Goal: Transaction & Acquisition: Book appointment/travel/reservation

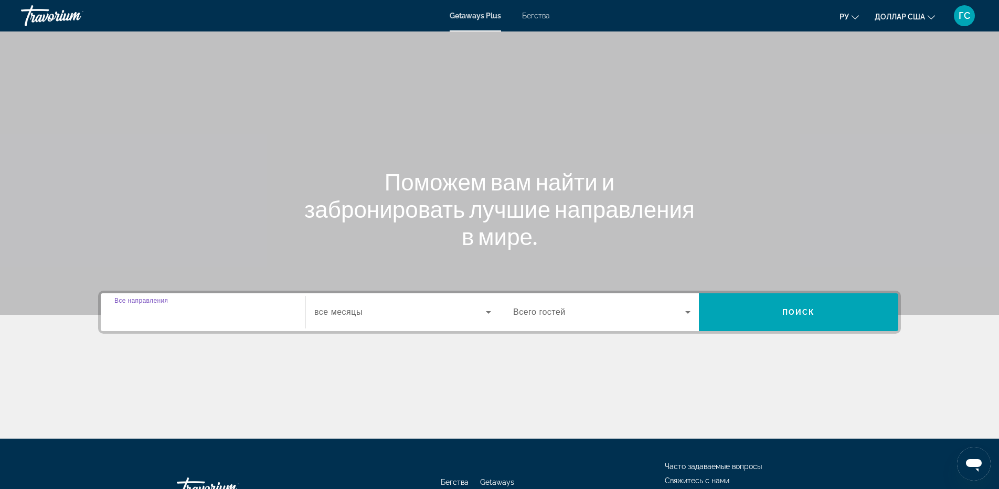
click at [203, 316] on input "Destination Все направления" at bounding box center [202, 312] width 177 height 13
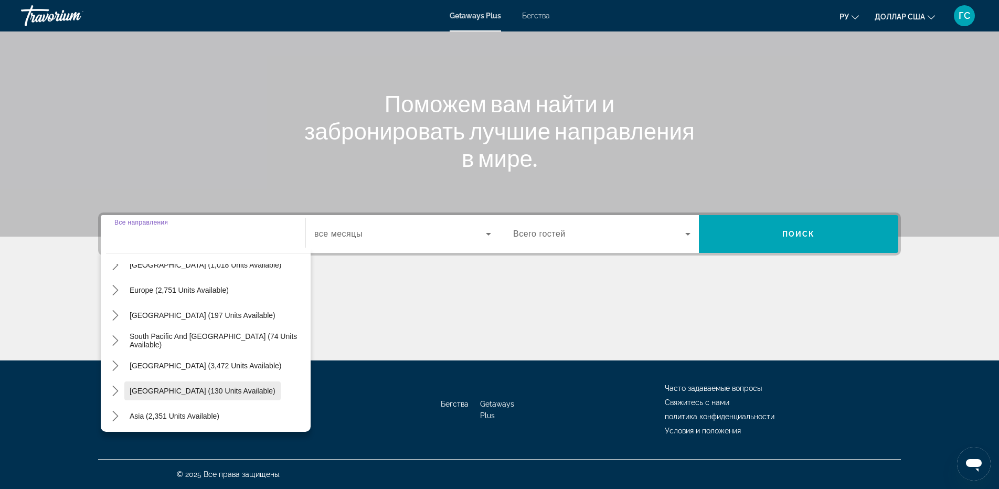
scroll to position [13, 0]
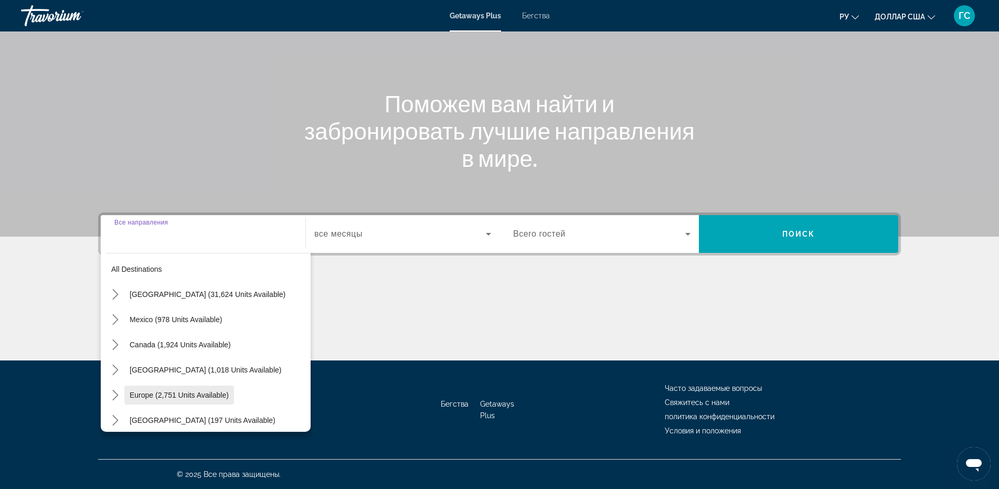
click at [181, 398] on span "Europe (2,751 units available)" at bounding box center [179, 395] width 99 height 8
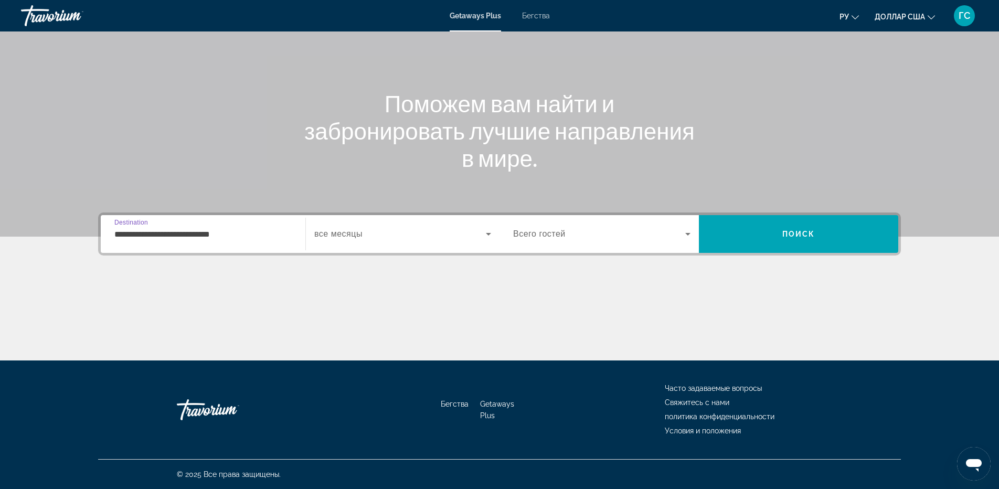
click at [231, 238] on input "**********" at bounding box center [202, 234] width 177 height 13
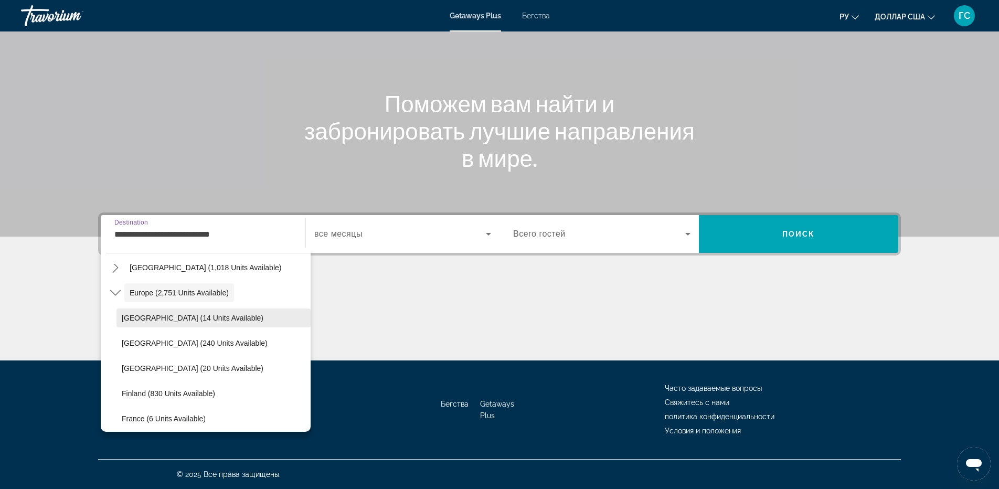
scroll to position [10, 0]
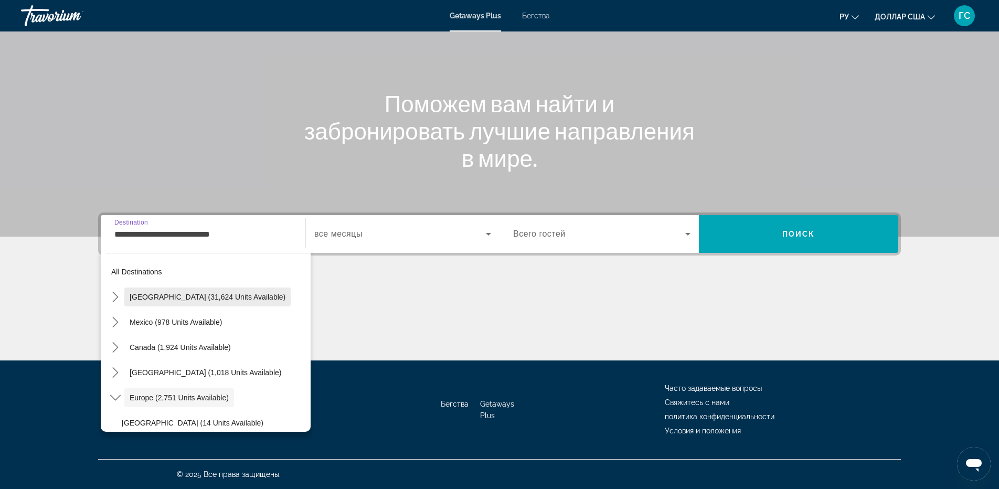
click at [202, 300] on span "[GEOGRAPHIC_DATA] (31,624 units available)" at bounding box center [208, 297] width 156 height 8
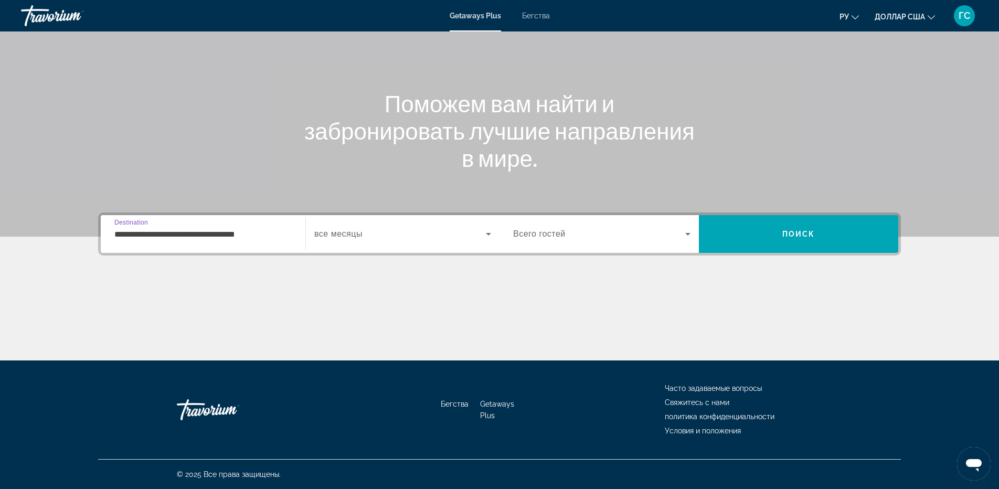
click at [215, 236] on input "**********" at bounding box center [202, 234] width 177 height 13
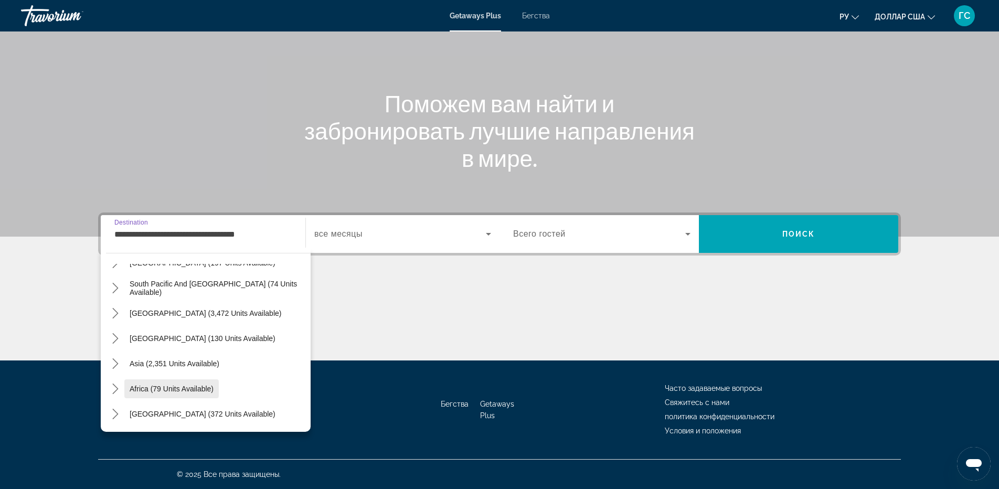
scroll to position [1526, 0]
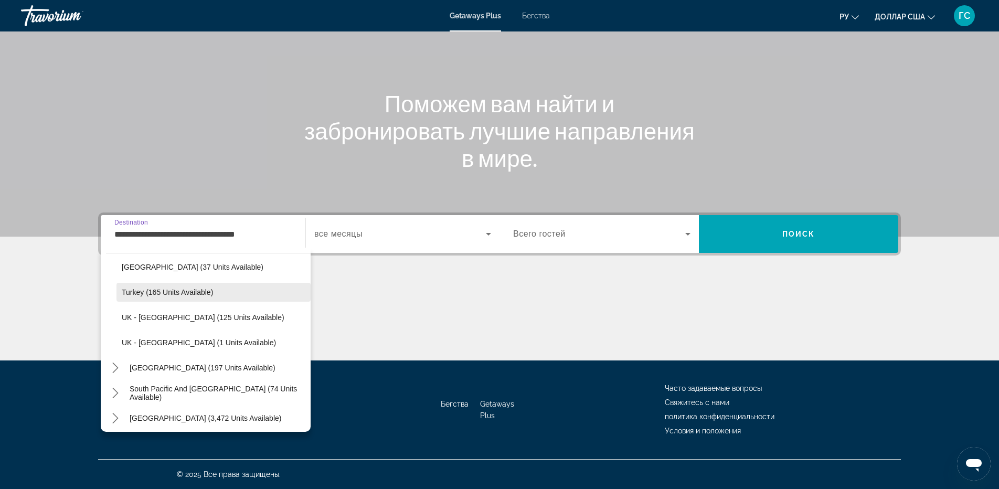
click at [184, 295] on span "Turkey (165 units available)" at bounding box center [167, 292] width 91 height 8
type input "**********"
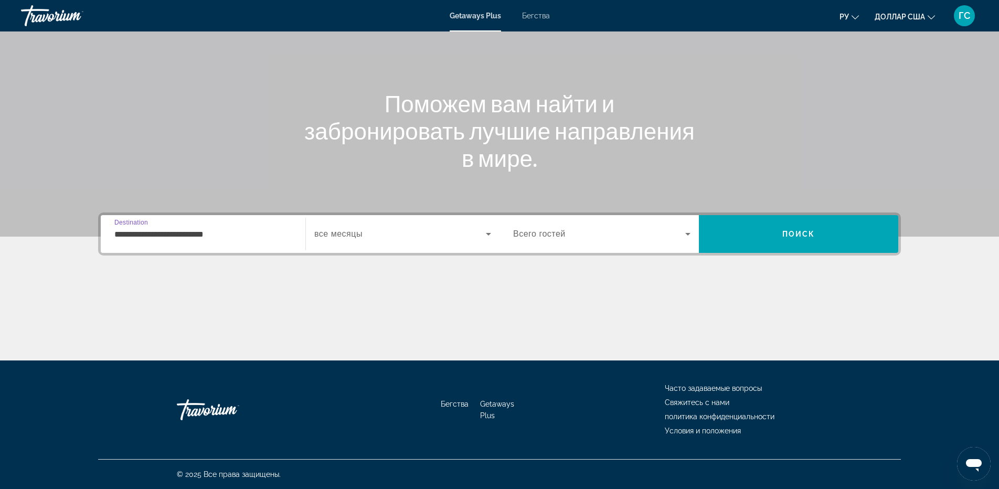
click at [390, 241] on div "Виджет поиска" at bounding box center [402, 233] width 177 height 29
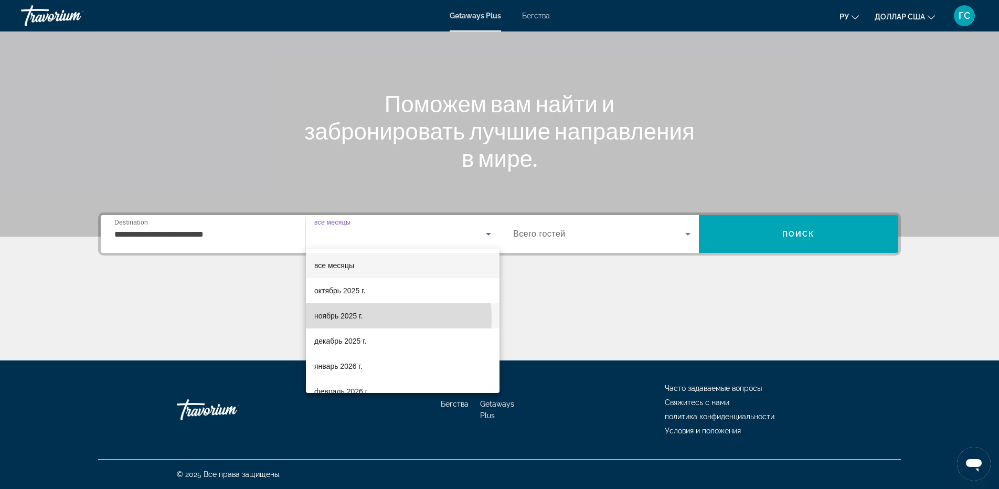
click at [344, 317] on font "ноябрь 2025 г." at bounding box center [338, 316] width 48 height 8
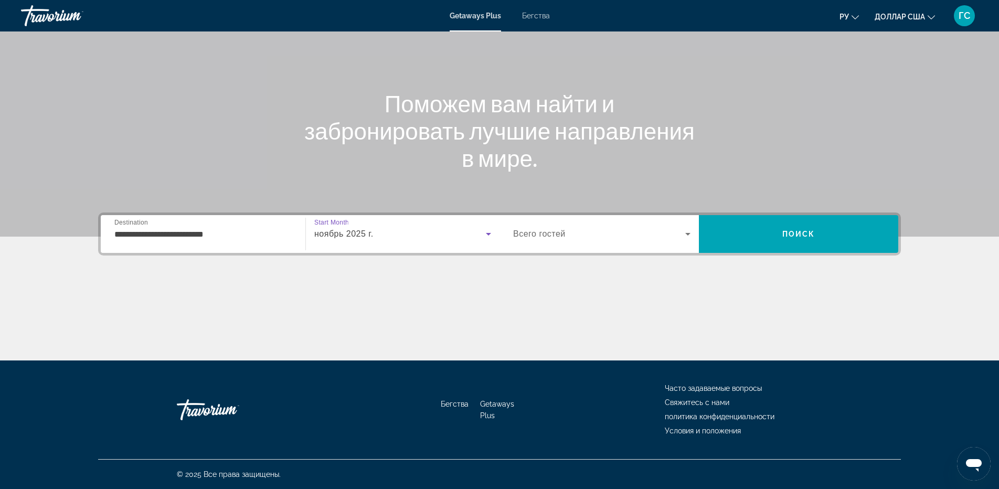
click at [656, 239] on span "Виджет поиска" at bounding box center [599, 234] width 172 height 13
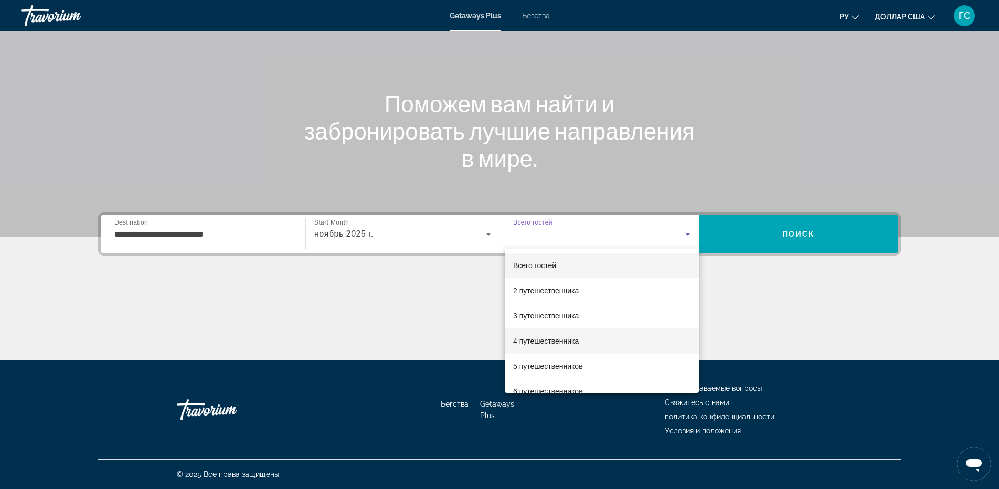
click at [555, 342] on font "4 путешественника" at bounding box center [546, 341] width 66 height 8
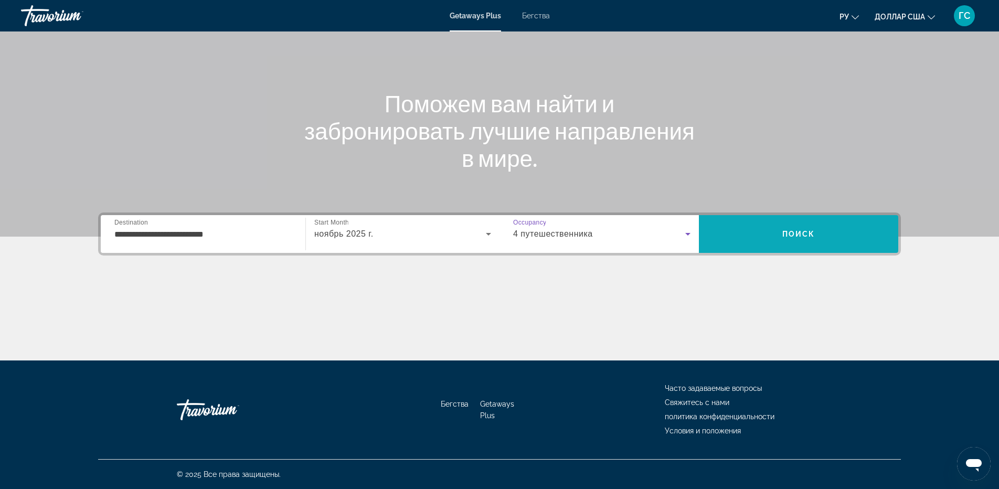
click at [853, 231] on span "Поиск" at bounding box center [798, 233] width 199 height 25
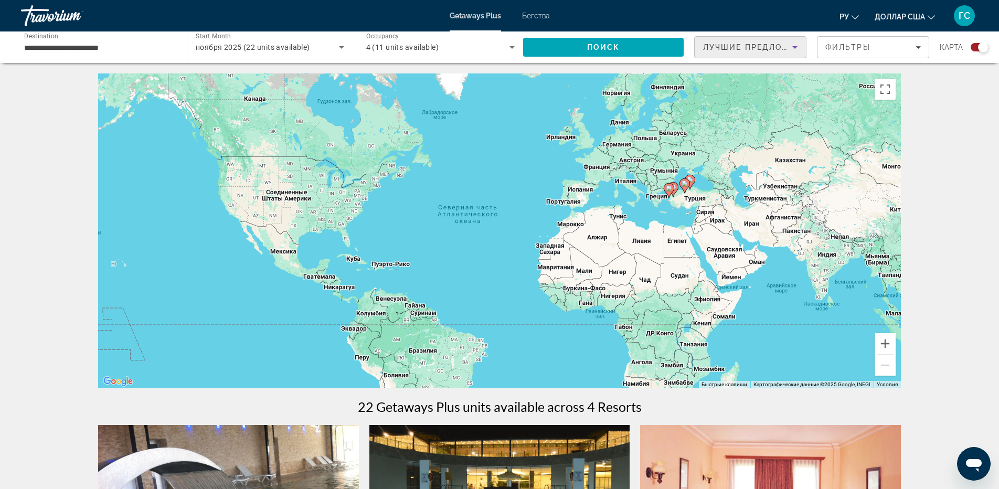
click at [727, 45] on span "Лучшие предложения" at bounding box center [759, 47] width 112 height 8
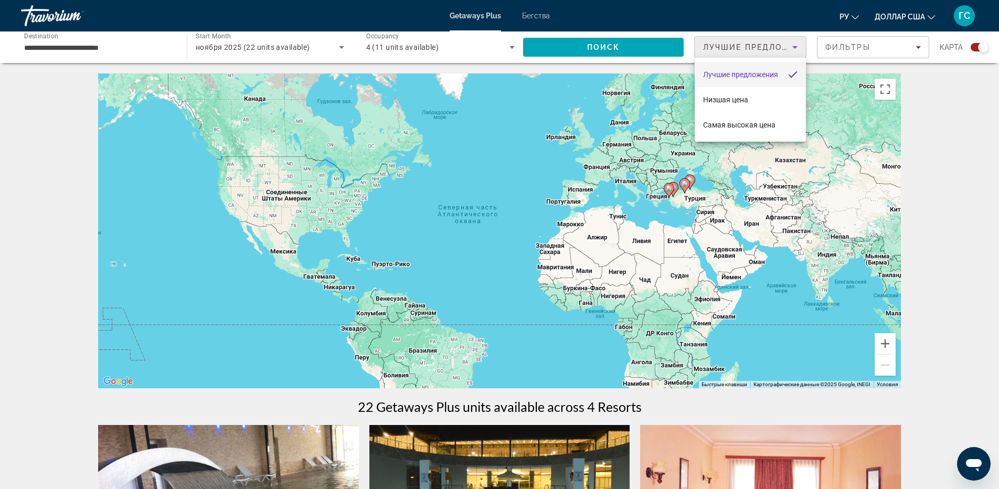
click at [512, 47] on div at bounding box center [499, 244] width 999 height 489
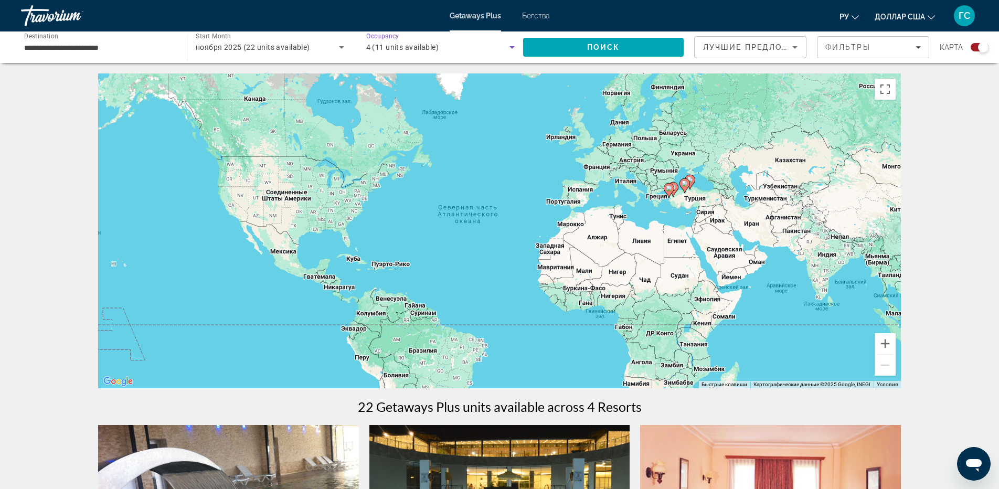
click at [512, 47] on icon "Search widget" at bounding box center [512, 47] width 5 height 3
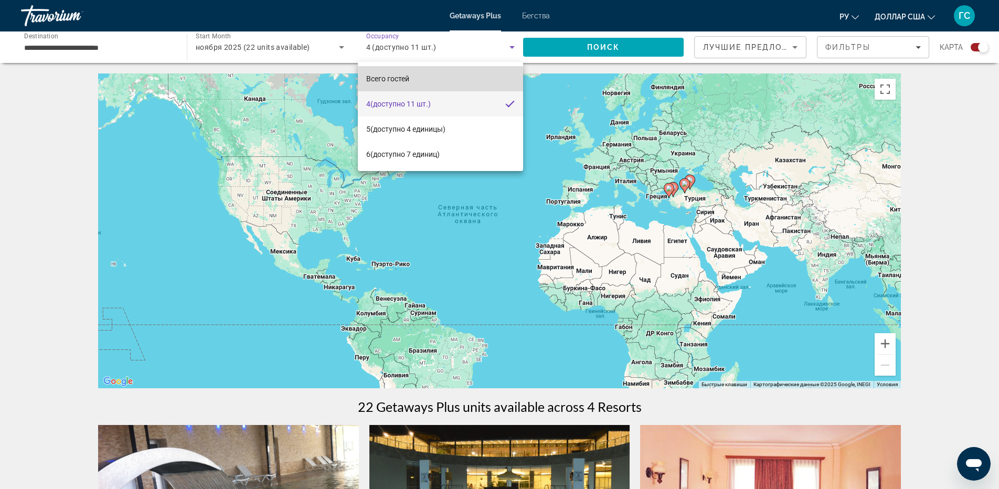
click at [410, 78] on mat-option "Всего гостей" at bounding box center [441, 78] width 166 height 25
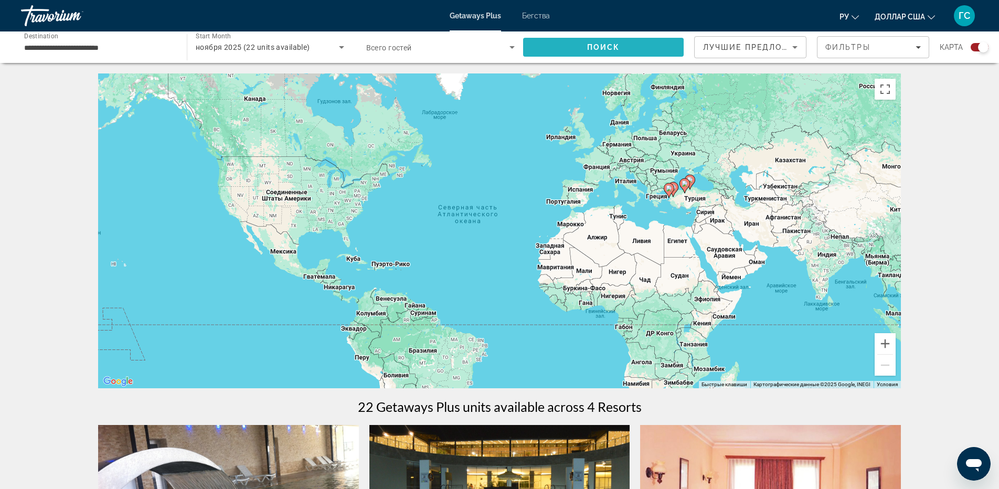
click at [596, 49] on span "Поиск" at bounding box center [603, 47] width 33 height 8
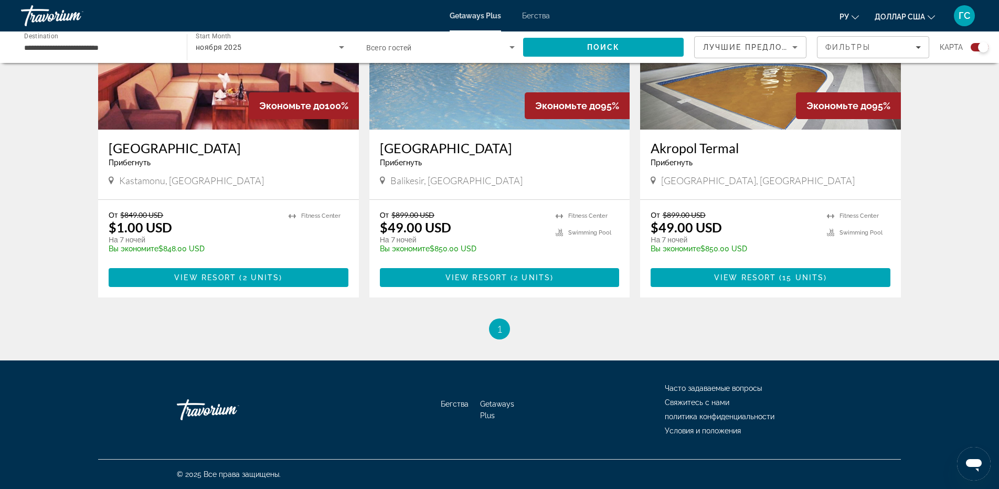
scroll to position [610, 0]
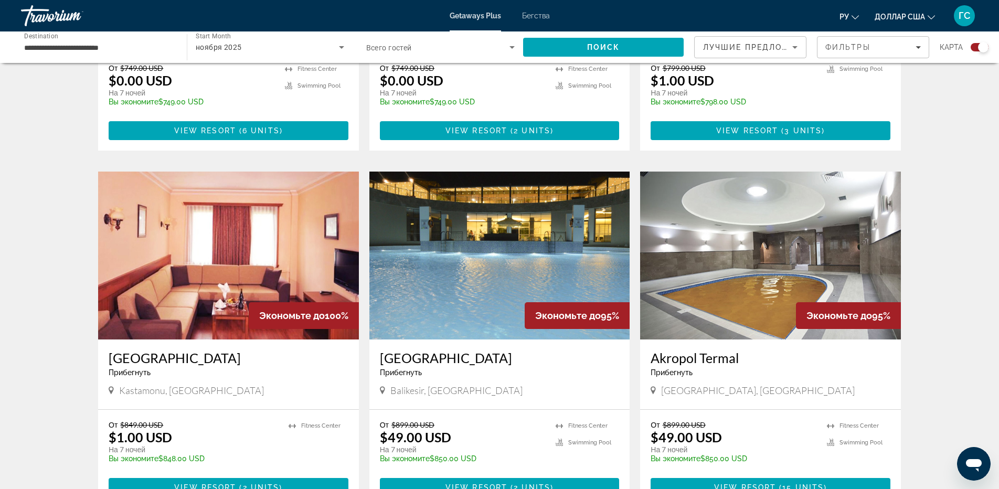
click at [446, 227] on img "Основное содержание" at bounding box center [499, 256] width 261 height 168
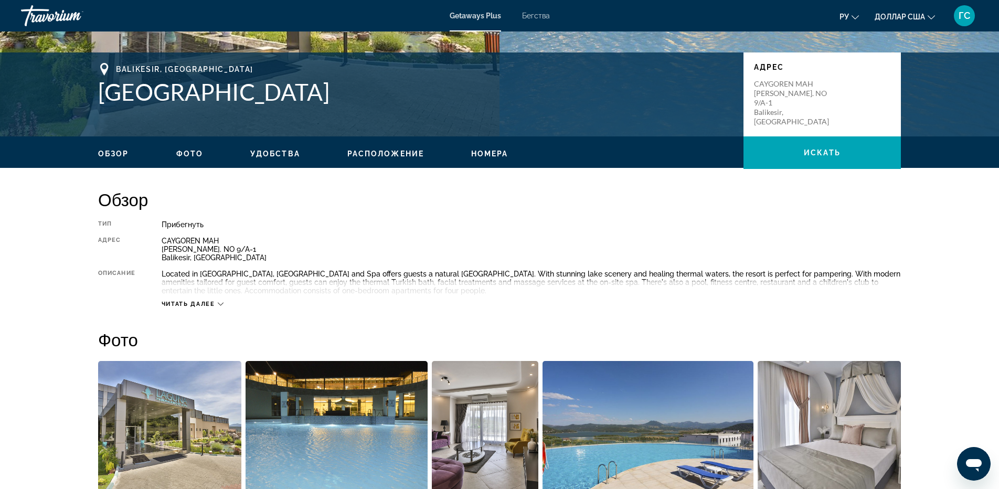
scroll to position [157, 0]
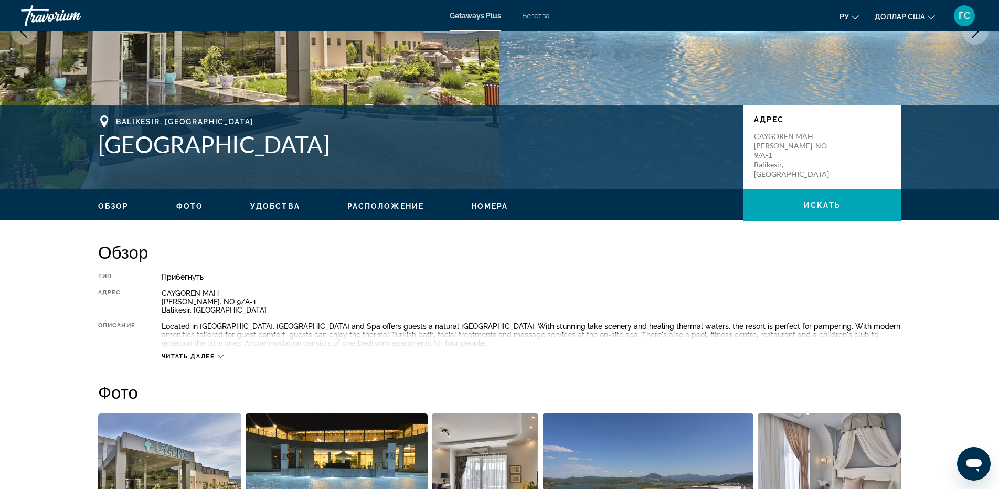
drag, startPoint x: 401, startPoint y: 144, endPoint x: 98, endPoint y: 150, distance: 303.9
click at [98, 150] on div "Balikesir, [GEOGRAPHIC_DATA] [GEOGRAPHIC_DATA] [GEOGRAPHIC_DATA] CAYGOREN MAH D…" at bounding box center [499, 146] width 845 height 63
copy h1 "[GEOGRAPHIC_DATA]"
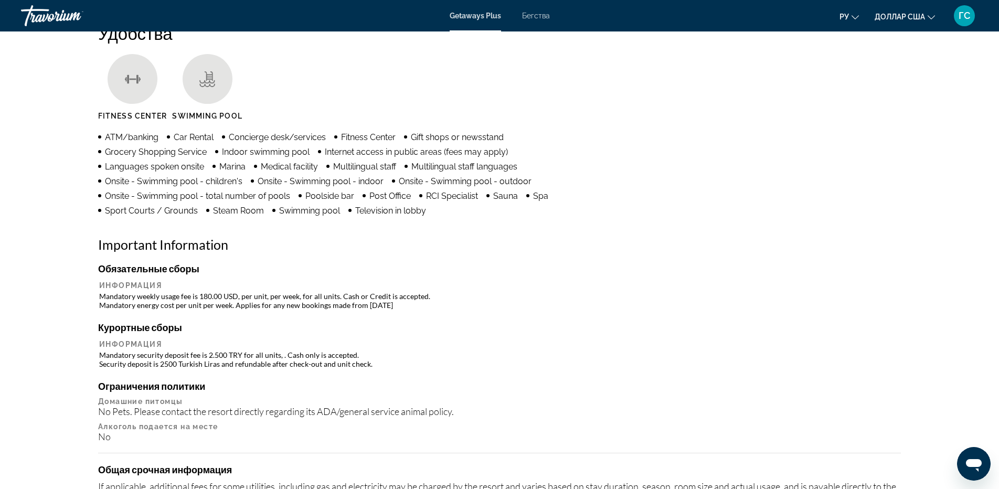
scroll to position [892, 0]
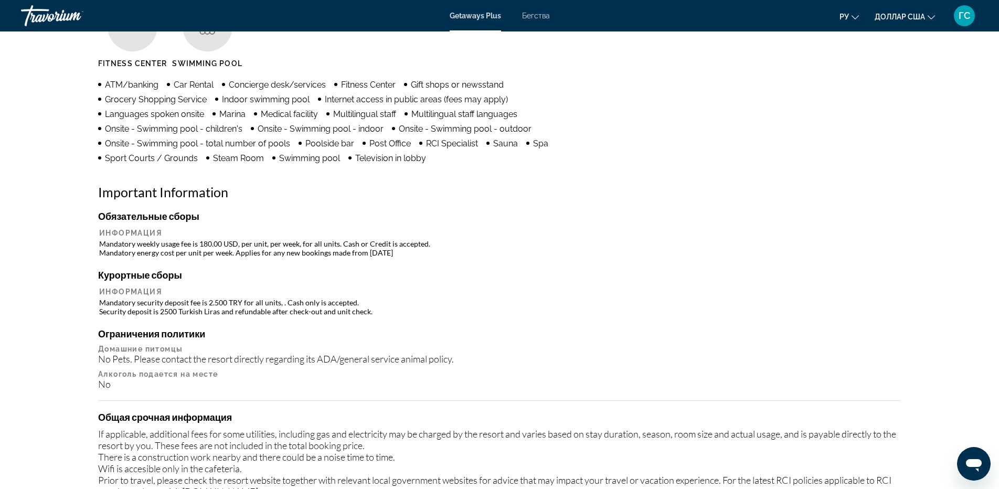
drag, startPoint x: 98, startPoint y: 245, endPoint x: 478, endPoint y: 248, distance: 380.5
click at [320, 273] on h4 "Курортные сборы" at bounding box center [499, 275] width 803 height 12
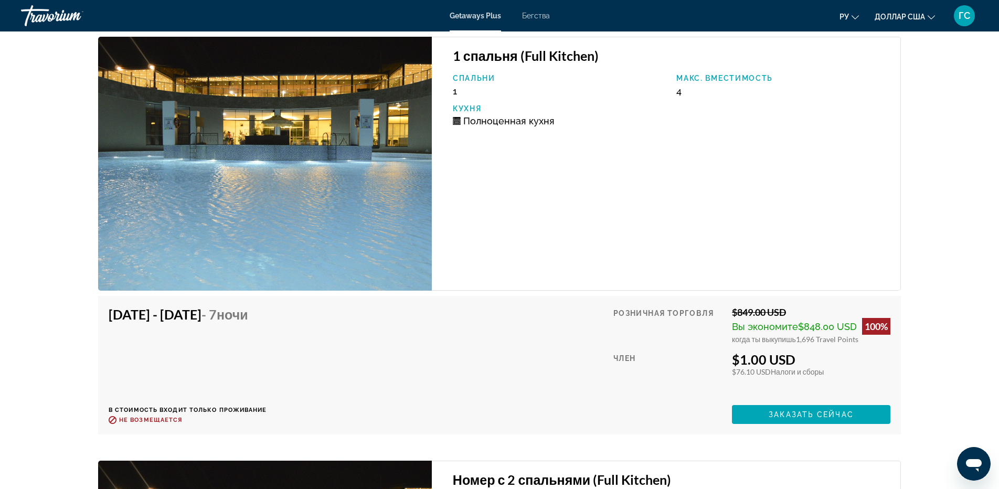
scroll to position [1670, 0]
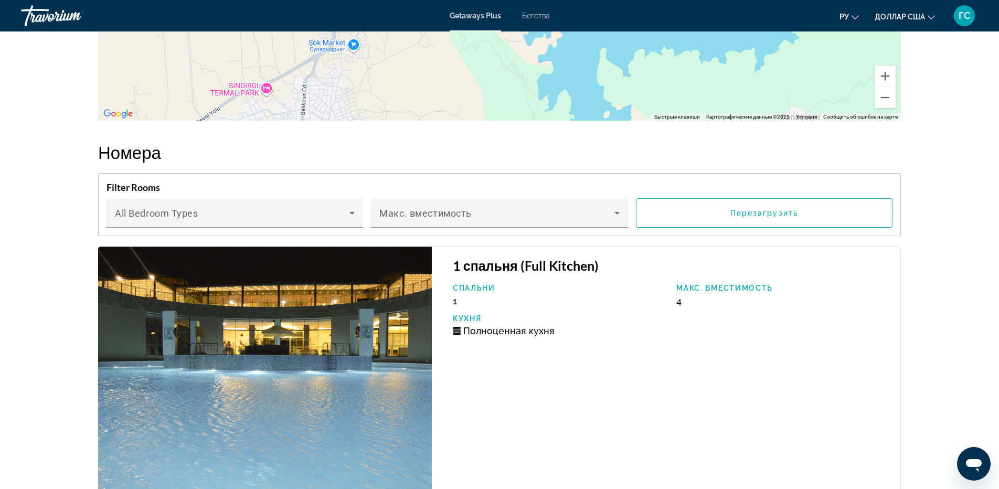
click at [298, 332] on img "Основное содержание" at bounding box center [265, 374] width 334 height 254
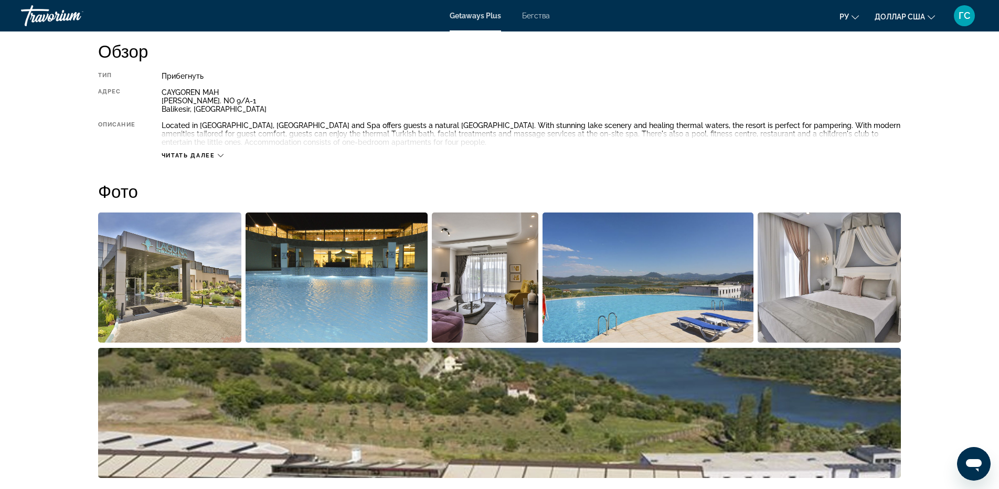
scroll to position [253, 0]
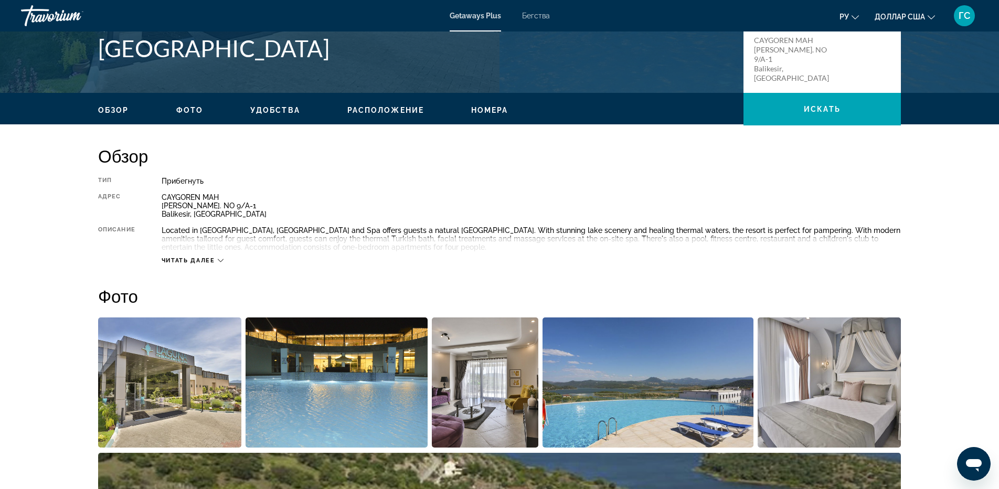
click at [220, 257] on div "Читать далее" at bounding box center [193, 260] width 62 height 7
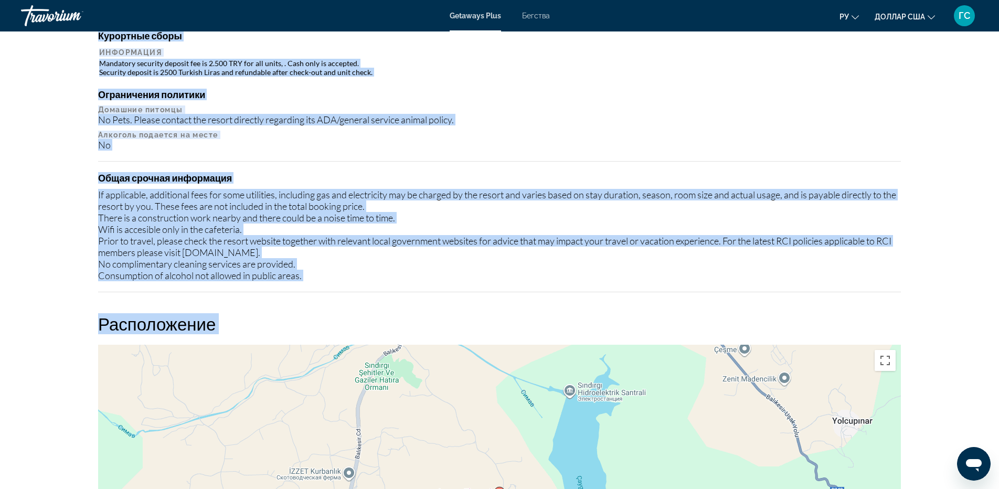
scroll to position [1151, 0]
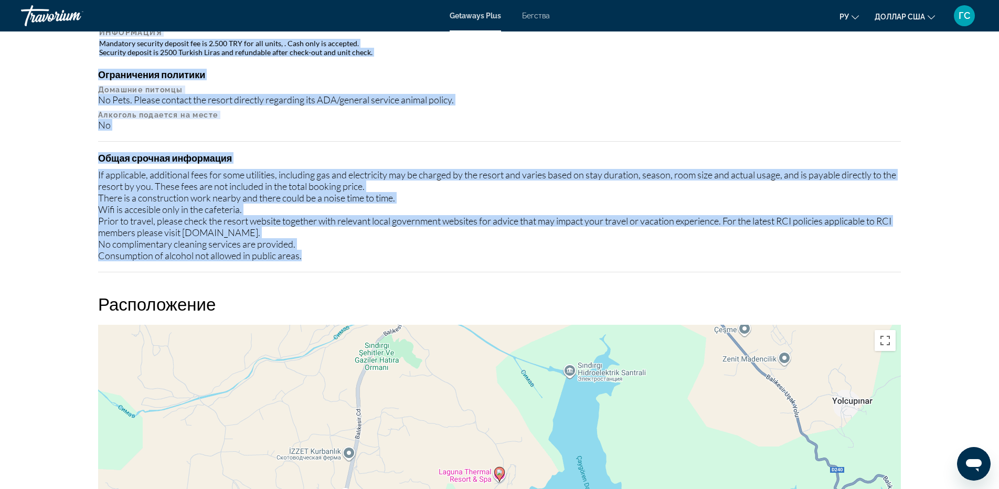
drag, startPoint x: 98, startPoint y: 202, endPoint x: 332, endPoint y: 265, distance: 242.5
click at [332, 265] on div "Обязательные сборы Информация Mandatory weekly usage fee is 180.00 USD, per uni…" at bounding box center [499, 111] width 803 height 321
copy div "Loremipsu dolors ametc adi el 022.55 SED, doe temp, inc utla, etd mag aliqu. En…"
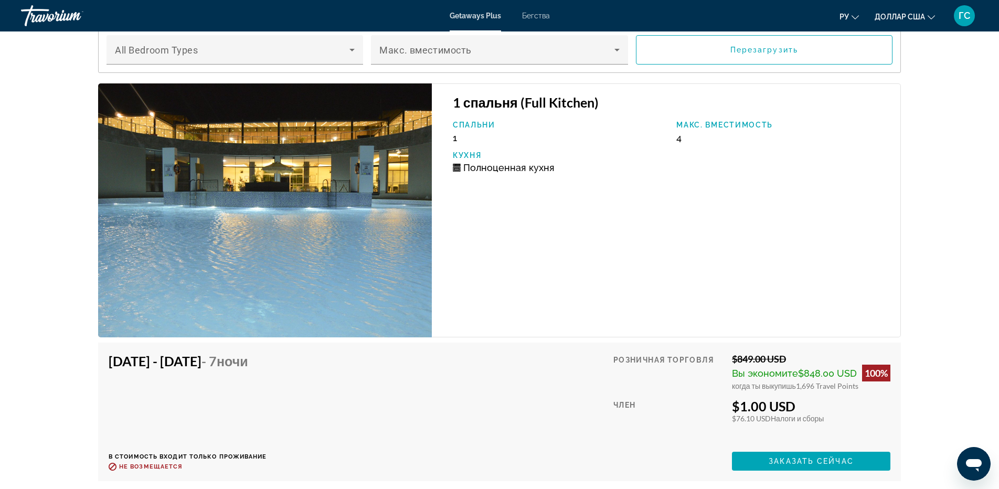
scroll to position [1571, 0]
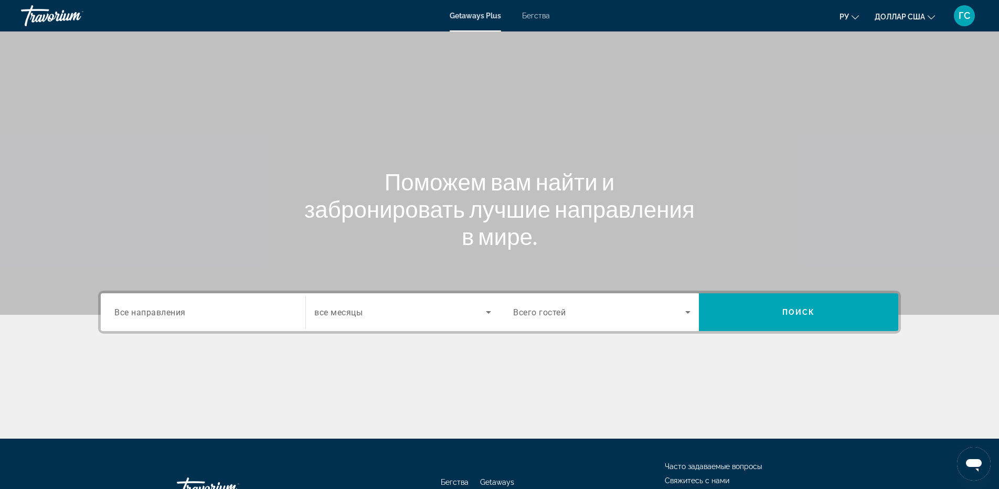
click at [528, 19] on font "Бегства" at bounding box center [536, 16] width 28 height 8
click at [257, 315] on input "Destination Все направления" at bounding box center [202, 312] width 177 height 13
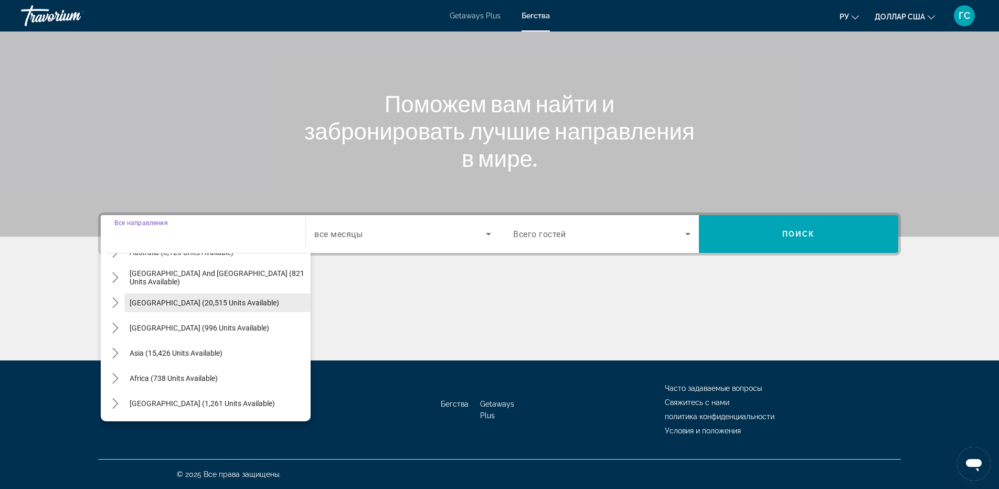
scroll to position [118, 0]
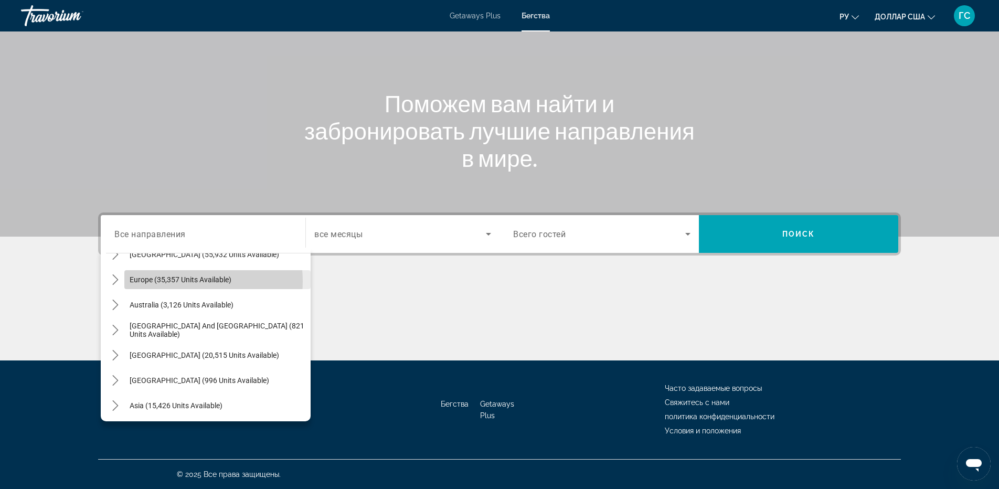
click at [176, 281] on span "Europe (35,357 units available)" at bounding box center [181, 280] width 102 height 8
type input "**********"
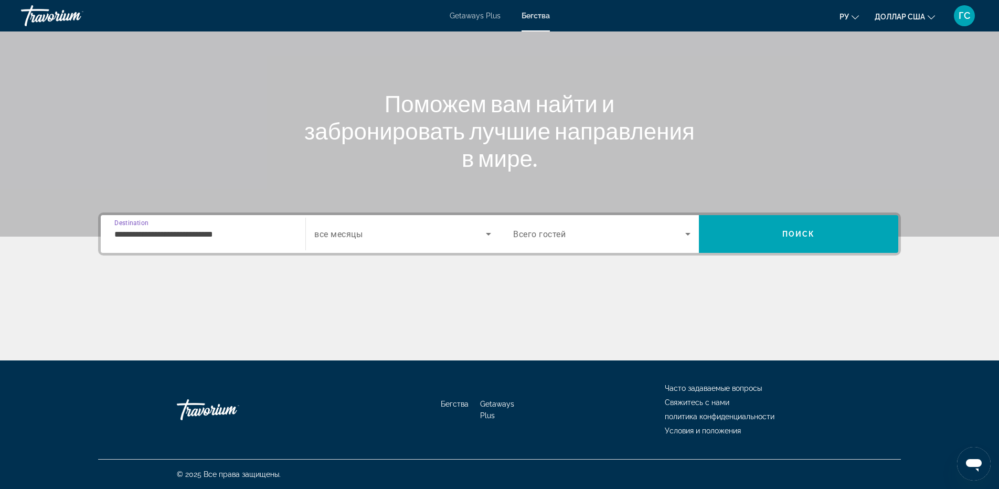
click at [380, 231] on span "Search widget" at bounding box center [400, 234] width 172 height 13
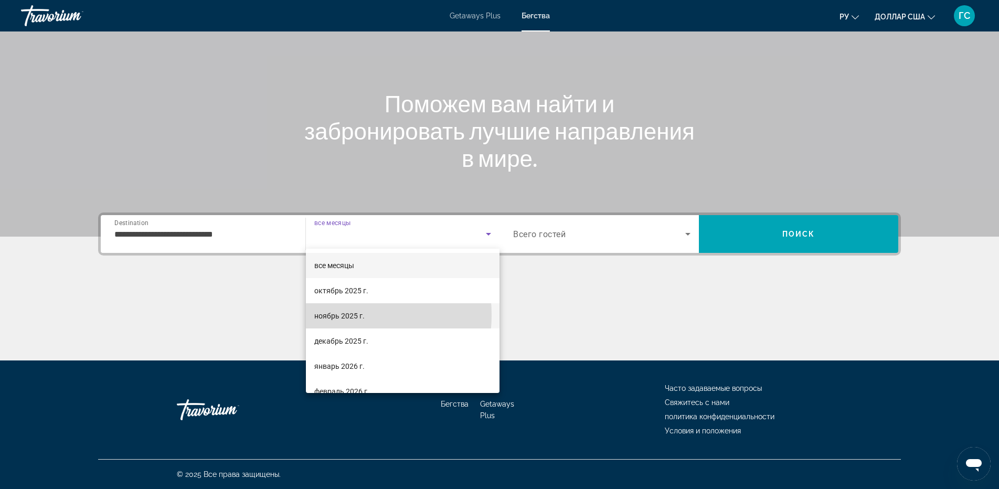
click at [334, 315] on font "ноябрь 2025 г." at bounding box center [339, 316] width 50 height 8
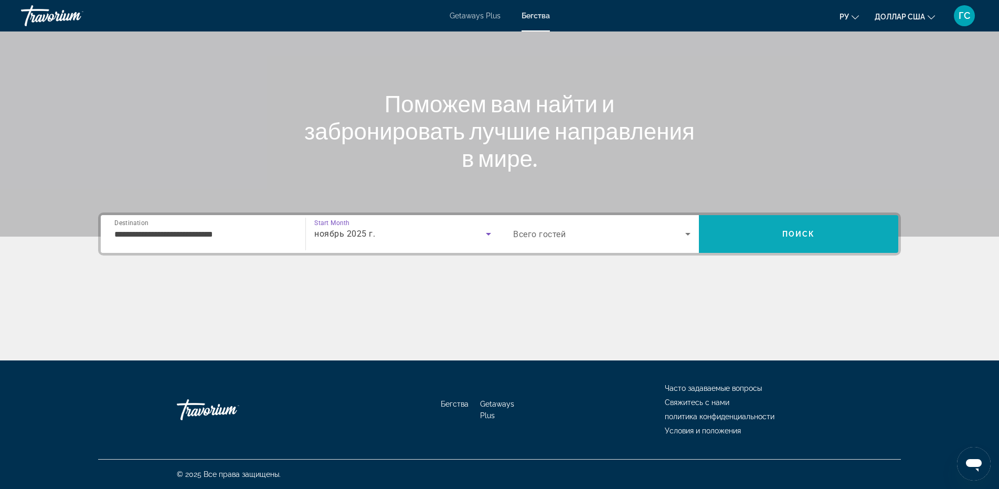
click at [749, 236] on span "Search" at bounding box center [798, 233] width 199 height 25
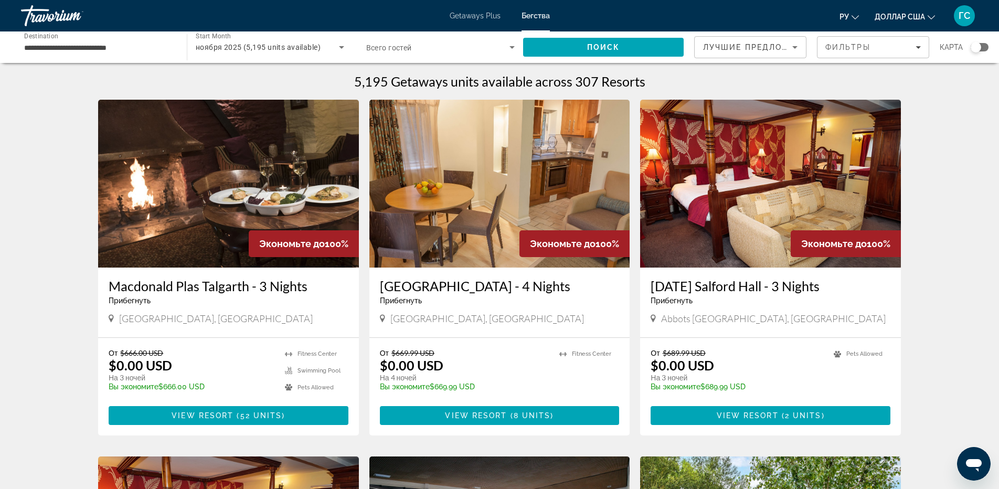
click at [92, 48] on input "**********" at bounding box center [98, 47] width 149 height 13
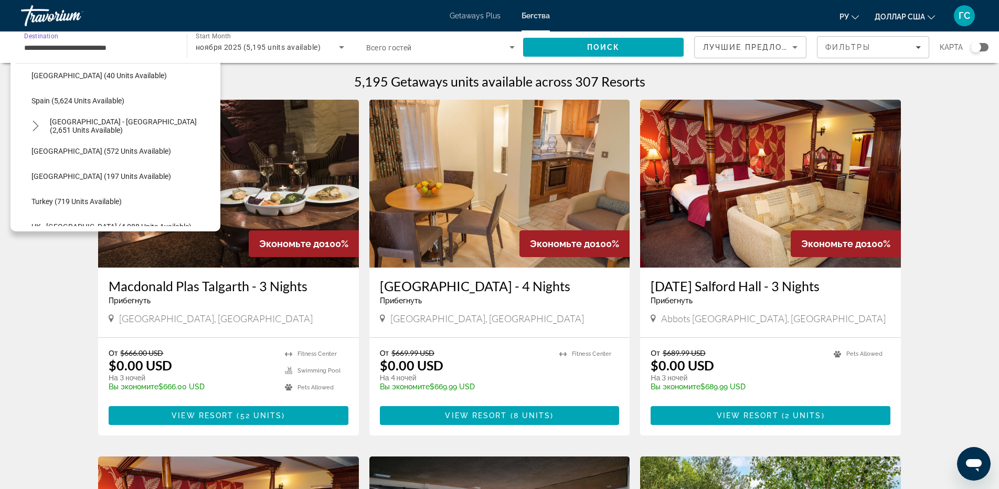
scroll to position [587, 0]
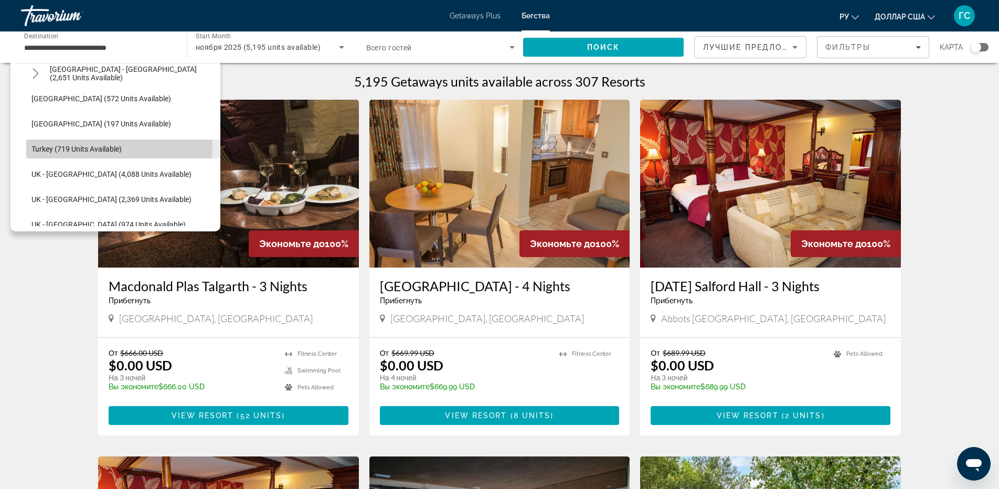
click at [73, 146] on span "Turkey (719 units available)" at bounding box center [76, 149] width 90 height 8
type input "**********"
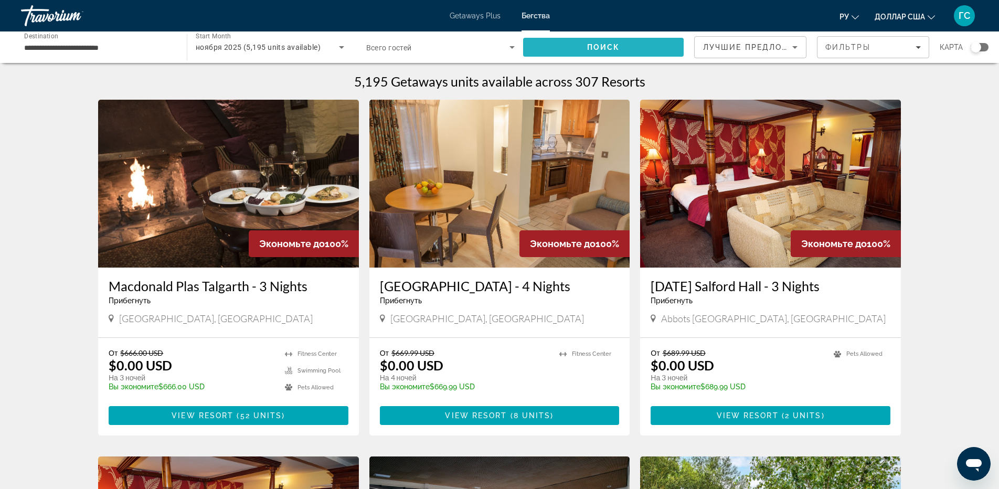
click at [591, 55] on span "Search" at bounding box center [603, 47] width 161 height 25
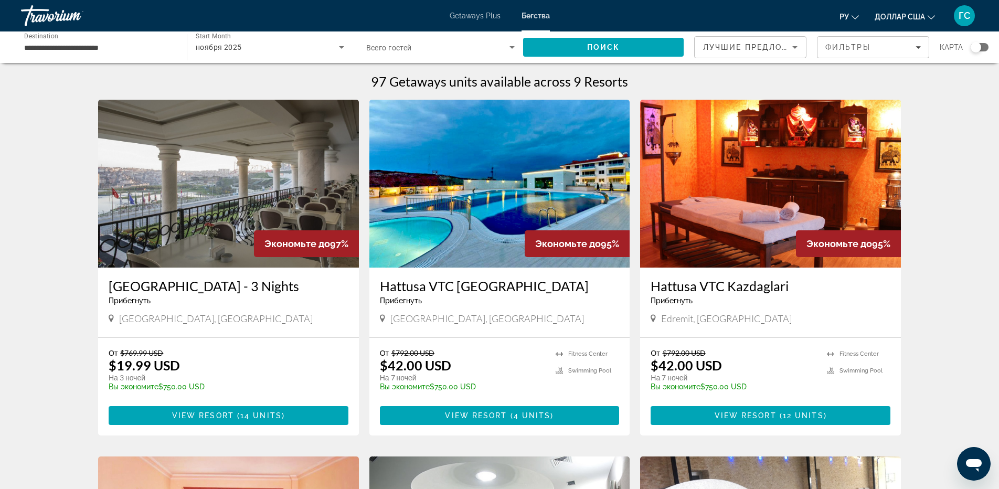
click at [202, 191] on img "Основное содержание" at bounding box center [228, 184] width 261 height 168
click at [210, 417] on span "View Resort" at bounding box center [203, 415] width 62 height 8
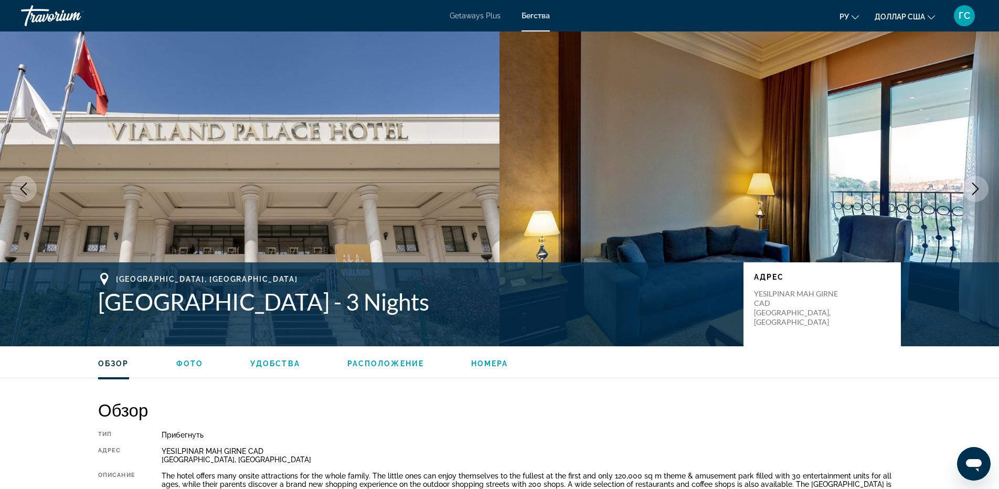
scroll to position [315, 0]
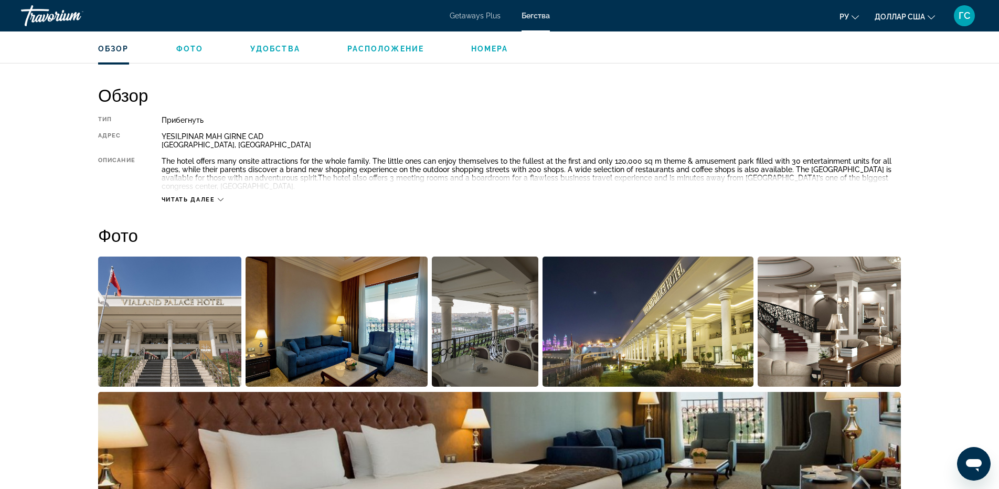
click at [201, 198] on span "Читать далее" at bounding box center [189, 199] width 54 height 7
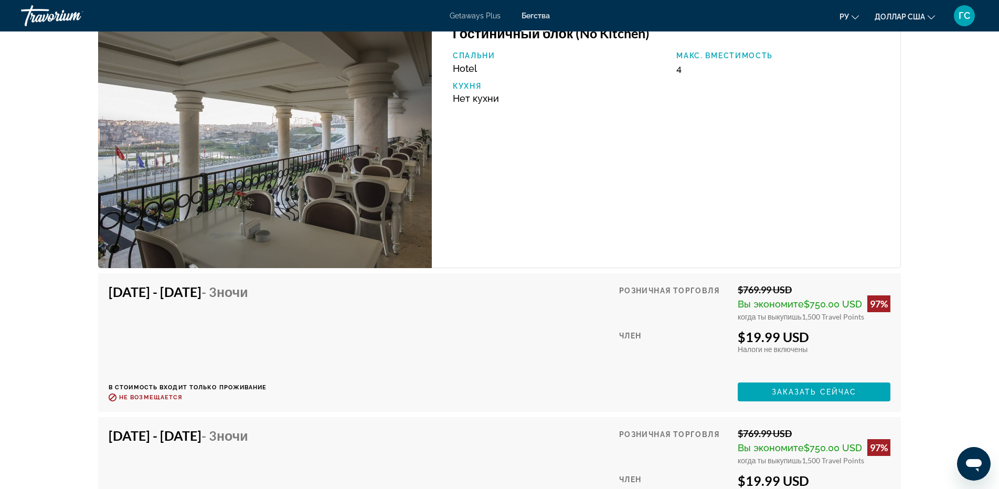
scroll to position [1626, 0]
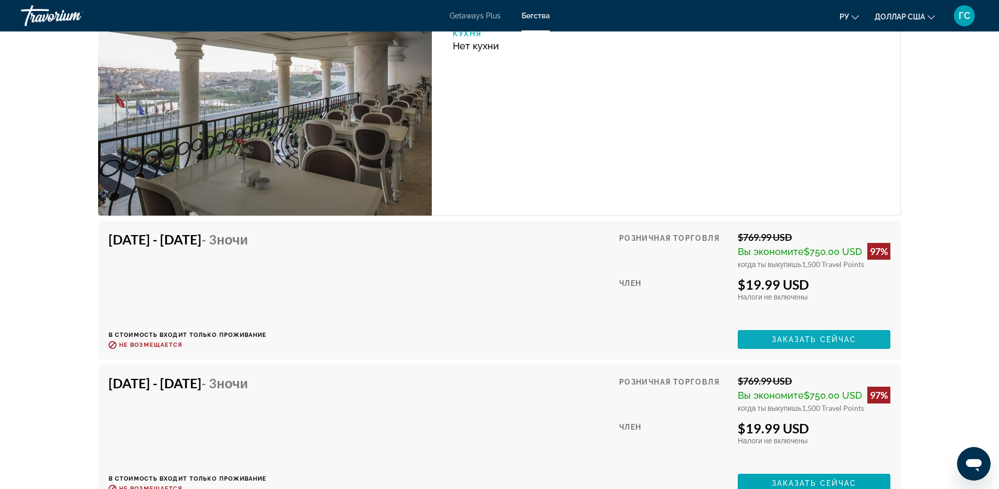
click at [792, 333] on span "Основное содержание" at bounding box center [814, 339] width 153 height 25
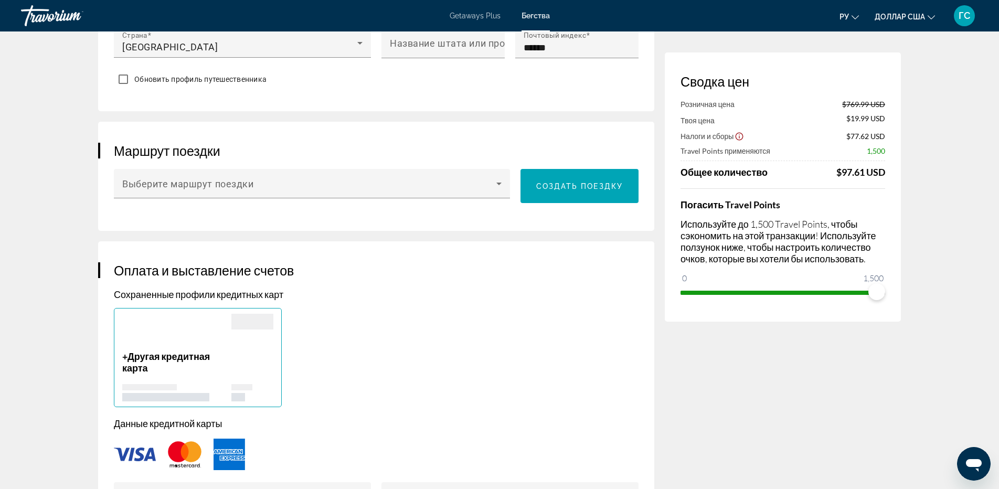
scroll to position [577, 0]
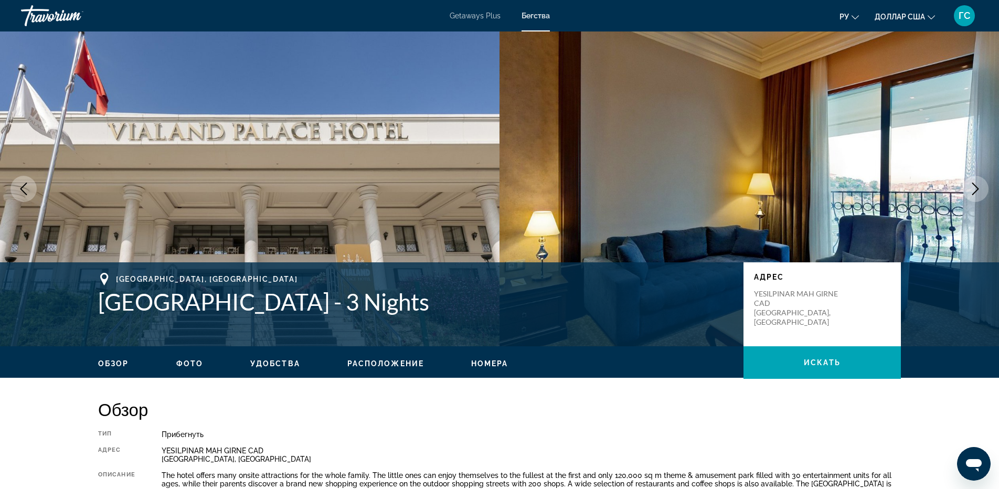
click at [978, 186] on icon "Next image" at bounding box center [975, 189] width 13 height 13
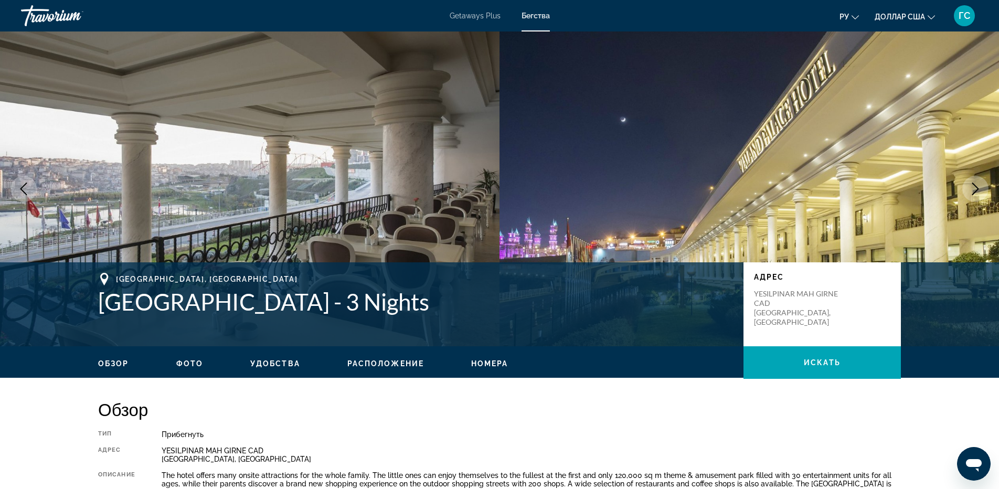
click at [978, 186] on icon "Next image" at bounding box center [975, 189] width 13 height 13
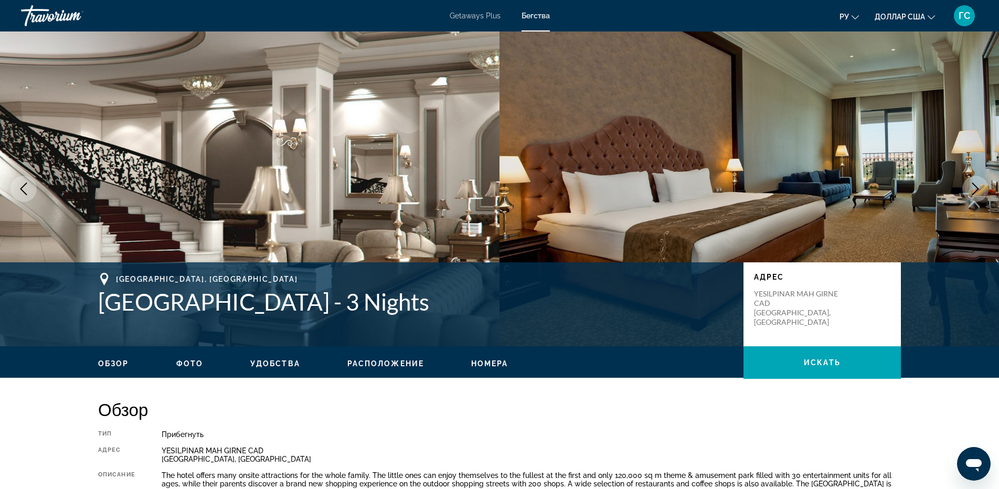
click at [978, 186] on icon "Next image" at bounding box center [975, 189] width 13 height 13
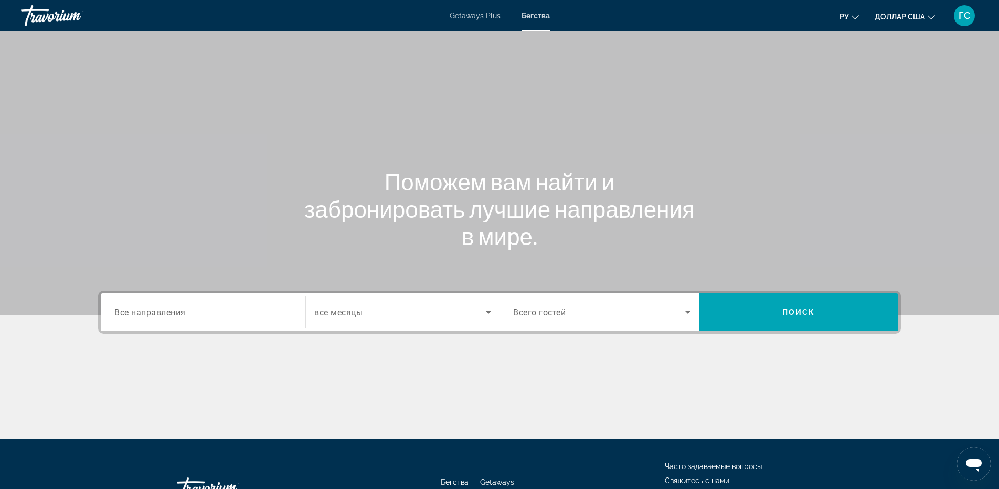
click at [183, 308] on span "Все направления" at bounding box center [149, 312] width 71 height 10
click at [183, 308] on input "Destination Все направления" at bounding box center [202, 312] width 177 height 13
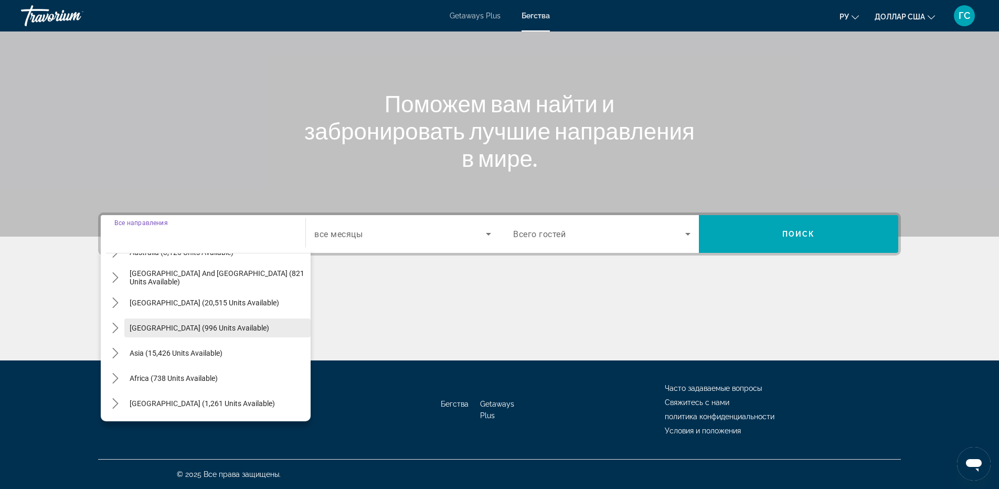
scroll to position [118, 0]
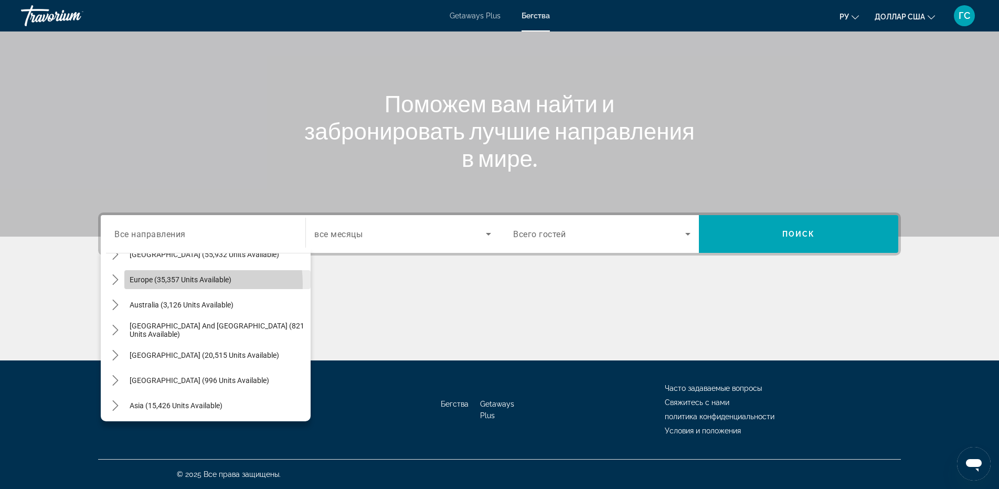
click at [166, 284] on span "Select destination: Europe (35,357 units available)" at bounding box center [217, 279] width 186 height 25
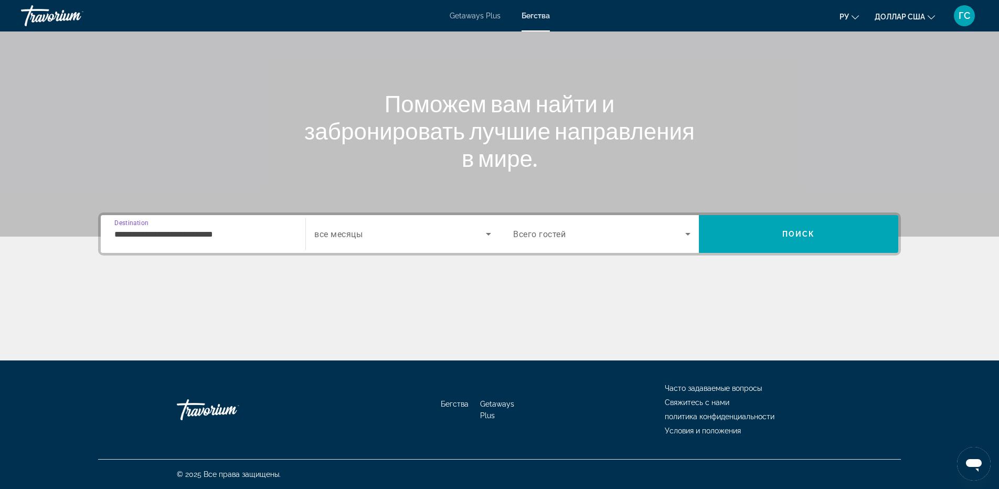
click at [124, 223] on span "Destination" at bounding box center [131, 222] width 34 height 7
click at [124, 228] on input "**********" at bounding box center [202, 234] width 177 height 13
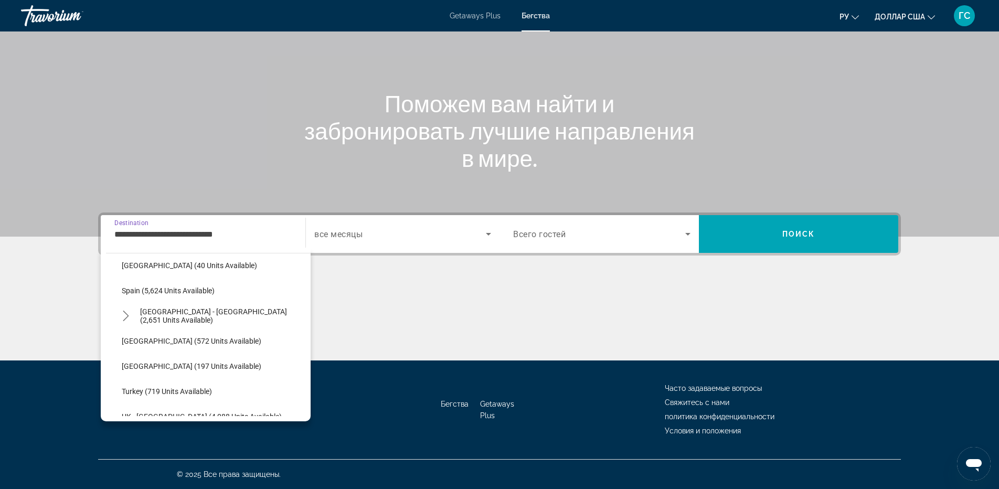
scroll to position [587, 0]
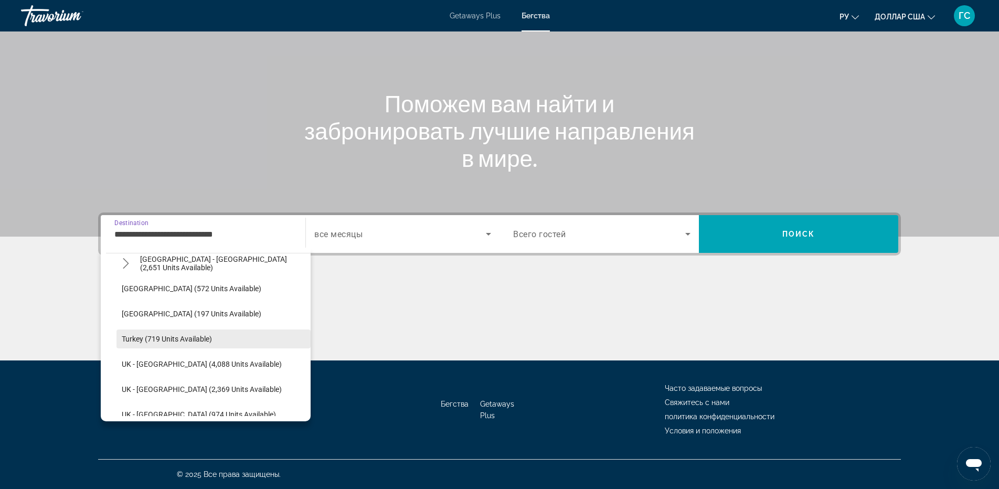
click at [153, 333] on span "Select destination: Turkey (719 units available)" at bounding box center [214, 338] width 194 height 25
type input "**********"
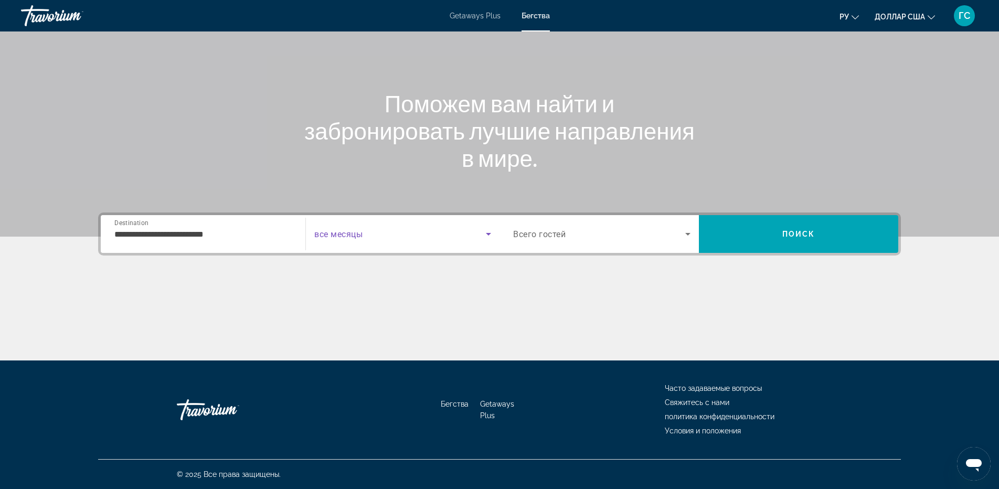
click at [421, 229] on span "Search widget" at bounding box center [400, 234] width 172 height 13
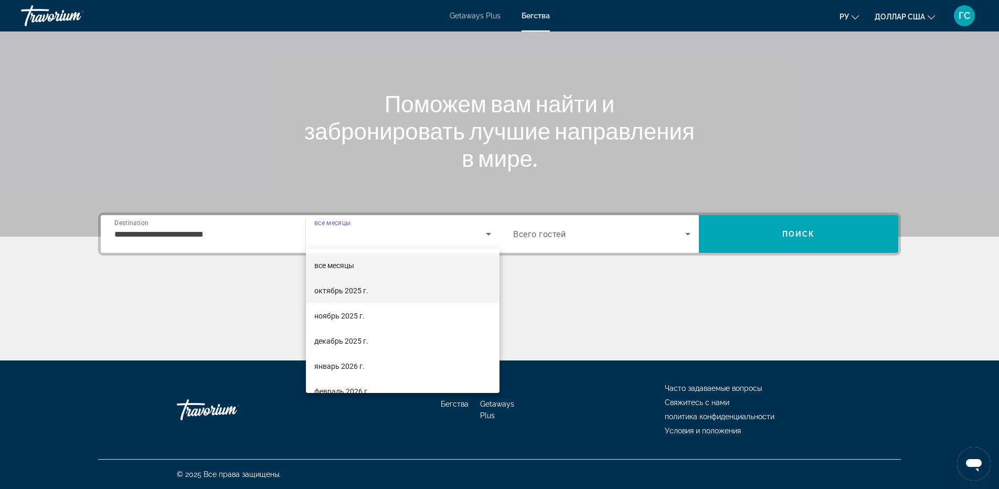
click at [369, 292] on mat-option "октябрь 2025 г." at bounding box center [403, 290] width 194 height 25
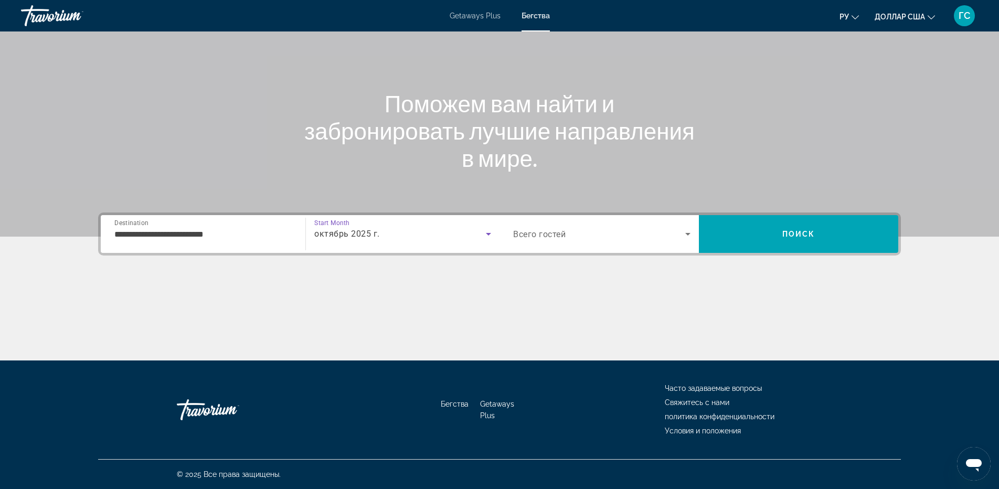
click at [660, 242] on div "Search widget" at bounding box center [601, 233] width 177 height 29
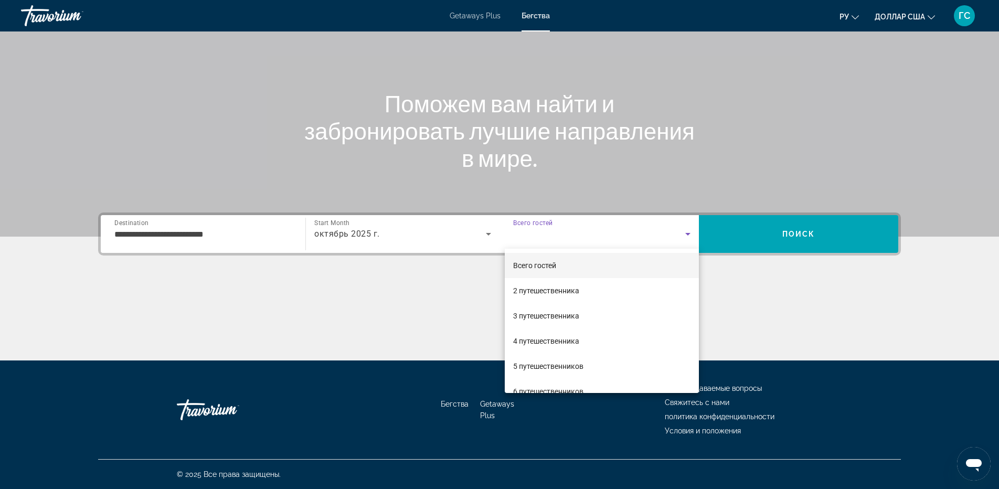
click at [793, 237] on div at bounding box center [499, 244] width 999 height 489
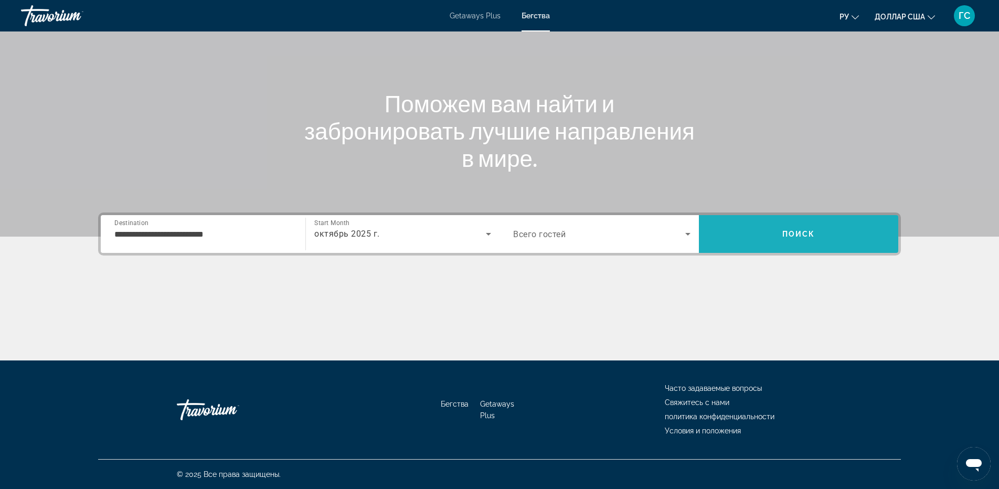
click at [793, 237] on span "Поиск" at bounding box center [798, 234] width 33 height 8
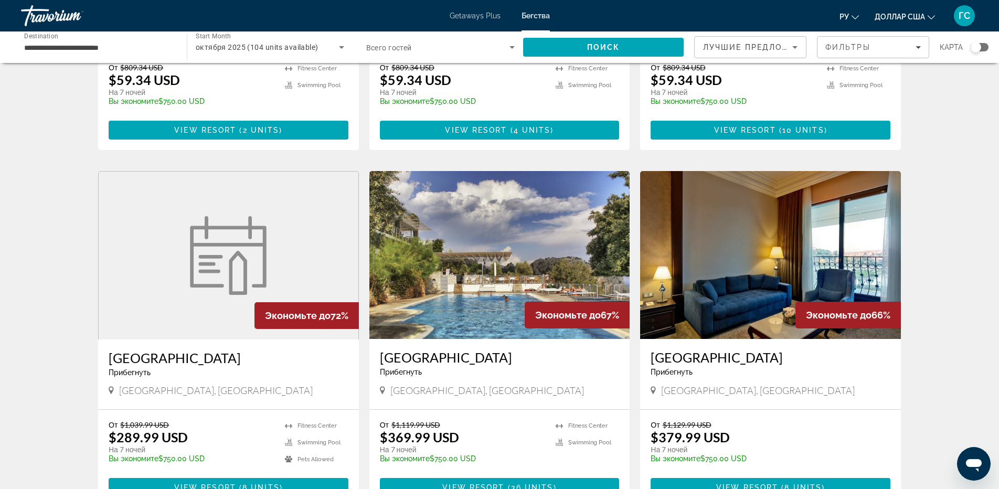
scroll to position [695, 0]
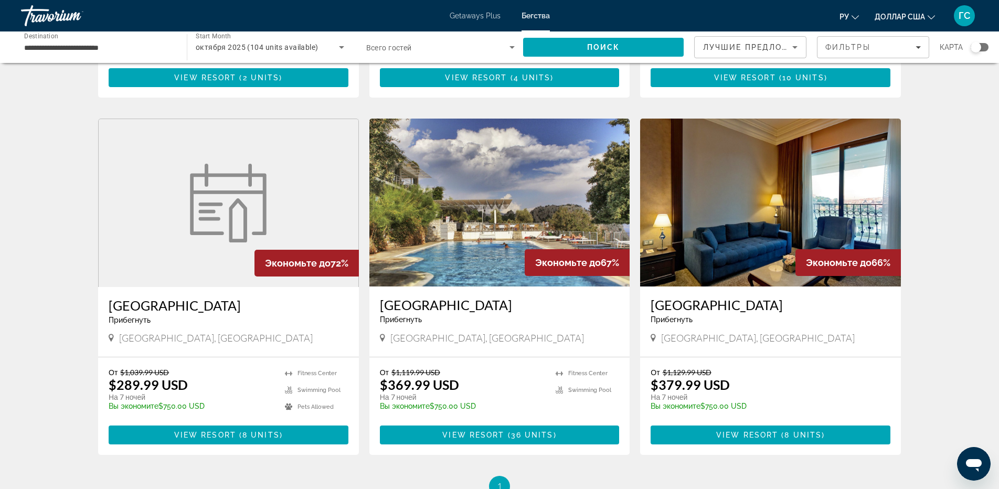
click at [539, 230] on img "Основное содержание" at bounding box center [499, 203] width 261 height 168
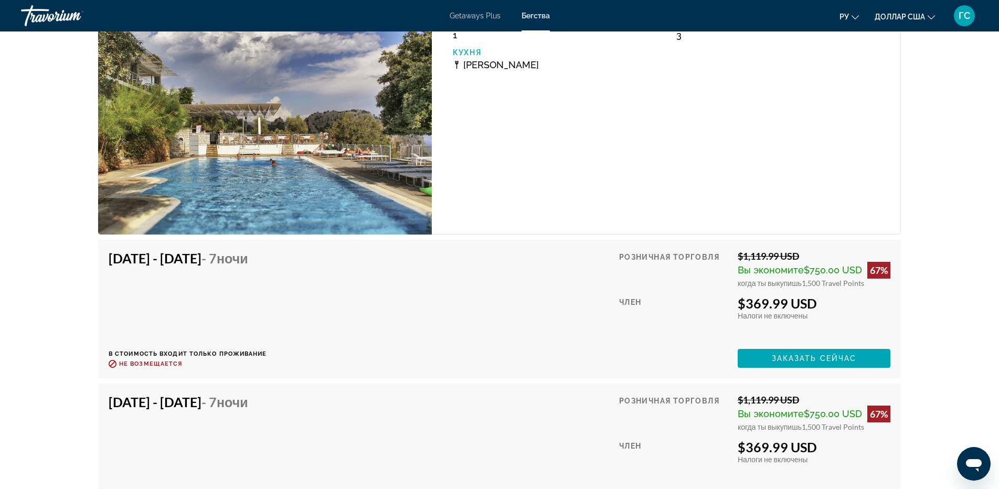
scroll to position [2047, 0]
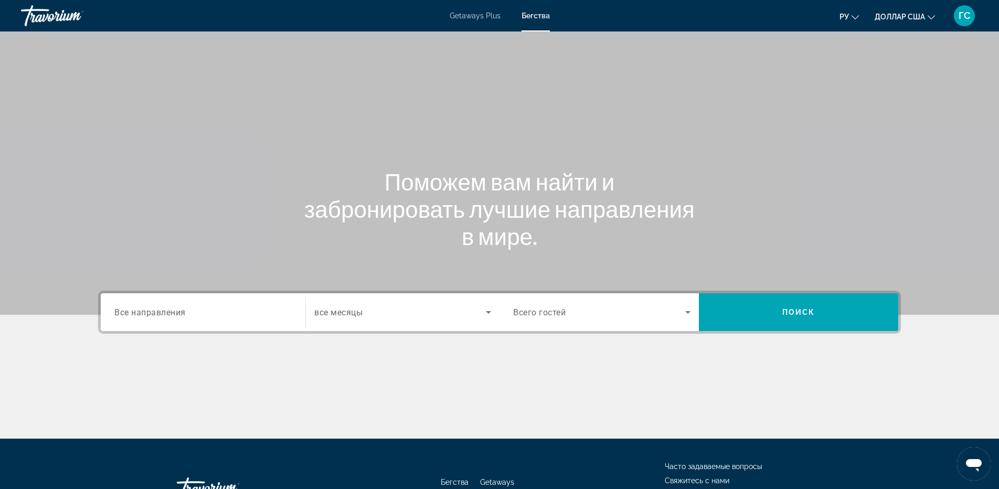
click at [201, 320] on div "Search widget" at bounding box center [202, 313] width 177 height 30
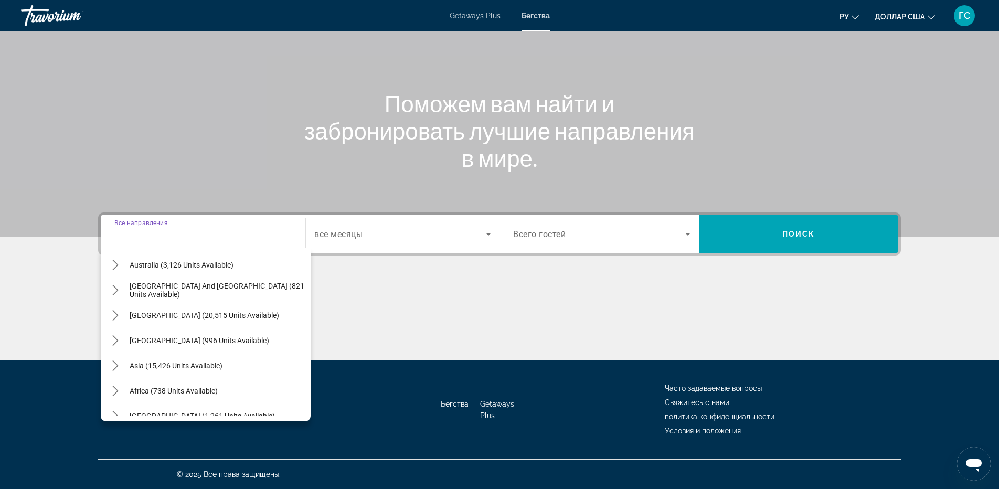
scroll to position [170, 0]
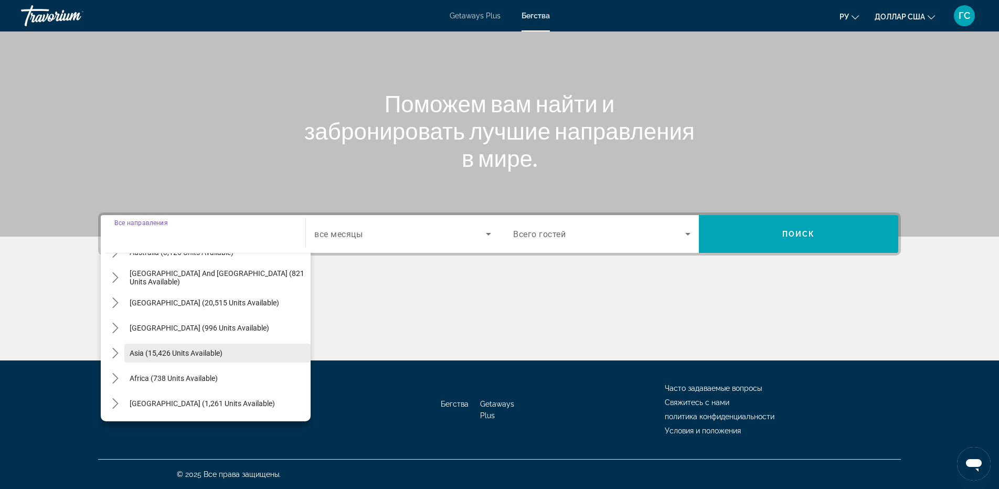
click at [182, 351] on span "Asia (15,426 units available)" at bounding box center [176, 353] width 93 height 8
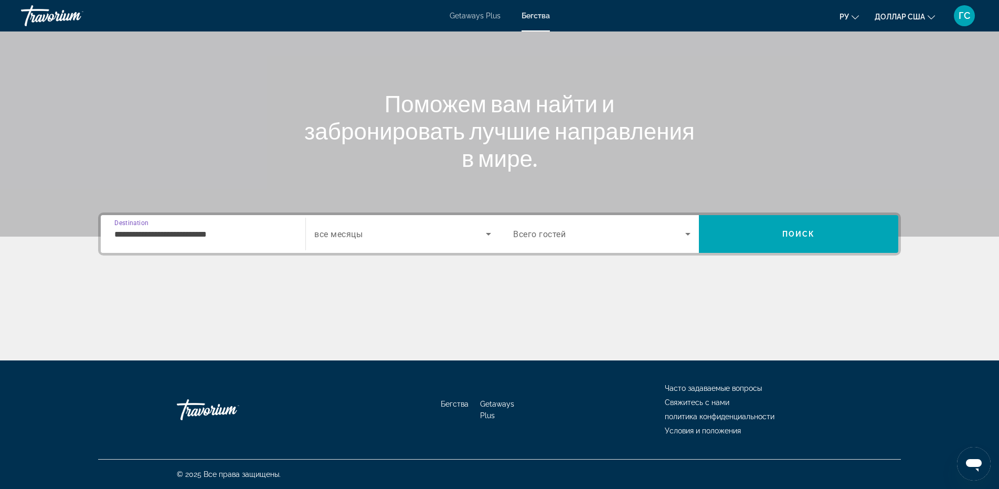
click at [225, 234] on input "**********" at bounding box center [202, 234] width 177 height 13
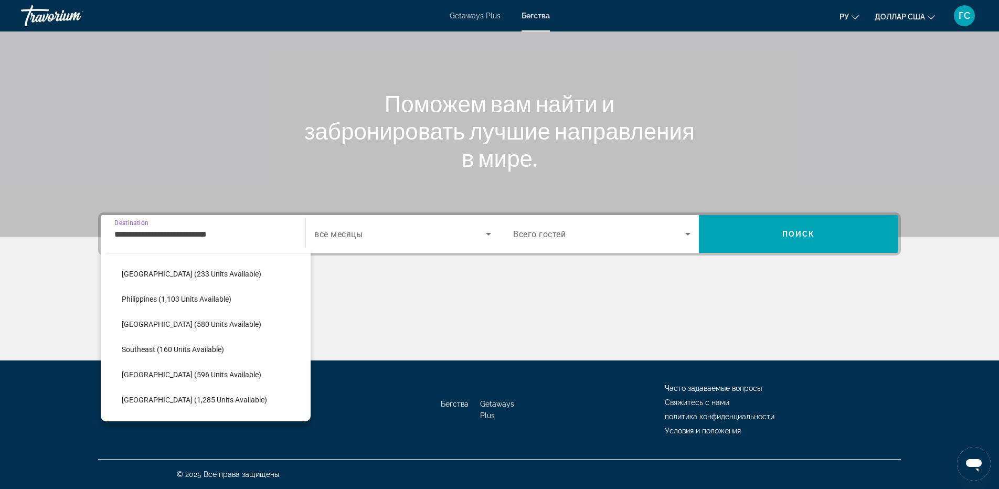
scroll to position [503, 0]
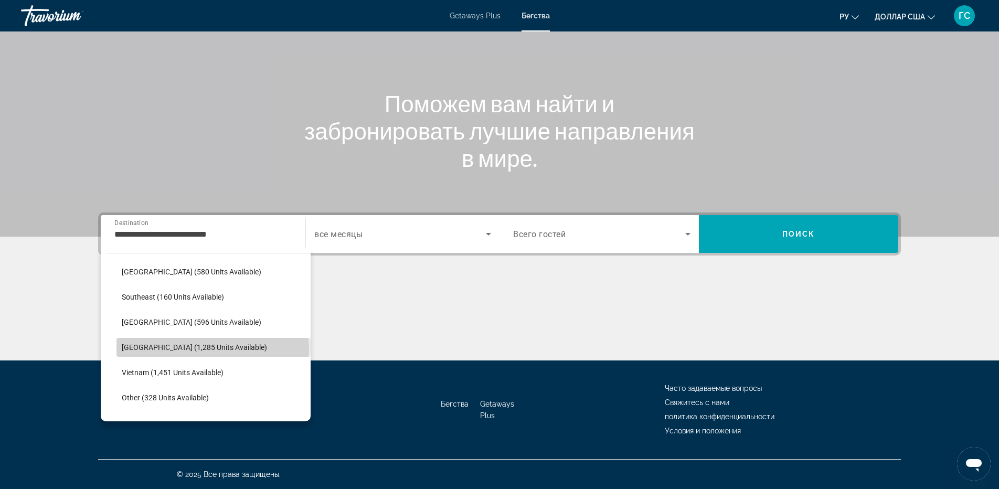
click at [213, 350] on span "[GEOGRAPHIC_DATA] (1,285 units available)" at bounding box center [194, 347] width 145 height 8
type input "**********"
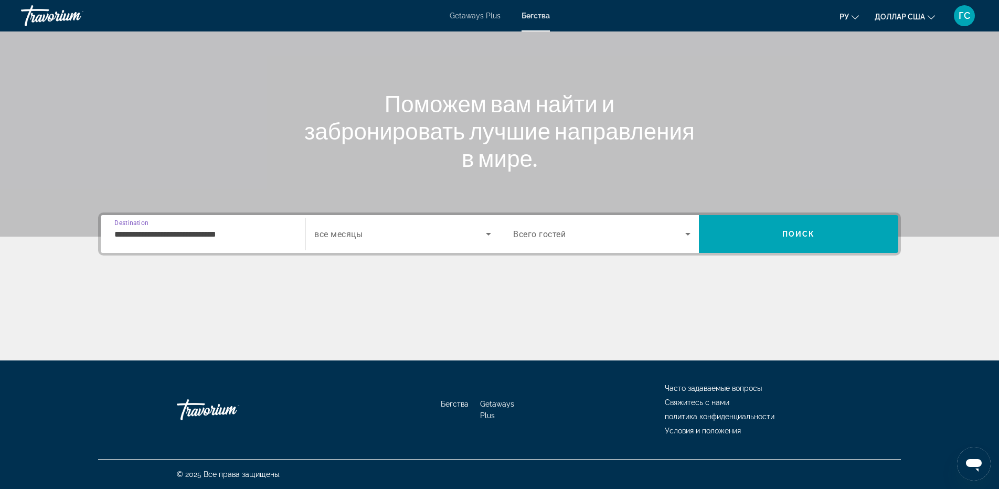
click at [389, 228] on span "Search widget" at bounding box center [400, 234] width 172 height 13
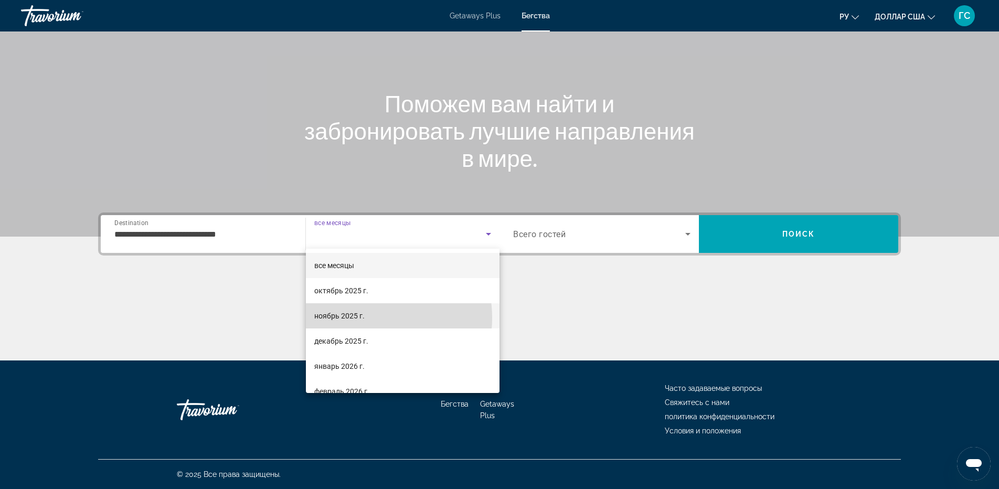
click at [365, 318] on mat-option "ноябрь 2025 г." at bounding box center [403, 315] width 194 height 25
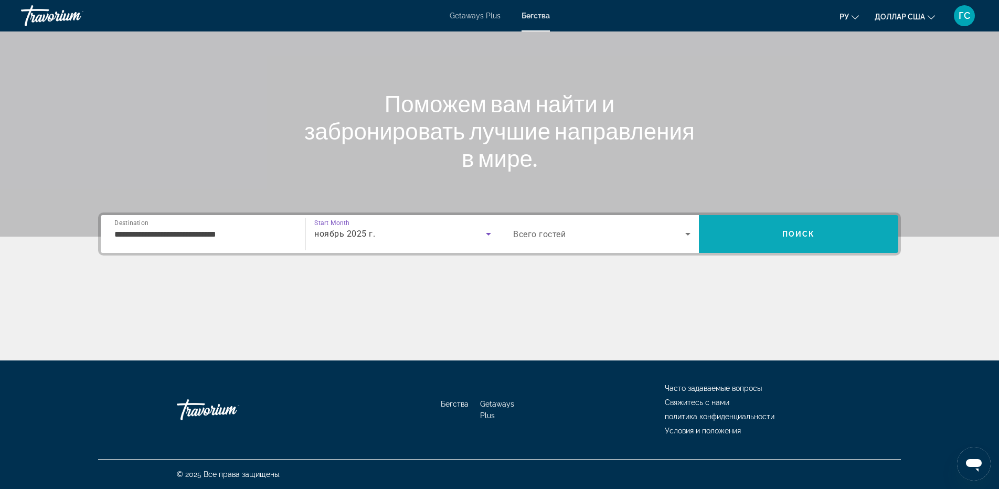
click at [808, 245] on span "Search" at bounding box center [798, 233] width 199 height 25
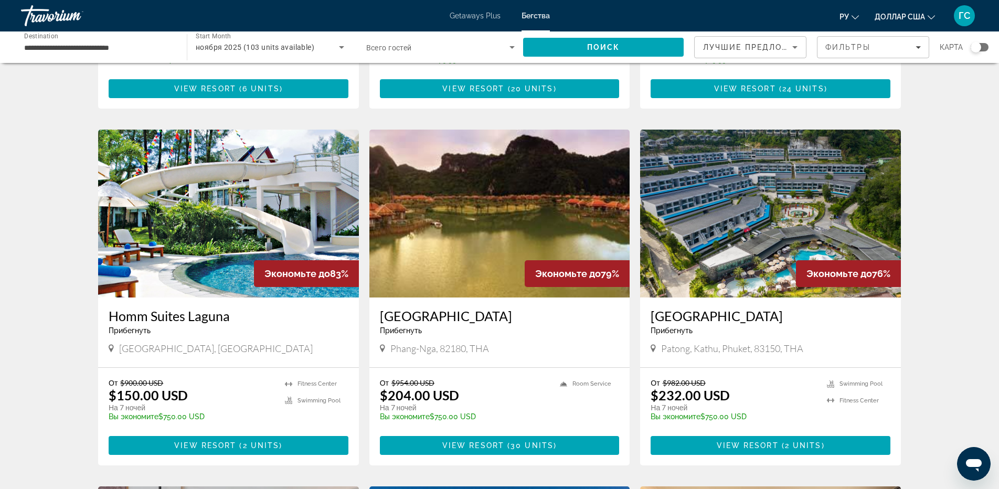
scroll to position [290, 0]
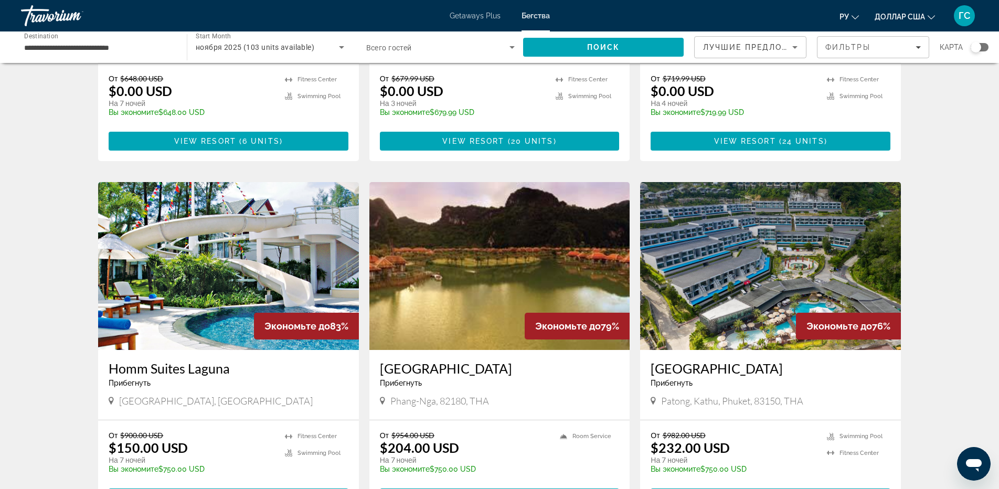
click at [821, 220] on img "Основное содержание" at bounding box center [770, 266] width 261 height 168
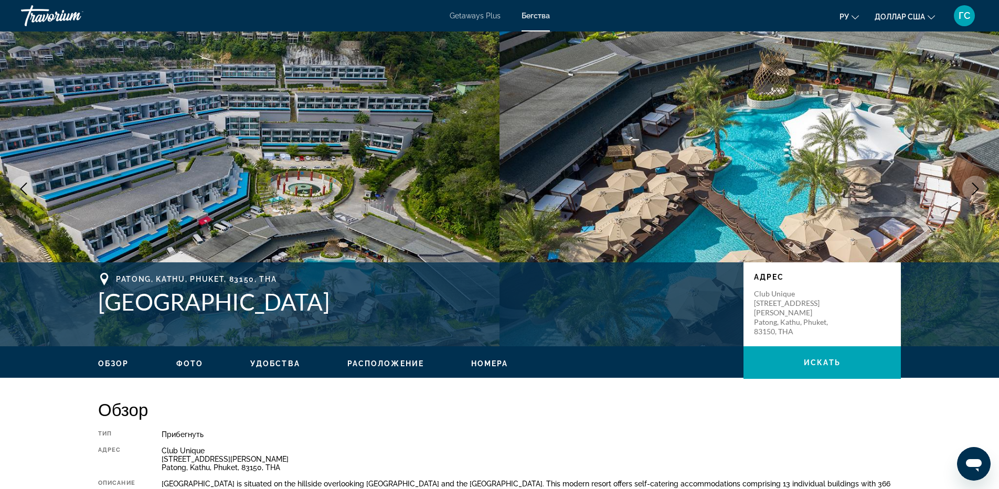
click at [970, 188] on icon "Next image" at bounding box center [975, 189] width 13 height 13
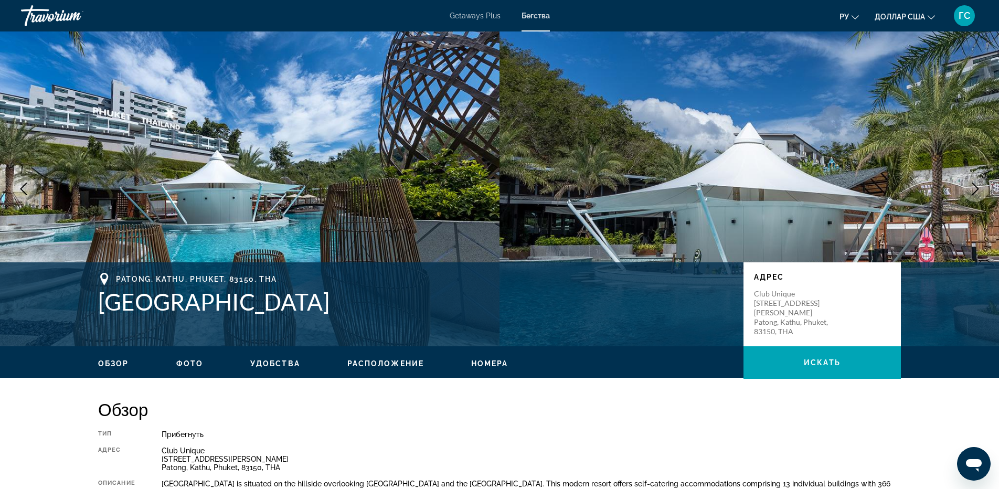
click at [970, 188] on icon "Next image" at bounding box center [975, 189] width 13 height 13
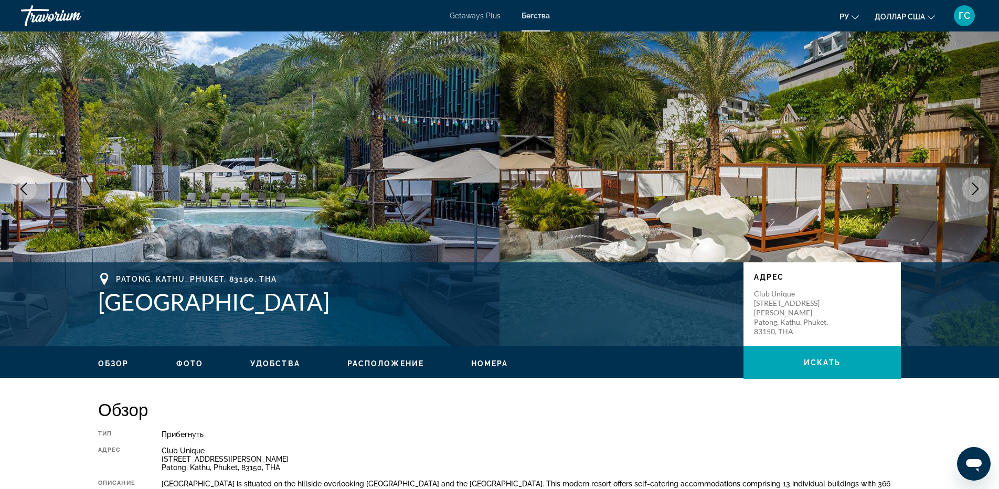
click at [970, 188] on icon "Next image" at bounding box center [975, 189] width 13 height 13
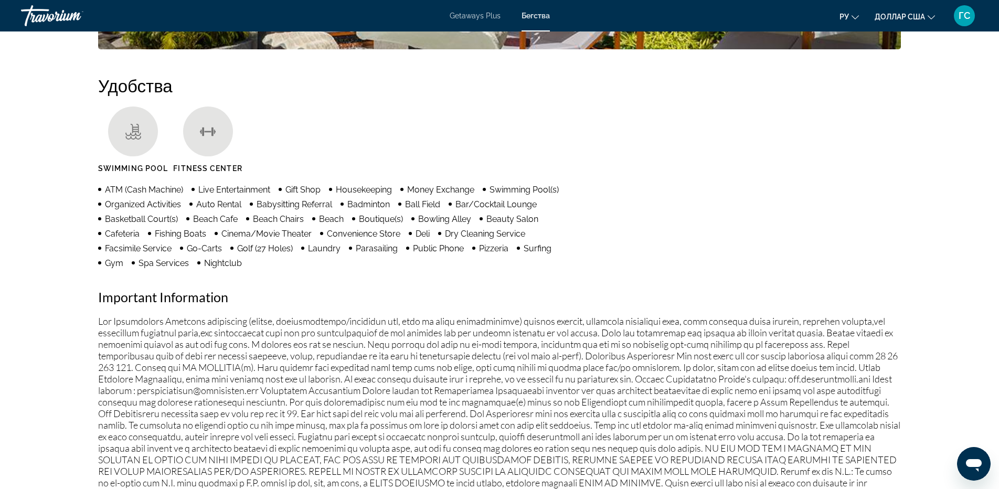
scroll to position [892, 0]
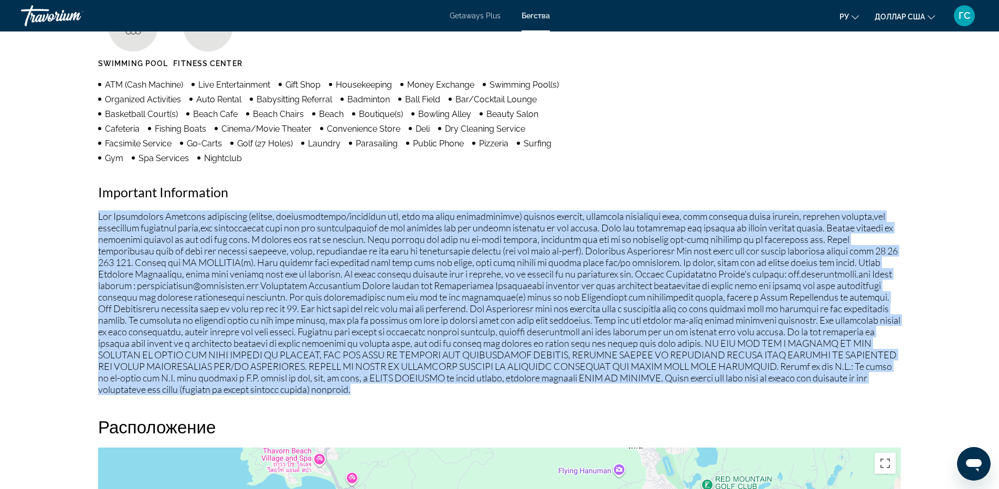
drag, startPoint x: 98, startPoint y: 214, endPoint x: 370, endPoint y: 359, distance: 309.4
click at [384, 387] on div "Обзор Тип Прибегнуть Все включено Нет «все включено» Адрес Club Unique [STREET_…" at bounding box center [499, 357] width 813 height 1700
copy p "Fee Advisements Required surcharges (energy, accommodations/occupancy tax, fees…"
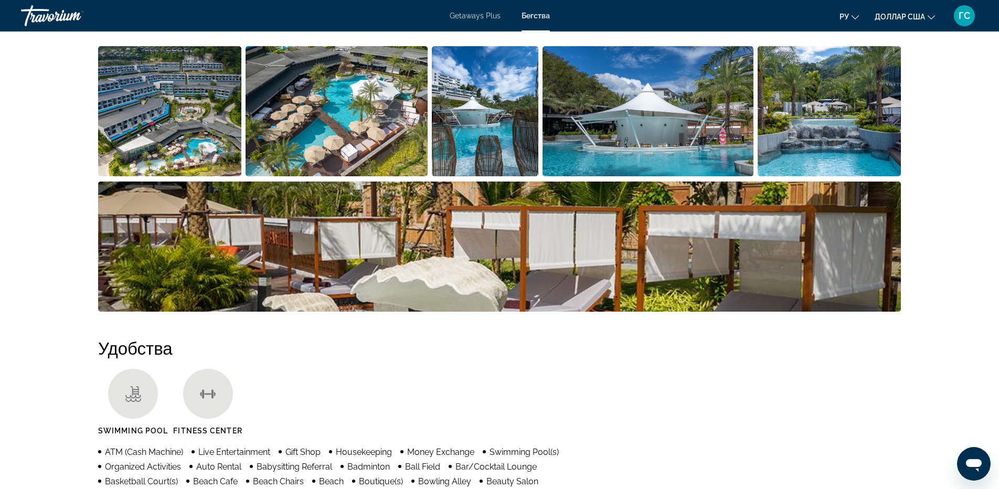
scroll to position [210, 0]
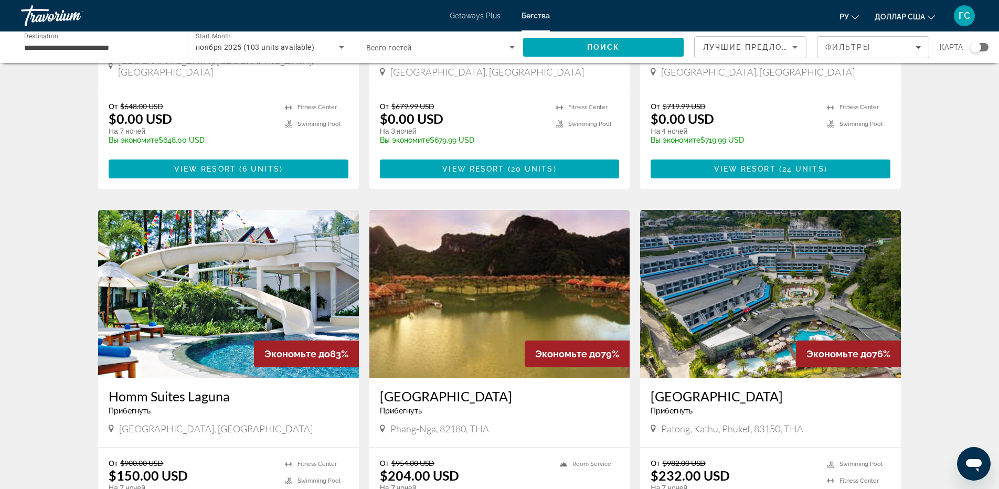
scroll to position [315, 0]
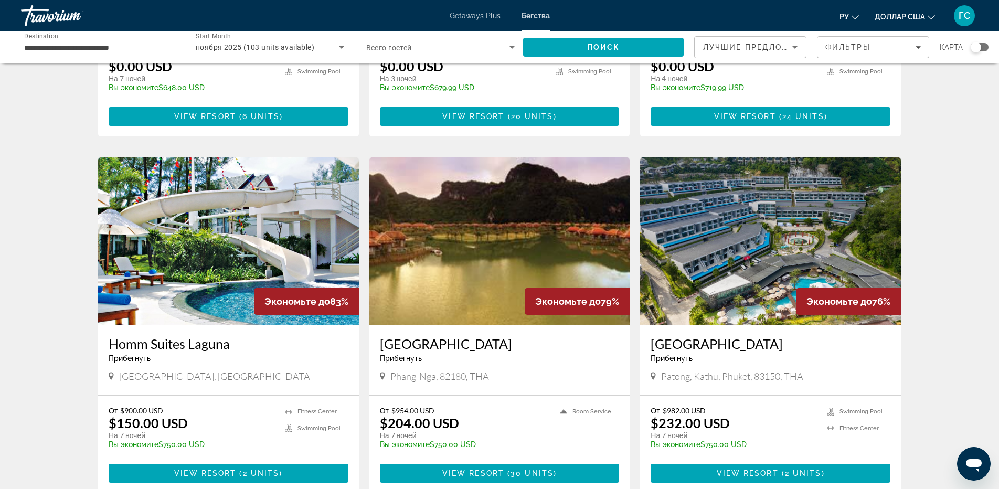
click at [239, 238] on img "Основное содержание" at bounding box center [228, 241] width 261 height 168
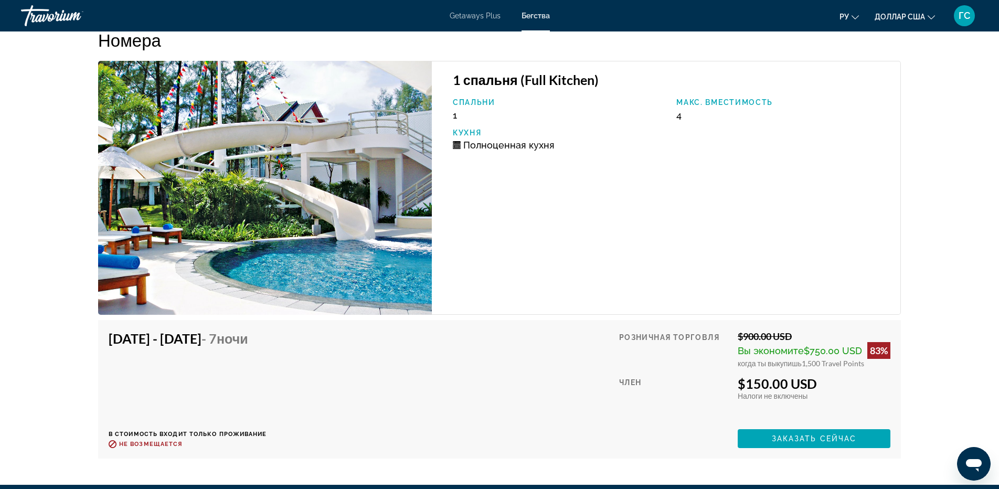
scroll to position [1856, 0]
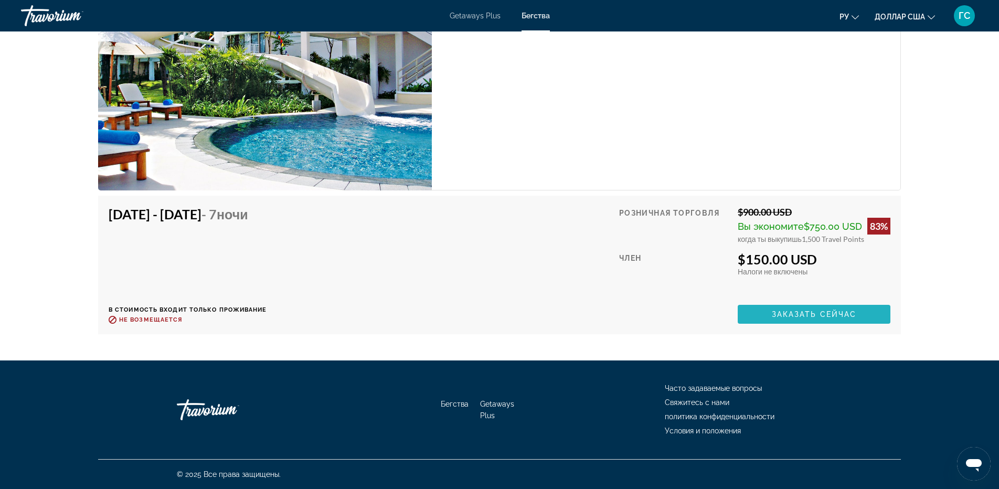
click at [797, 317] on span "Заказать сейчас" at bounding box center [814, 314] width 85 height 8
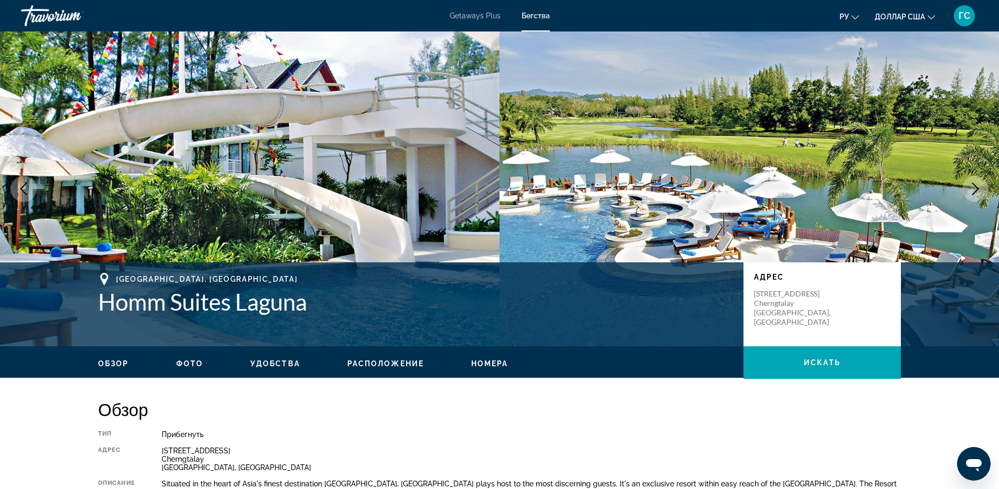
click at [983, 189] on button "Next image" at bounding box center [975, 189] width 26 height 26
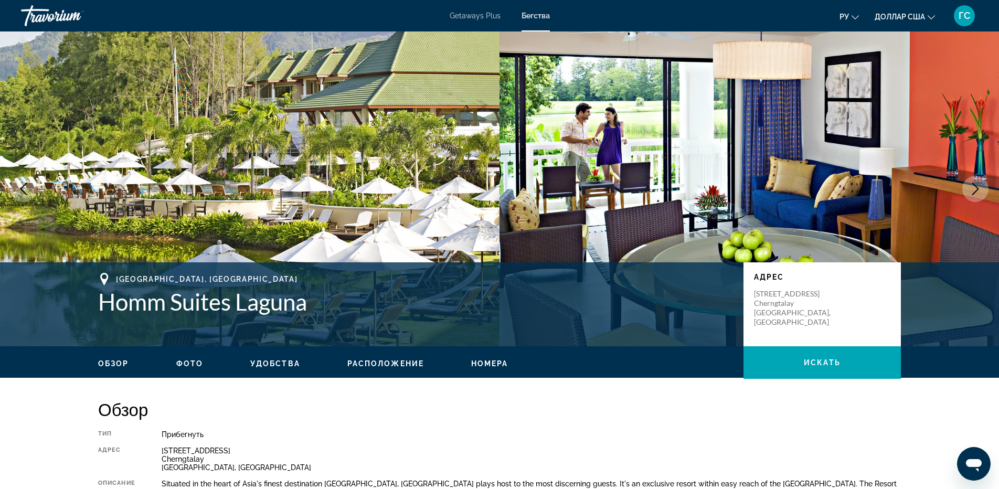
click at [983, 189] on button "Next image" at bounding box center [975, 189] width 26 height 26
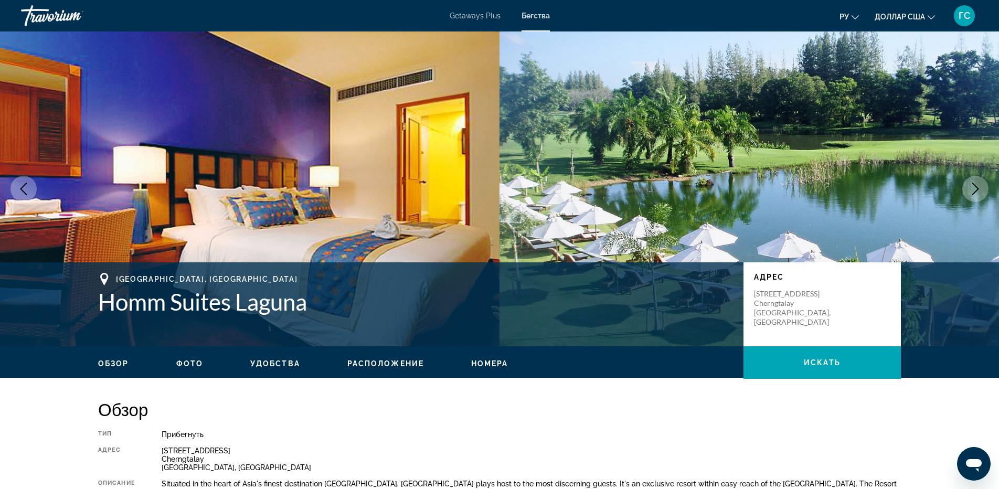
click at [979, 189] on icon "Next image" at bounding box center [975, 189] width 13 height 13
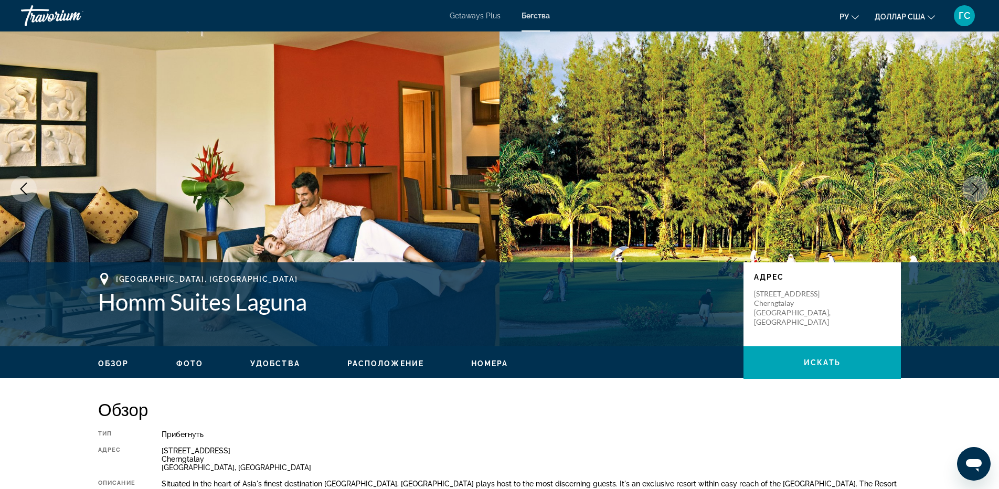
click at [977, 188] on icon "Next image" at bounding box center [975, 189] width 13 height 13
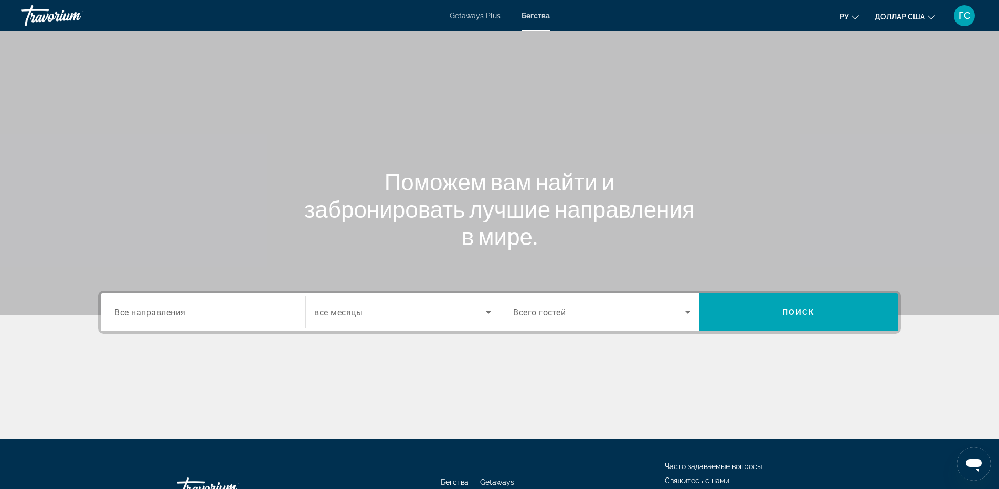
click at [211, 319] on div "Search widget" at bounding box center [202, 313] width 177 height 30
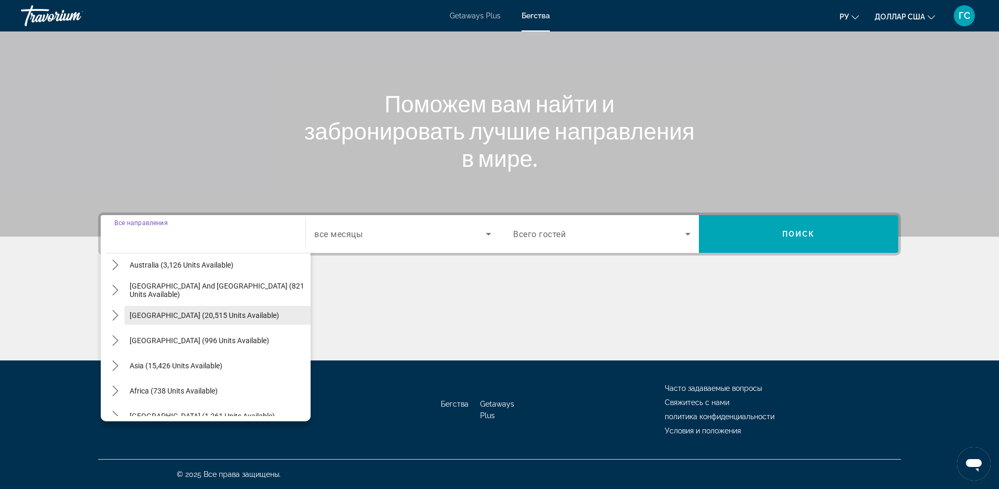
scroll to position [170, 0]
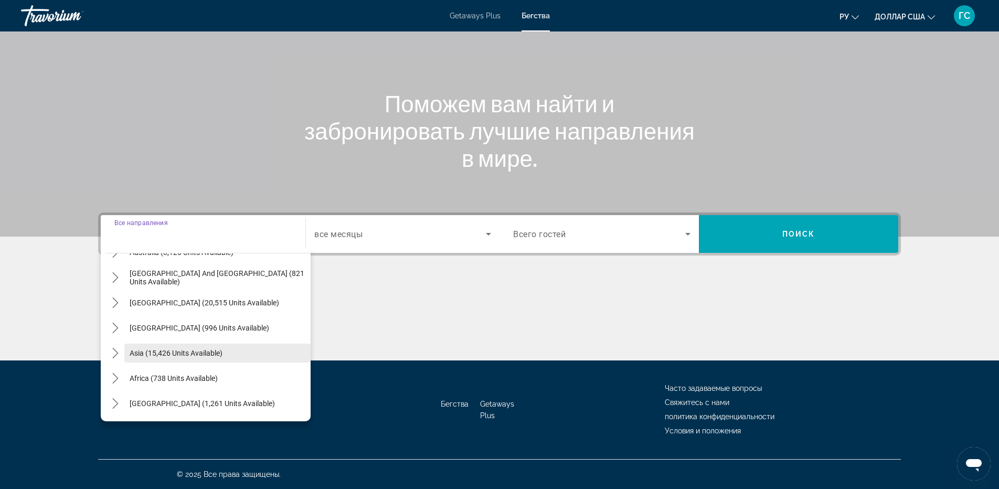
click at [188, 353] on span "Asia (15,426 units available)" at bounding box center [176, 353] width 93 height 8
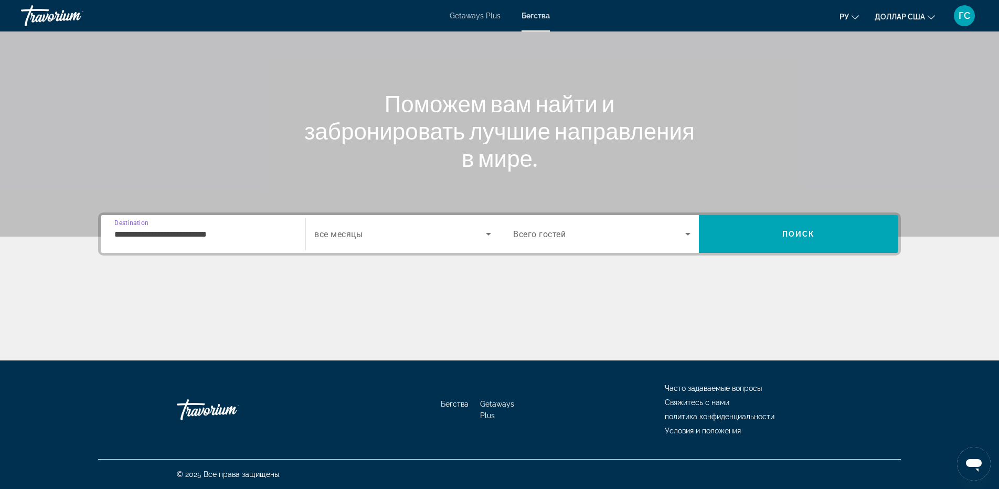
click at [214, 238] on input "**********" at bounding box center [202, 234] width 177 height 13
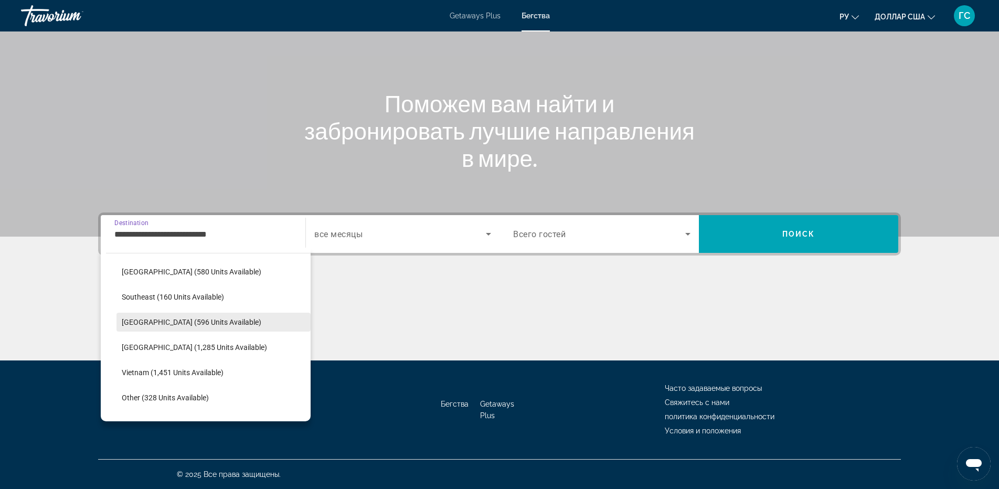
scroll to position [548, 0]
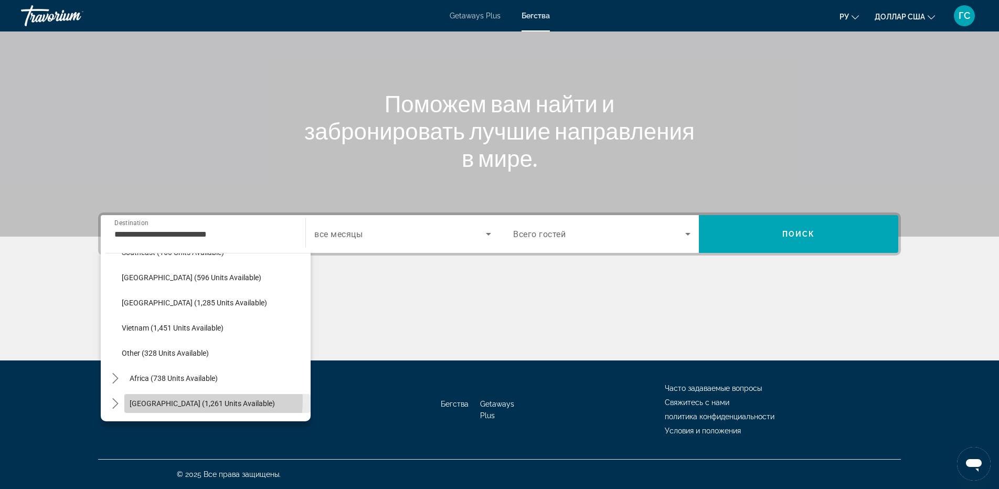
click at [194, 400] on span "[GEOGRAPHIC_DATA] (1,261 units available)" at bounding box center [202, 403] width 145 height 8
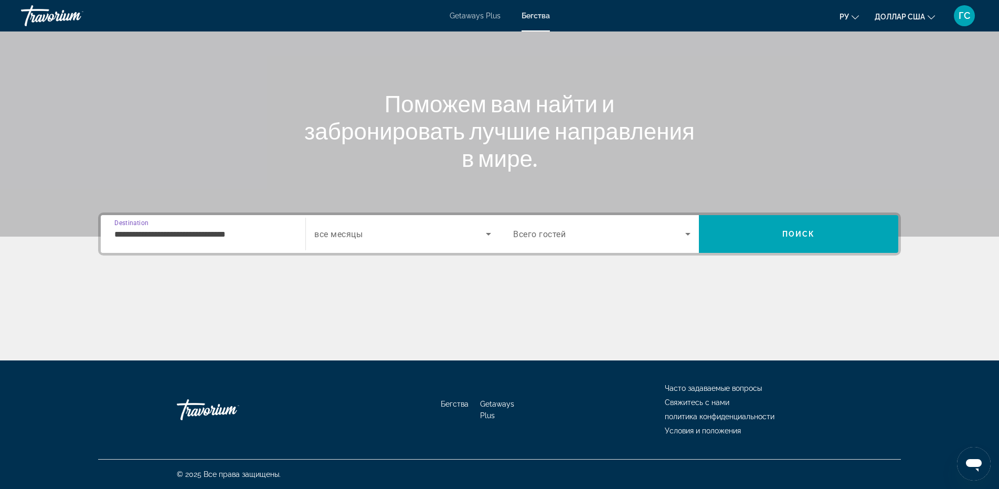
click at [256, 228] on input "**********" at bounding box center [202, 234] width 177 height 13
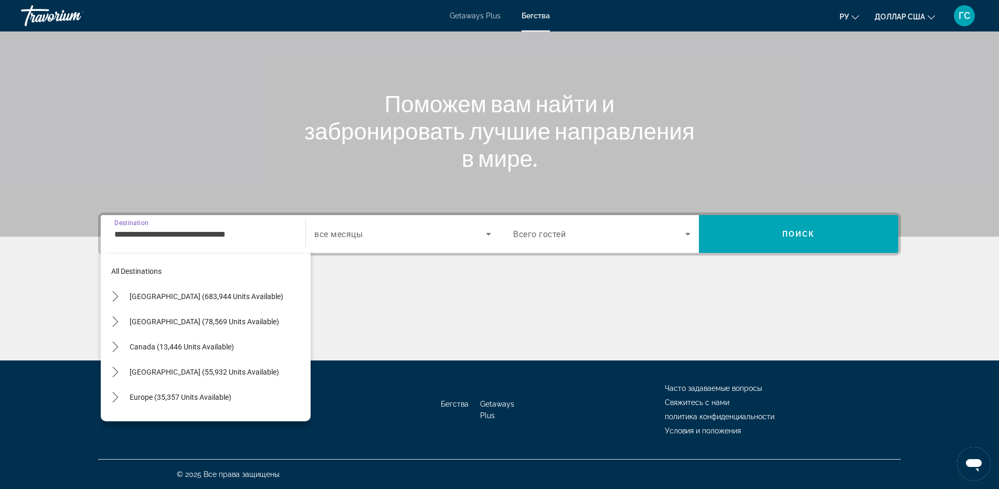
scroll to position [617, 0]
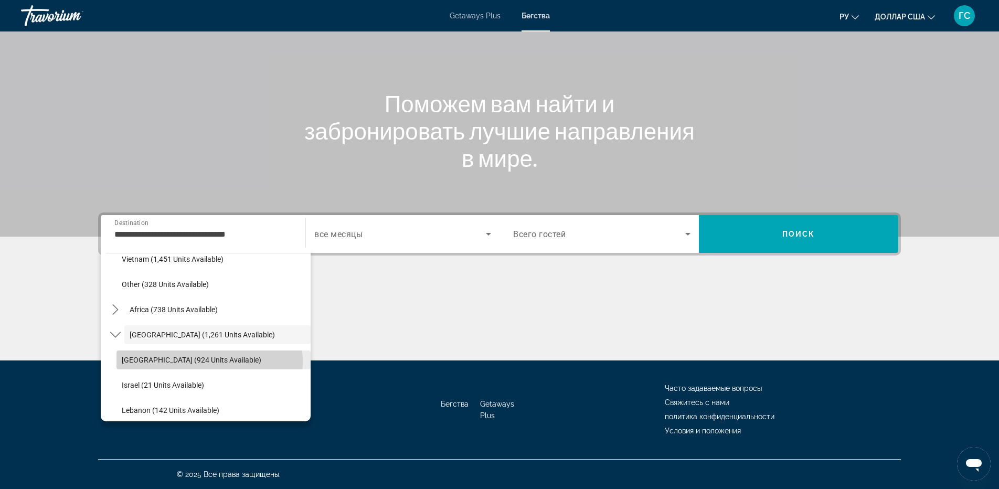
click at [200, 362] on span "[GEOGRAPHIC_DATA] (924 units available)" at bounding box center [192, 360] width 140 height 8
type input "**********"
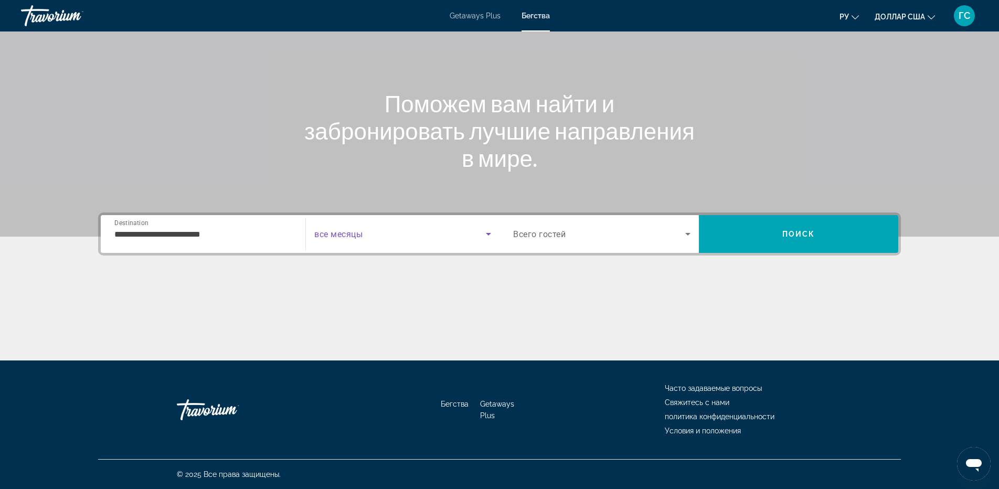
click at [444, 236] on span "Search widget" at bounding box center [400, 234] width 172 height 13
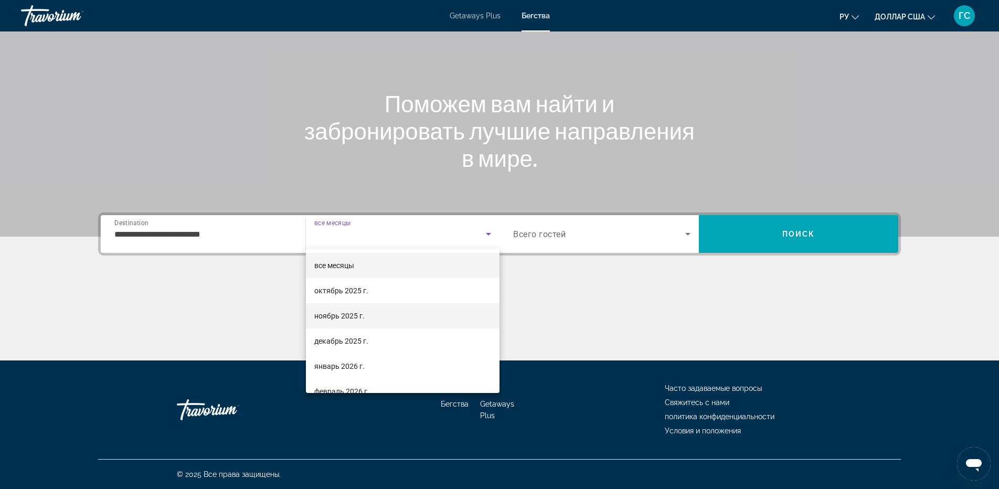
click at [359, 321] on span "ноябрь 2025 г." at bounding box center [339, 316] width 50 height 13
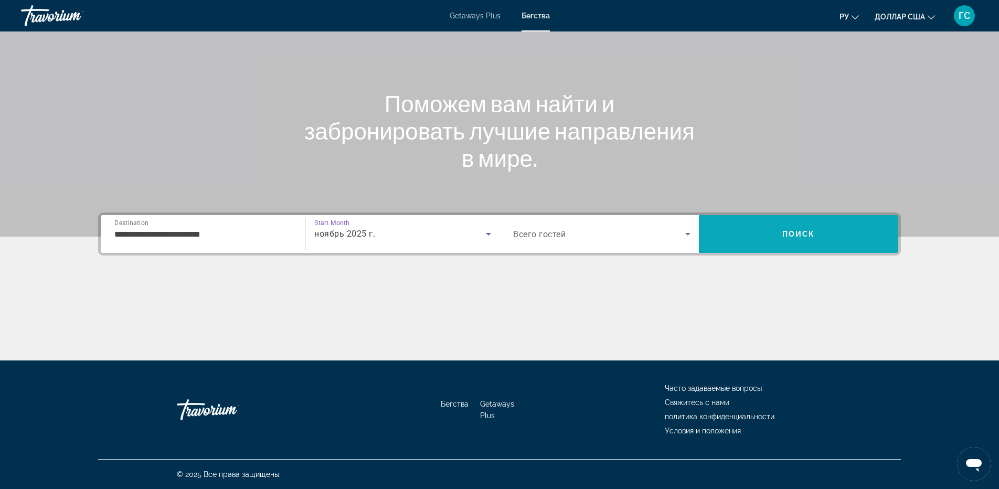
click at [813, 232] on span "Поиск" at bounding box center [798, 234] width 33 height 8
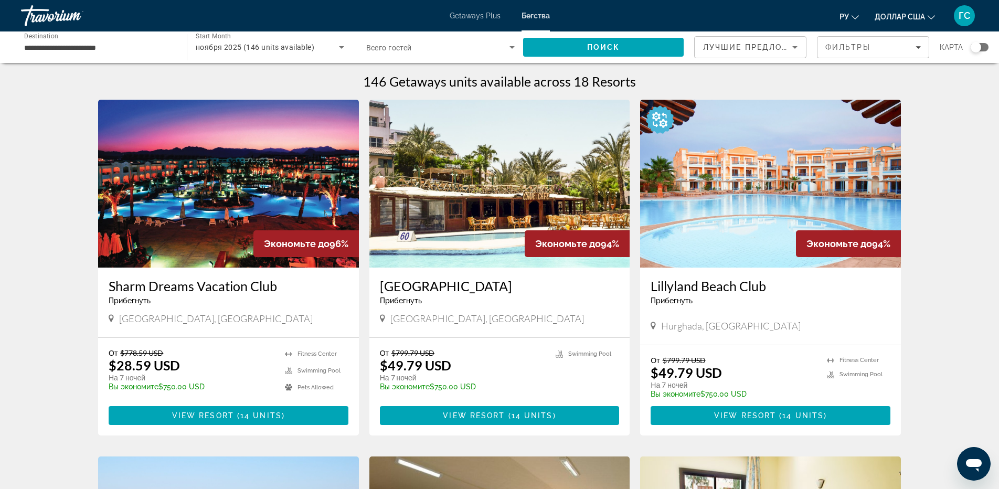
click at [271, 178] on img "Основное содержание" at bounding box center [228, 184] width 261 height 168
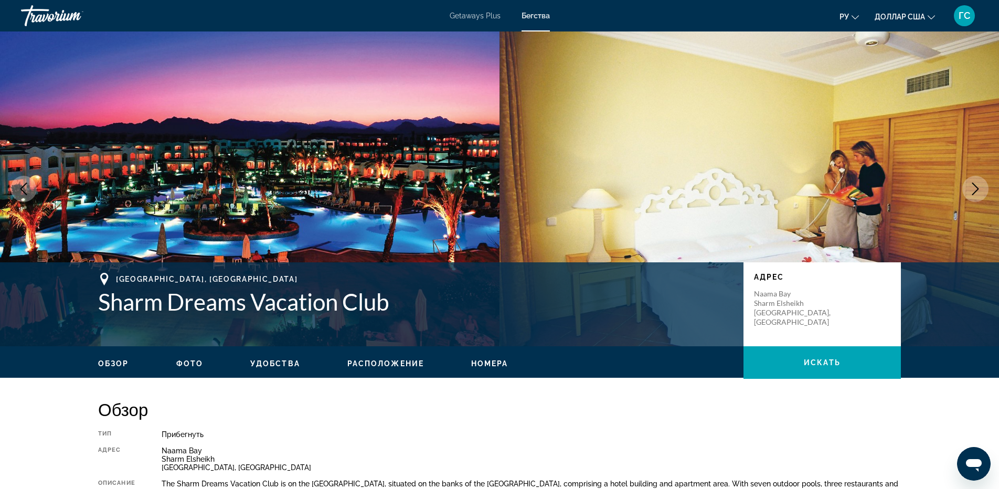
click at [978, 189] on icon "Next image" at bounding box center [975, 189] width 13 height 13
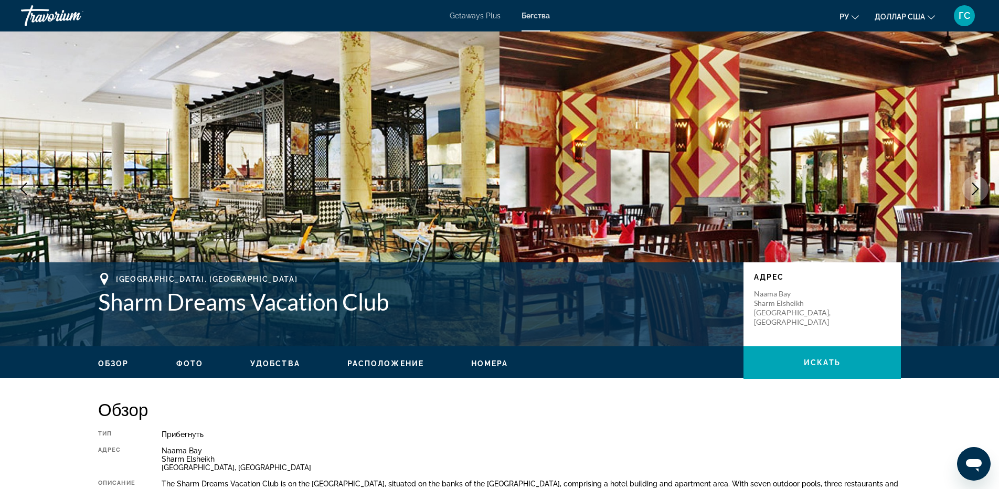
click at [970, 189] on icon "Next image" at bounding box center [975, 189] width 13 height 13
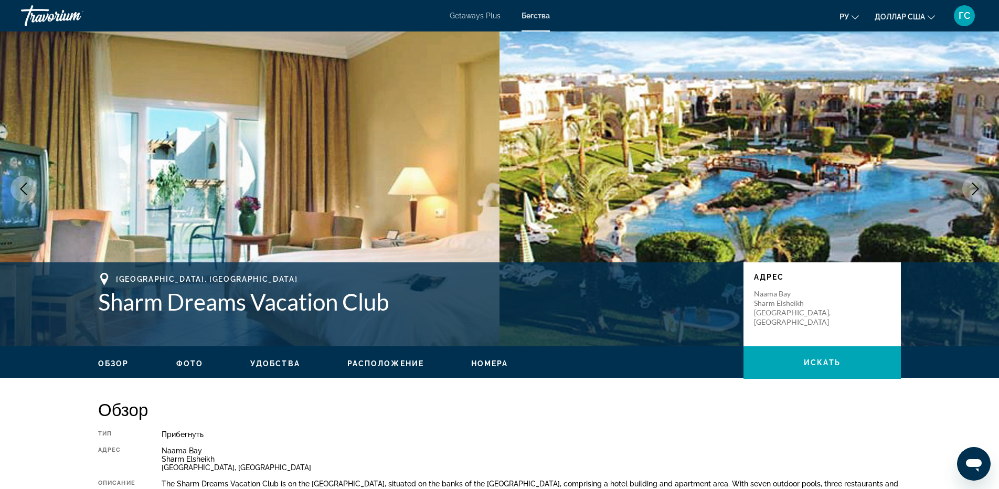
click at [964, 189] on button "Next image" at bounding box center [975, 189] width 26 height 26
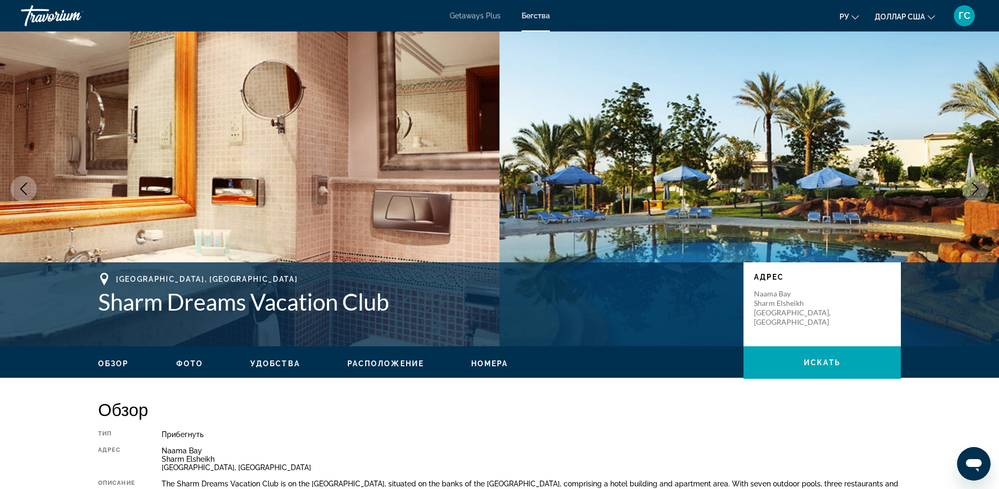
click at [962, 189] on button "Next image" at bounding box center [975, 189] width 26 height 26
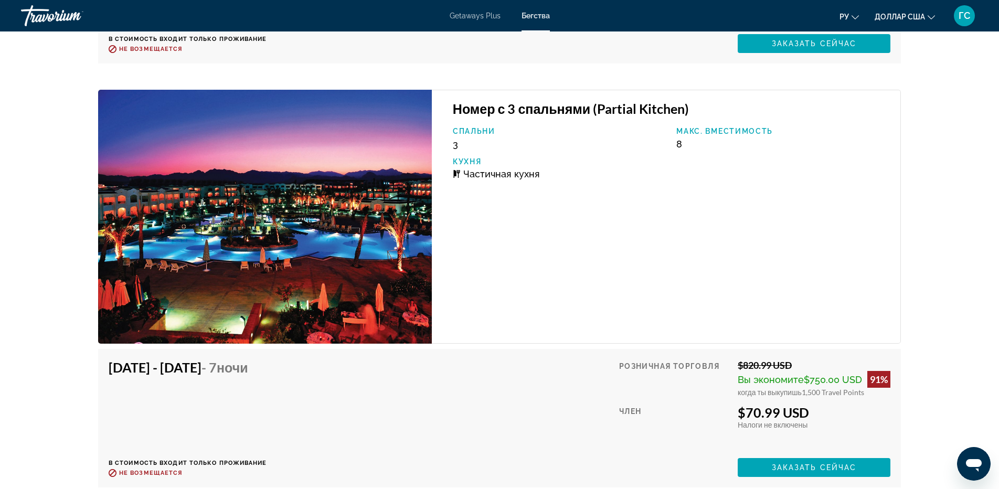
scroll to position [1889, 0]
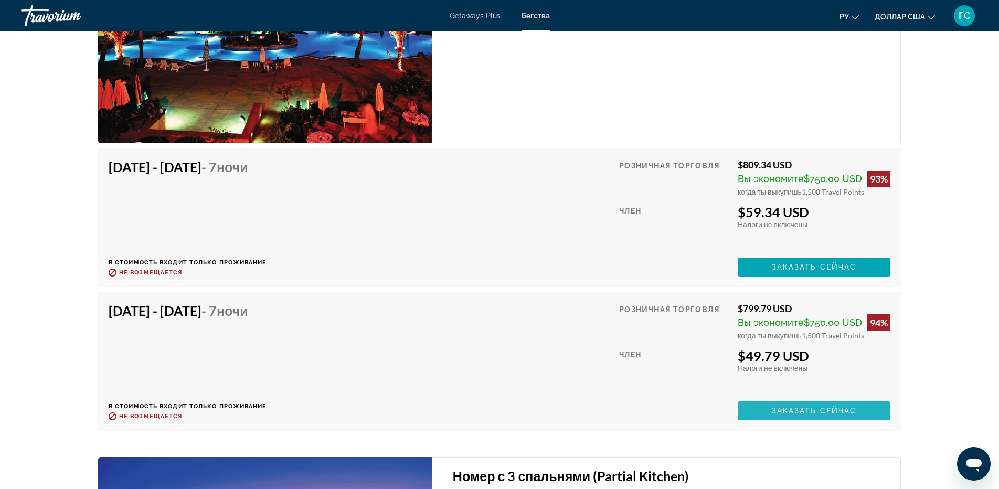
click at [834, 420] on span "Основное содержание" at bounding box center [814, 410] width 153 height 25
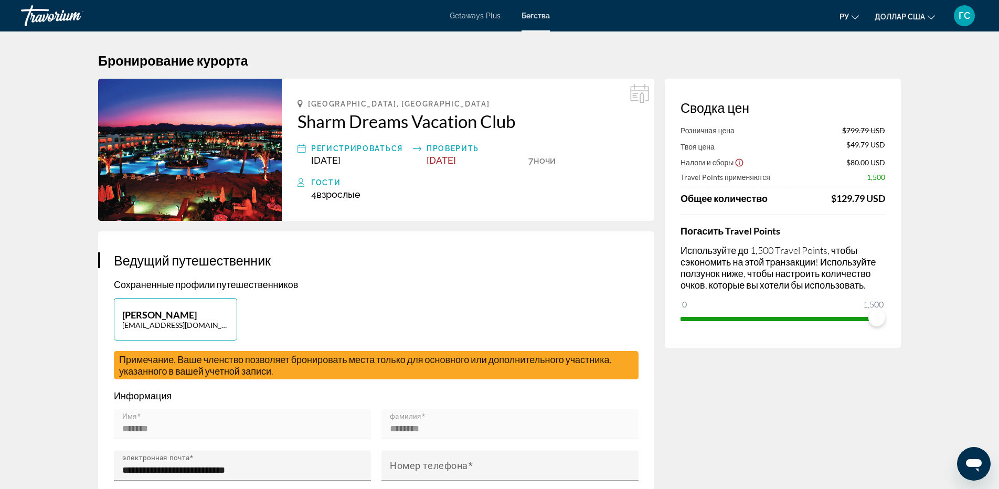
click at [303, 122] on h2 "Sharm Dreams Vacation Club" at bounding box center [468, 121] width 341 height 21
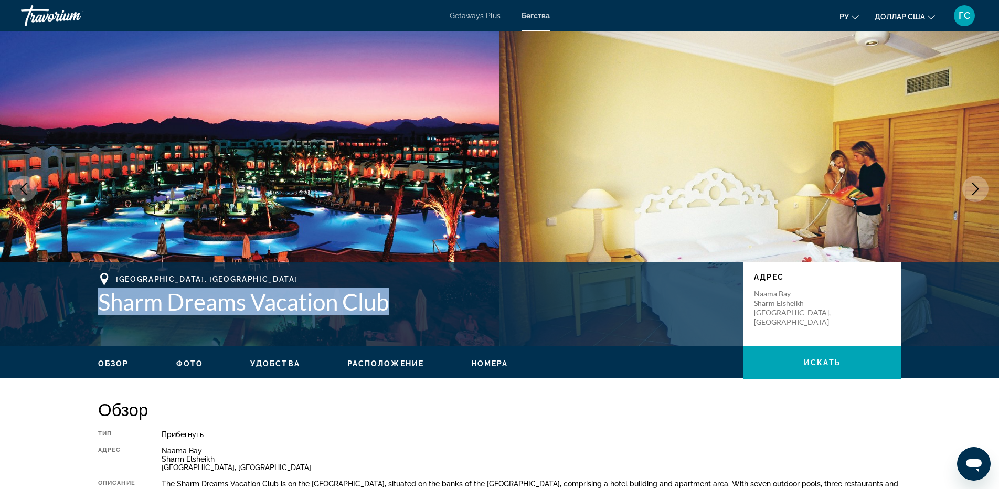
drag, startPoint x: 344, startPoint y: 297, endPoint x: 83, endPoint y: 308, distance: 261.0
click at [83, 308] on div "[GEOGRAPHIC_DATA], [GEOGRAPHIC_DATA] Sharm Dreams Vacation Club [GEOGRAPHIC_DAT…" at bounding box center [499, 304] width 845 height 63
copy h1 "Sharm Dreams Vacation Club"
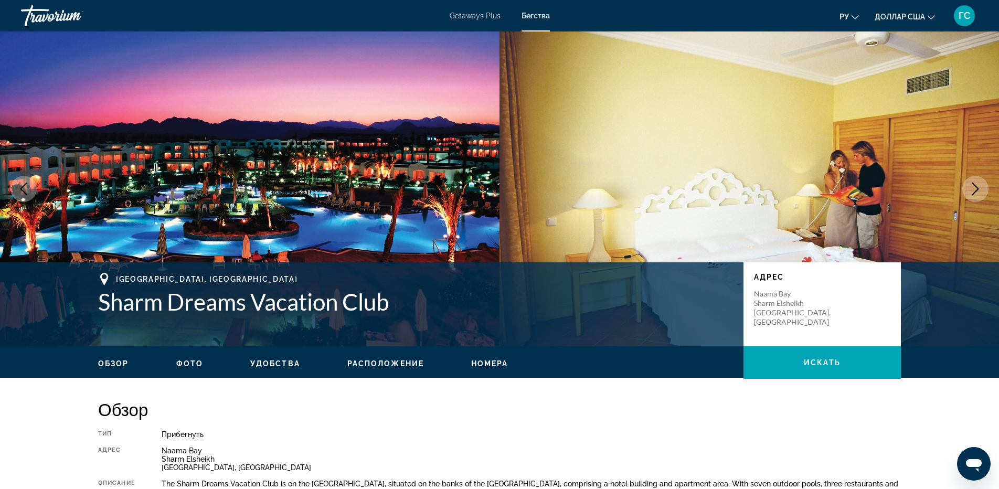
click at [487, 407] on h2 "Обзор" at bounding box center [499, 409] width 803 height 21
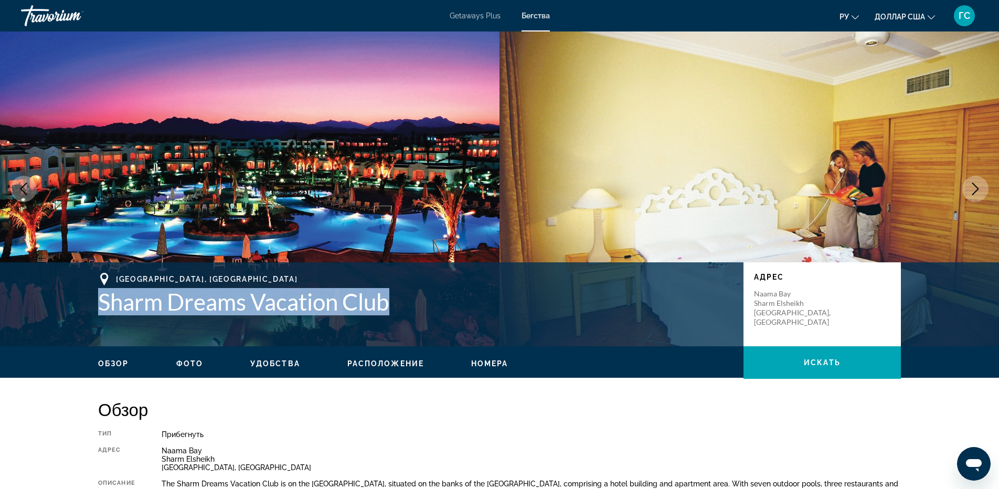
drag, startPoint x: 386, startPoint y: 298, endPoint x: 88, endPoint y: 299, distance: 298.1
click at [88, 299] on div "[GEOGRAPHIC_DATA], [GEOGRAPHIC_DATA] Sharm Dreams Vacation Club [GEOGRAPHIC_DAT…" at bounding box center [499, 304] width 845 height 63
copy h1 "Sharm Dreams Vacation Club"
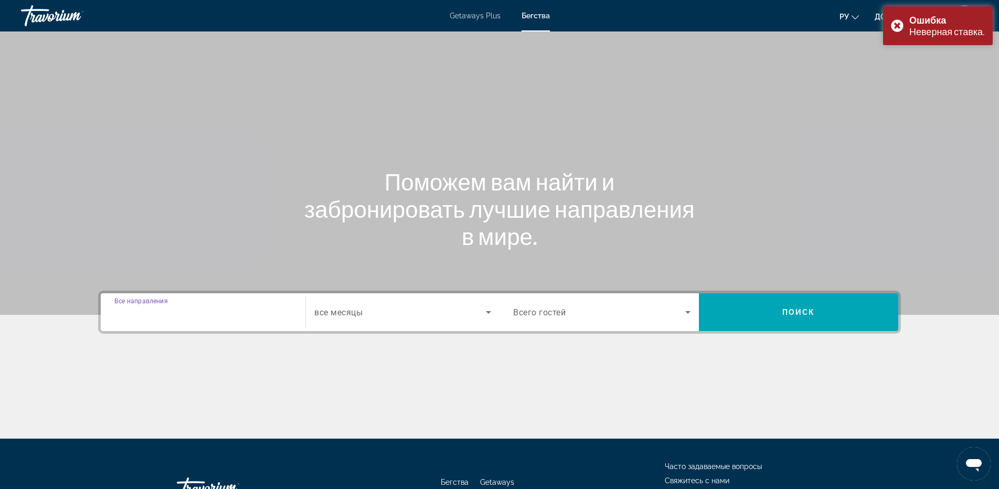
click at [198, 313] on input "Destination Все направления" at bounding box center [202, 312] width 177 height 13
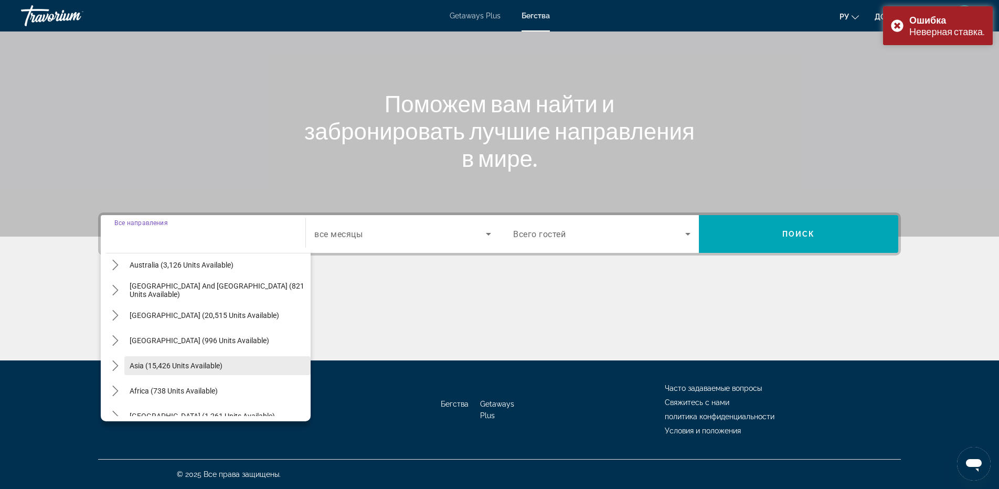
scroll to position [170, 0]
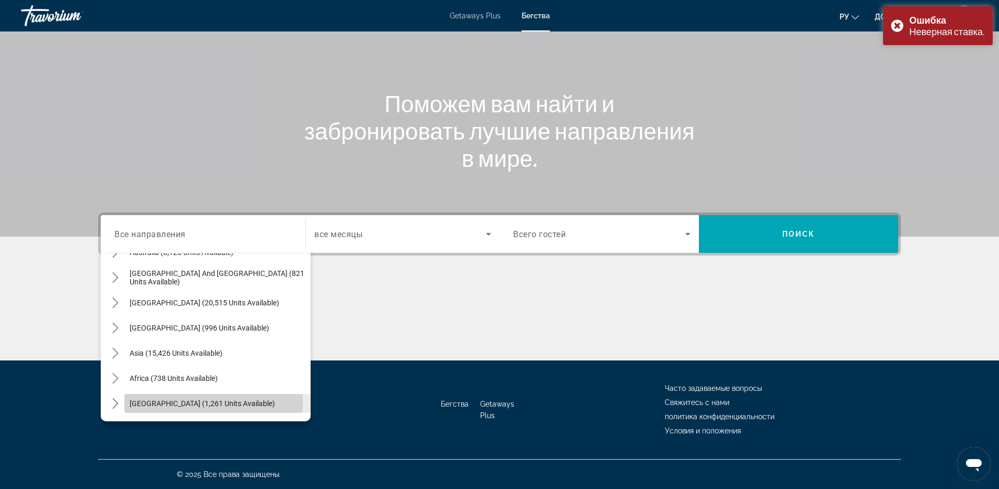
click at [187, 401] on span "[GEOGRAPHIC_DATA] (1,261 units available)" at bounding box center [202, 403] width 145 height 8
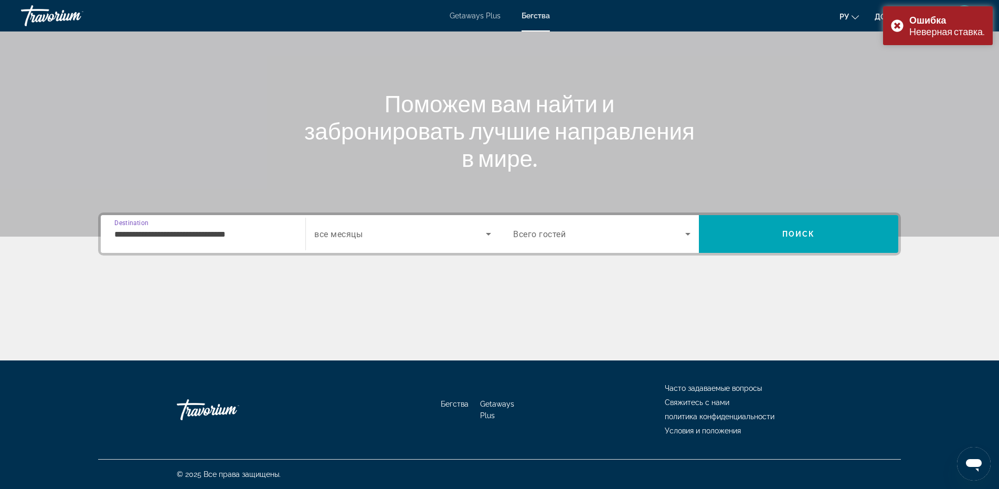
click at [189, 236] on input "**********" at bounding box center [202, 234] width 177 height 13
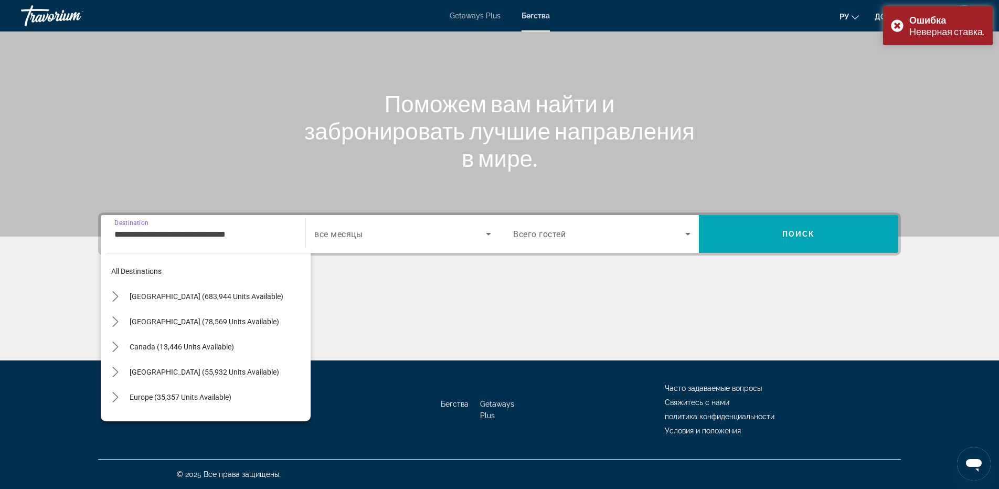
scroll to position [239, 0]
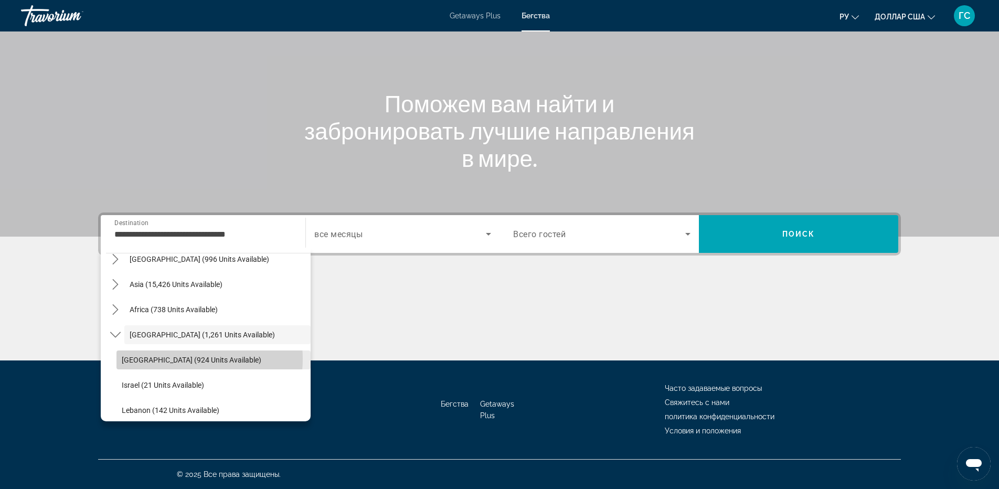
click at [174, 359] on span "[GEOGRAPHIC_DATA] (924 units available)" at bounding box center [192, 360] width 140 height 8
type input "**********"
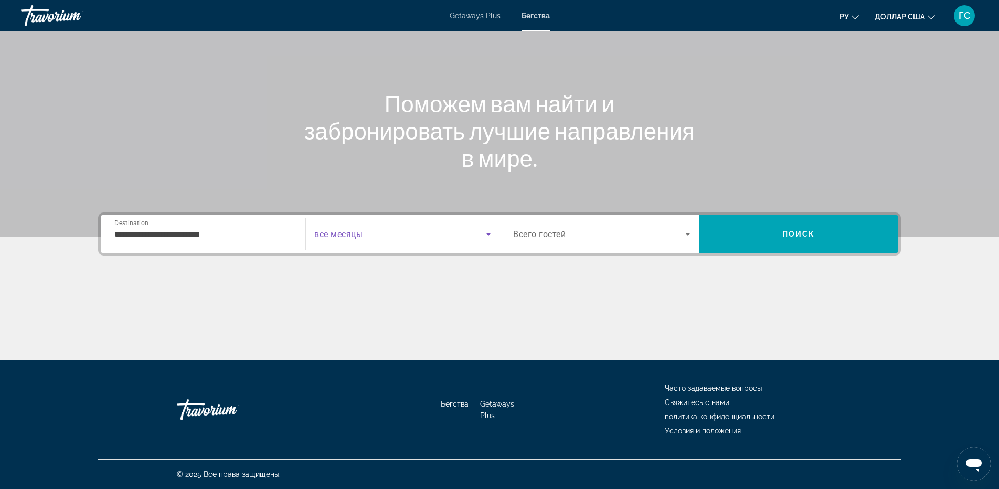
click at [429, 236] on span "Search widget" at bounding box center [400, 234] width 172 height 13
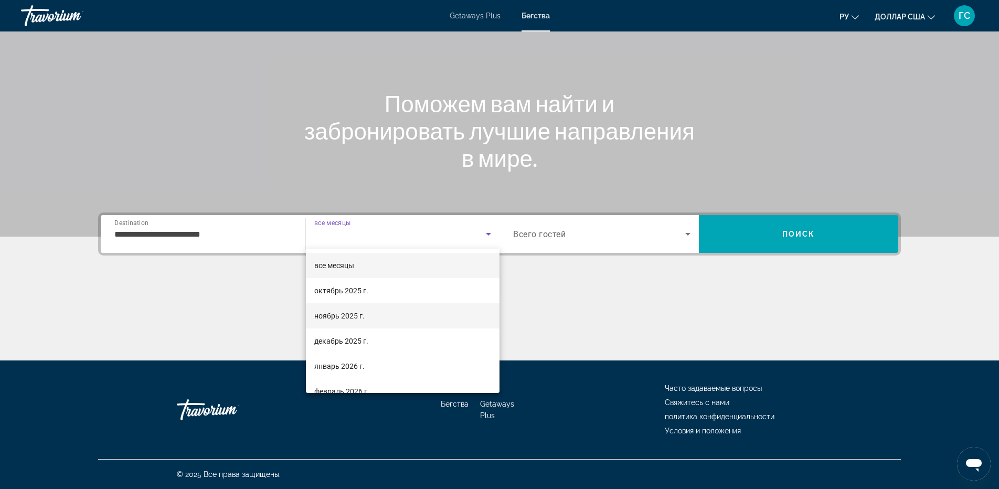
click at [389, 316] on mat-option "ноябрь 2025 г." at bounding box center [403, 315] width 194 height 25
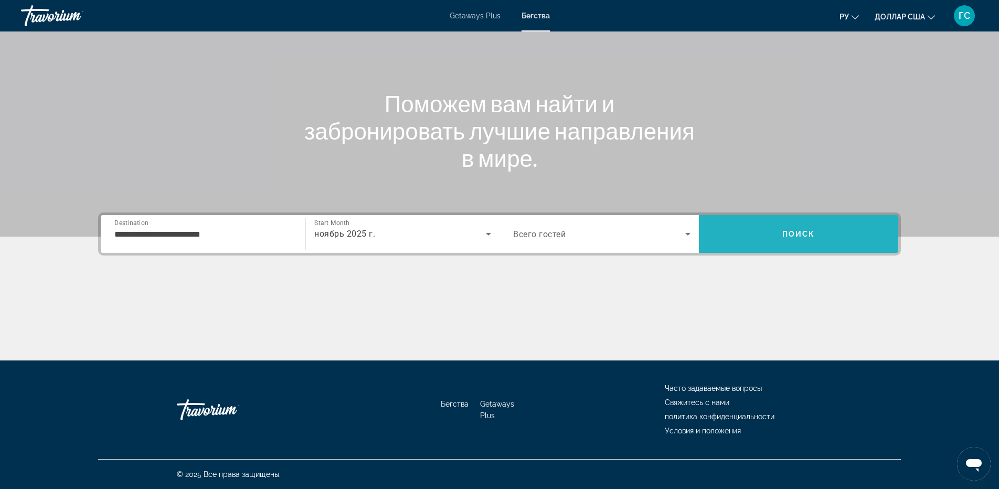
click at [758, 240] on span "Search" at bounding box center [798, 233] width 199 height 25
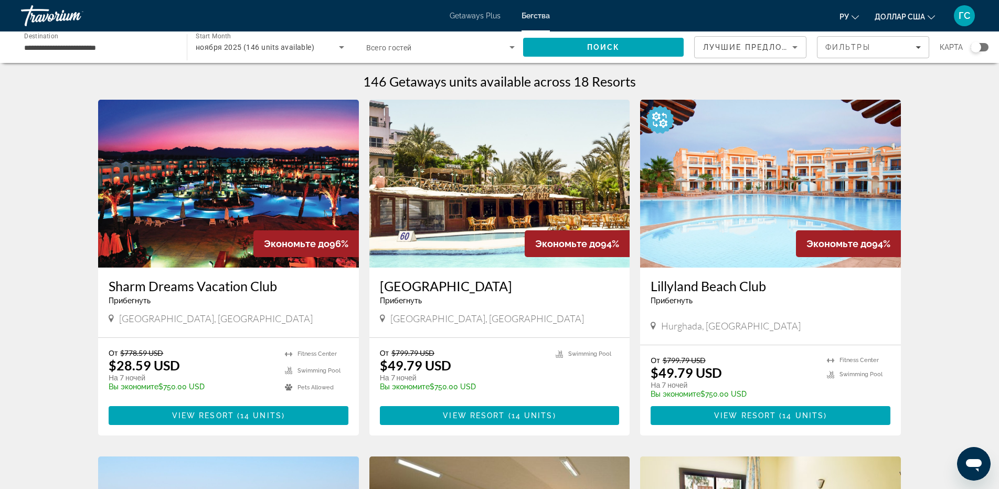
click at [509, 175] on img "Основное содержание" at bounding box center [499, 184] width 261 height 168
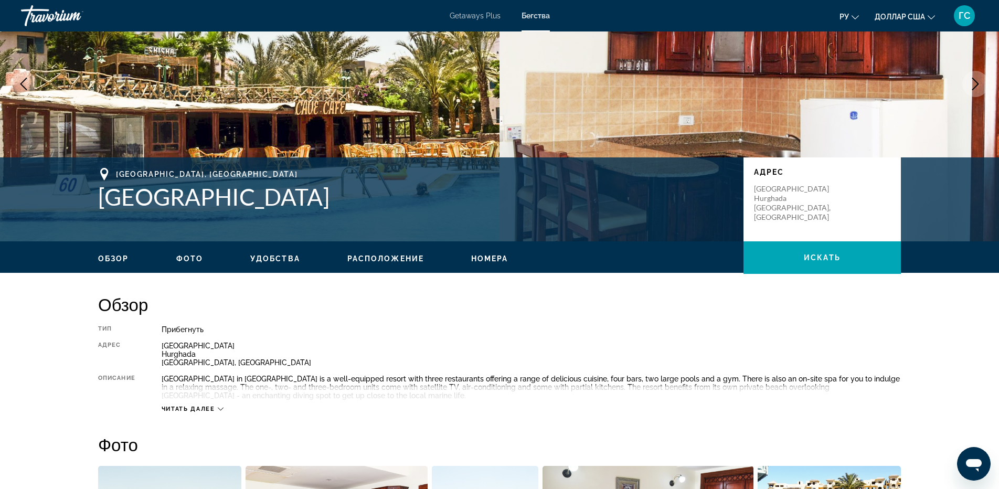
scroll to position [157, 0]
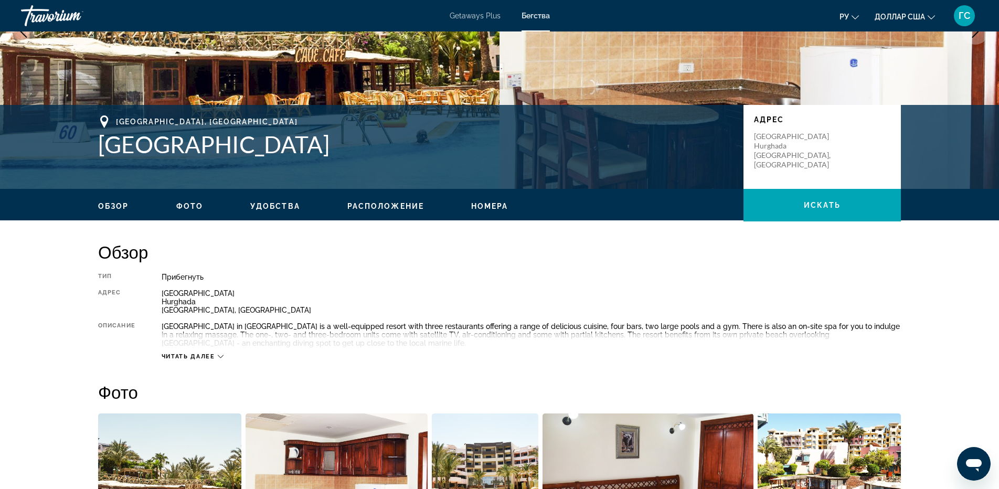
click at [211, 359] on span "Читать далее" at bounding box center [189, 356] width 54 height 7
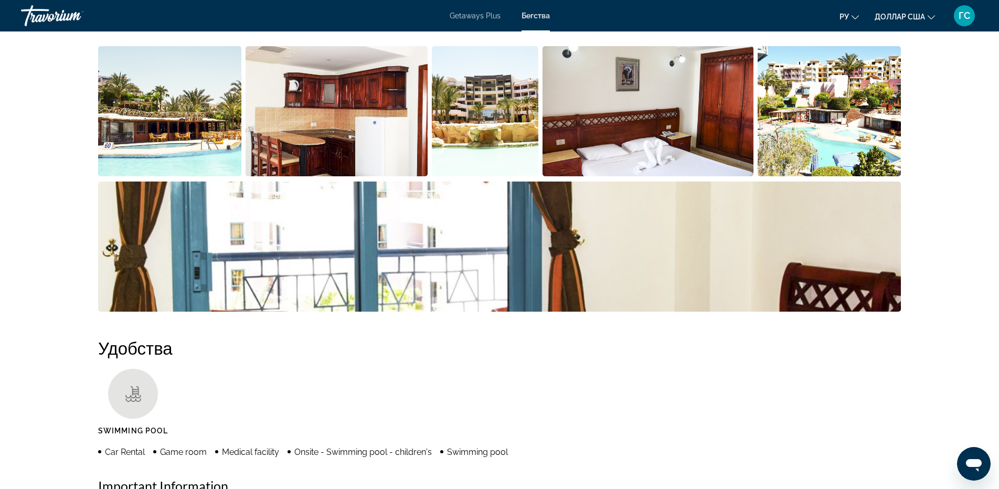
scroll to position [420, 0]
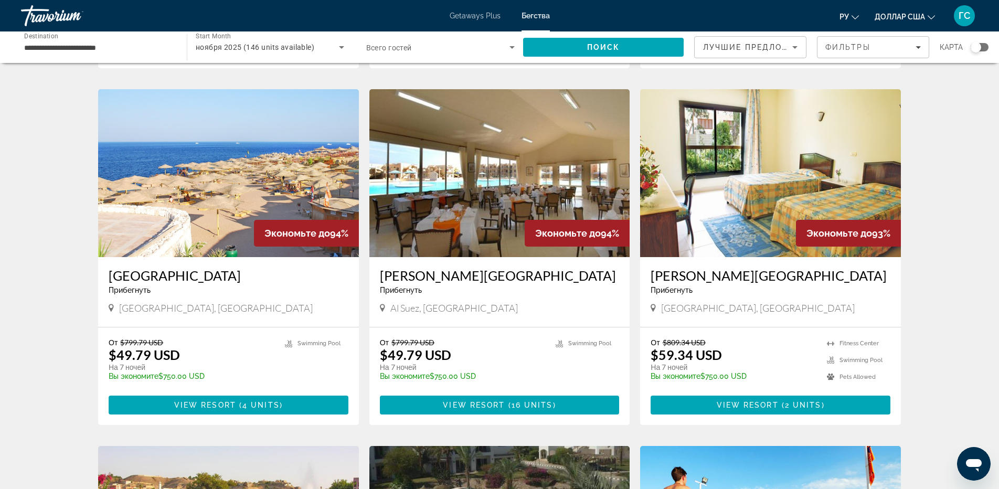
scroll to position [420, 0]
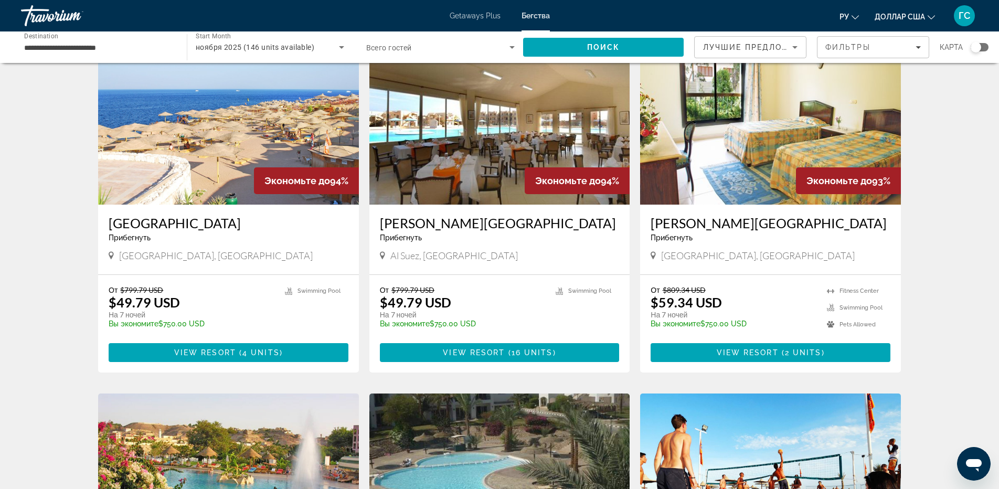
click at [272, 149] on img "Основное содержание" at bounding box center [228, 121] width 261 height 168
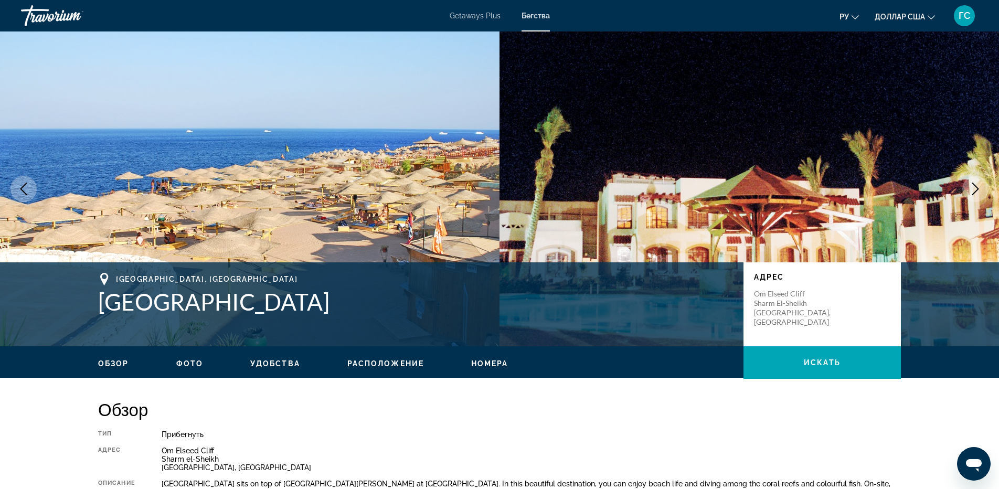
scroll to position [52, 0]
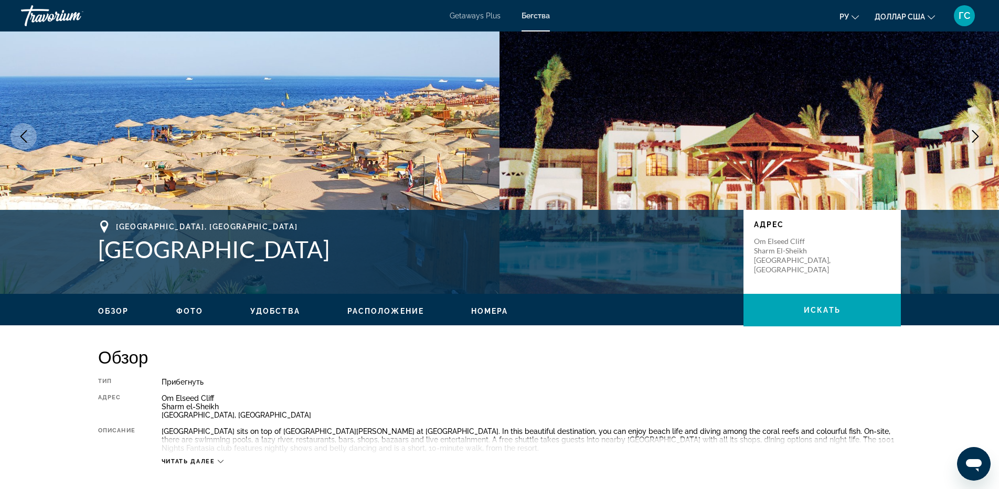
drag, startPoint x: 280, startPoint y: 251, endPoint x: 65, endPoint y: 258, distance: 215.3
click at [65, 258] on div "[GEOGRAPHIC_DATA], [GEOGRAPHIC_DATA] [GEOGRAPHIC_DATA] [GEOGRAPHIC_DATA] Om Els…" at bounding box center [499, 252] width 999 height 84
drag, startPoint x: 131, startPoint y: 249, endPoint x: 286, endPoint y: 227, distance: 156.3
click at [286, 227] on div "[GEOGRAPHIC_DATA], [GEOGRAPHIC_DATA]" at bounding box center [415, 226] width 635 height 13
drag, startPoint x: 273, startPoint y: 250, endPoint x: 101, endPoint y: 251, distance: 171.6
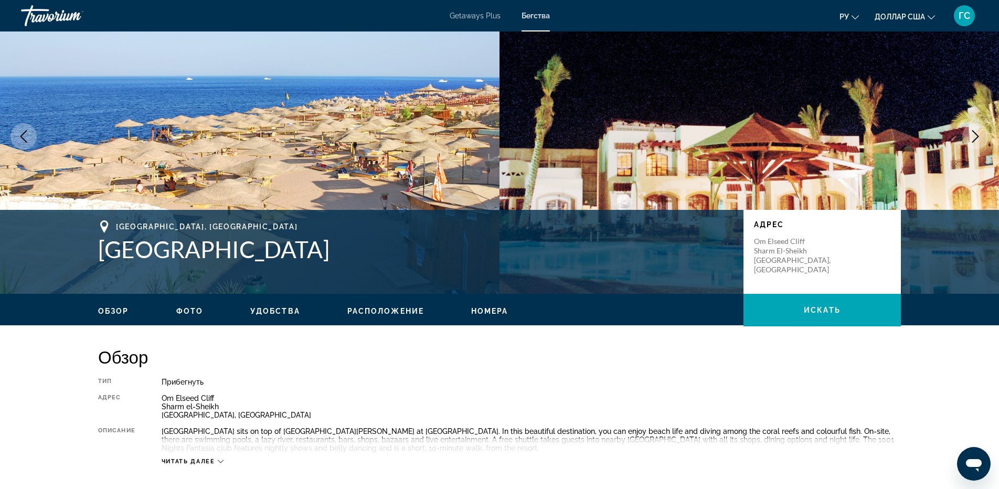
click at [101, 251] on h1 "[GEOGRAPHIC_DATA]" at bounding box center [415, 249] width 635 height 27
copy h1 "[GEOGRAPHIC_DATA]"
click at [976, 139] on icon "Next image" at bounding box center [975, 136] width 13 height 13
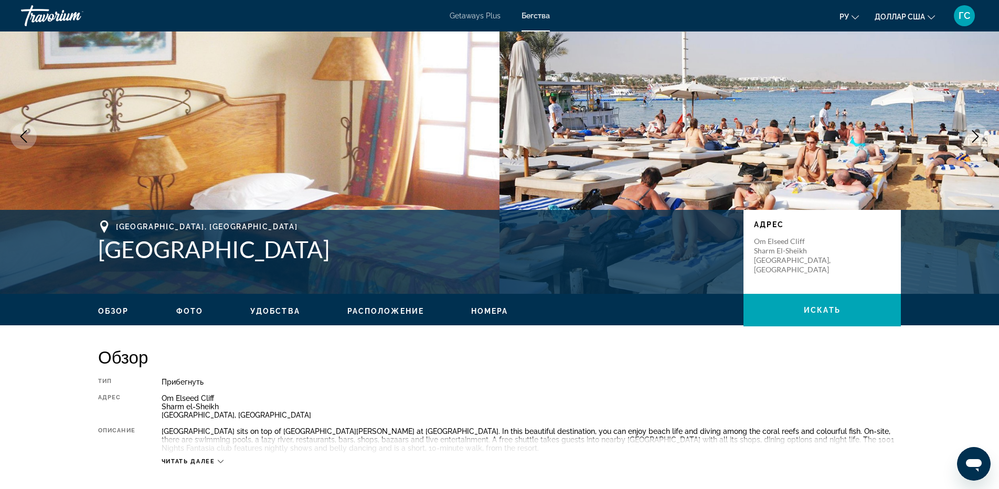
click at [976, 139] on icon "Next image" at bounding box center [975, 136] width 13 height 13
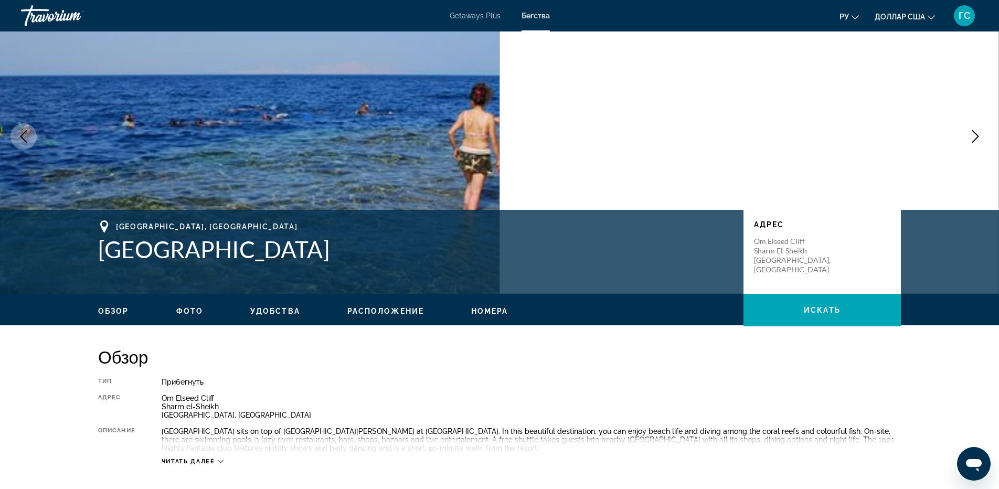
click at [976, 139] on icon "Next image" at bounding box center [975, 136] width 13 height 13
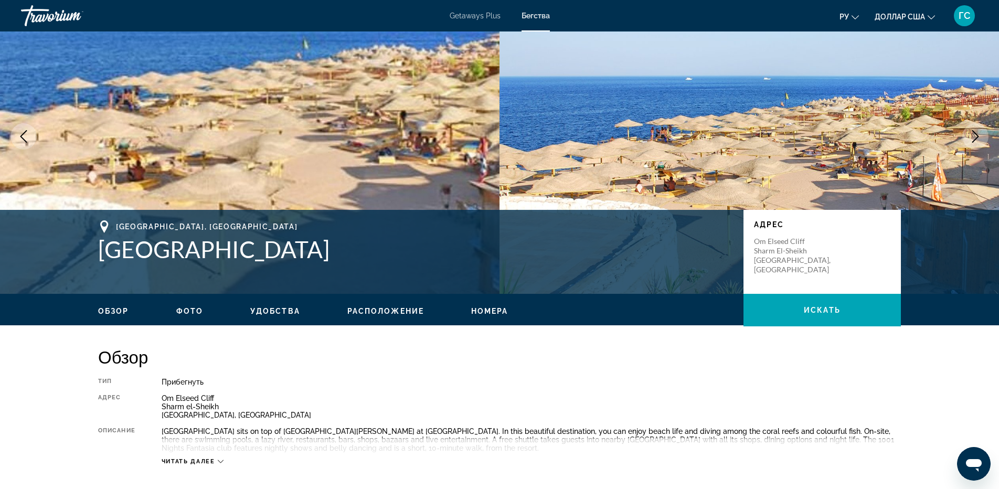
click at [976, 139] on icon "Next image" at bounding box center [975, 136] width 13 height 13
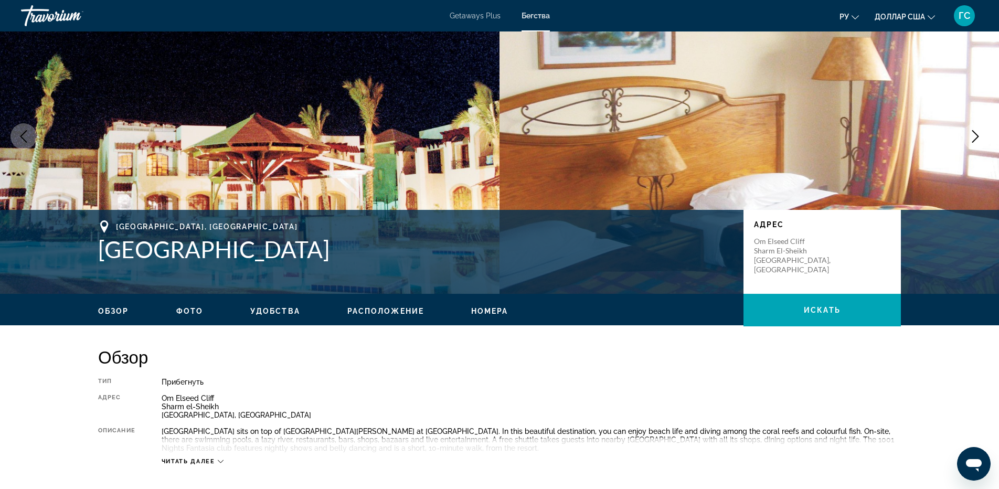
click at [976, 138] on icon "Next image" at bounding box center [975, 136] width 13 height 13
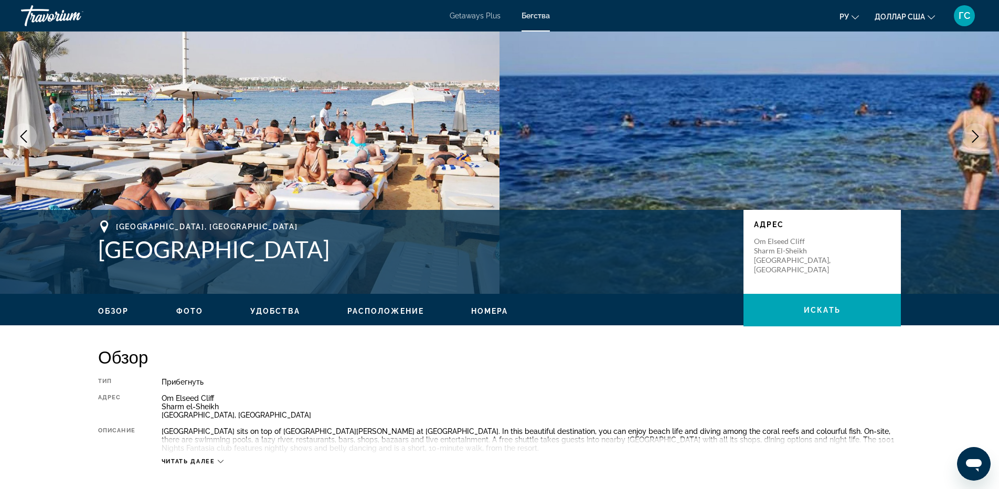
click at [976, 138] on icon "Next image" at bounding box center [975, 136] width 13 height 13
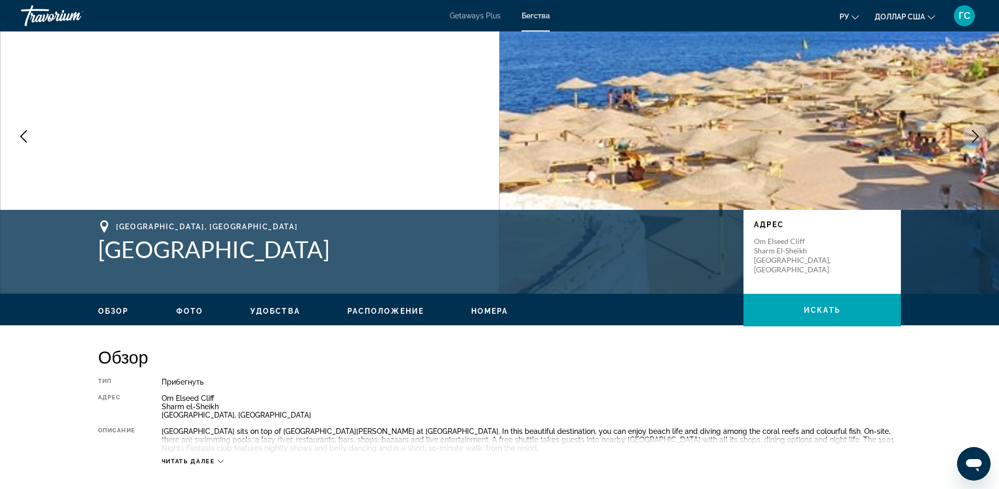
click at [976, 138] on icon "Next image" at bounding box center [975, 136] width 13 height 13
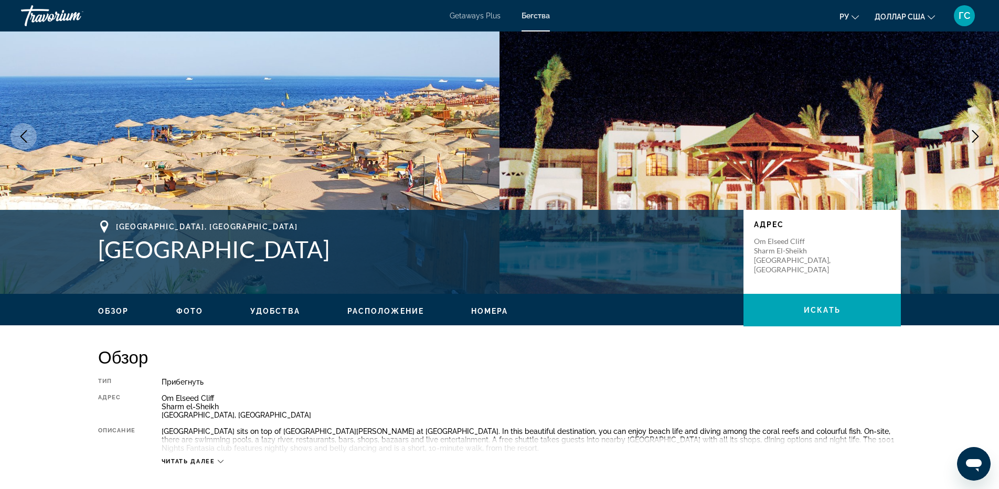
click at [976, 138] on icon "Next image" at bounding box center [975, 136] width 13 height 13
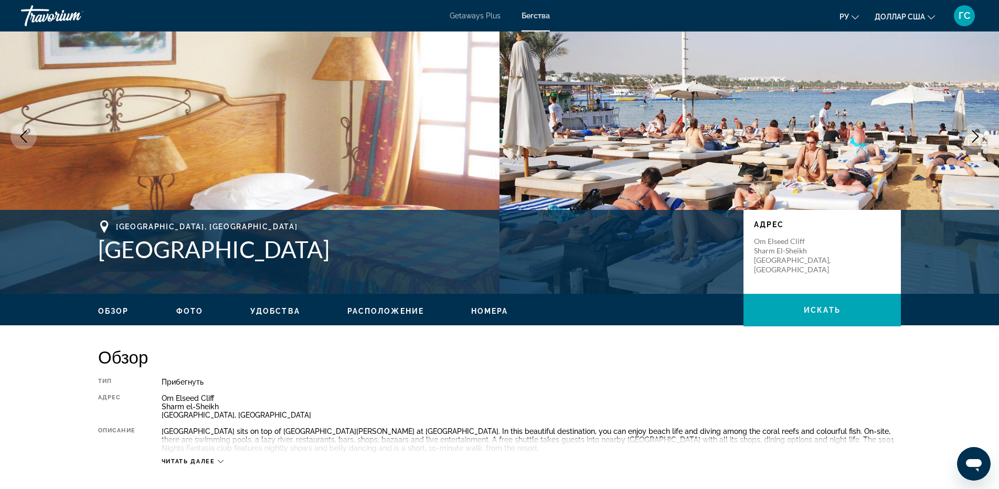
click at [976, 138] on icon "Next image" at bounding box center [975, 136] width 13 height 13
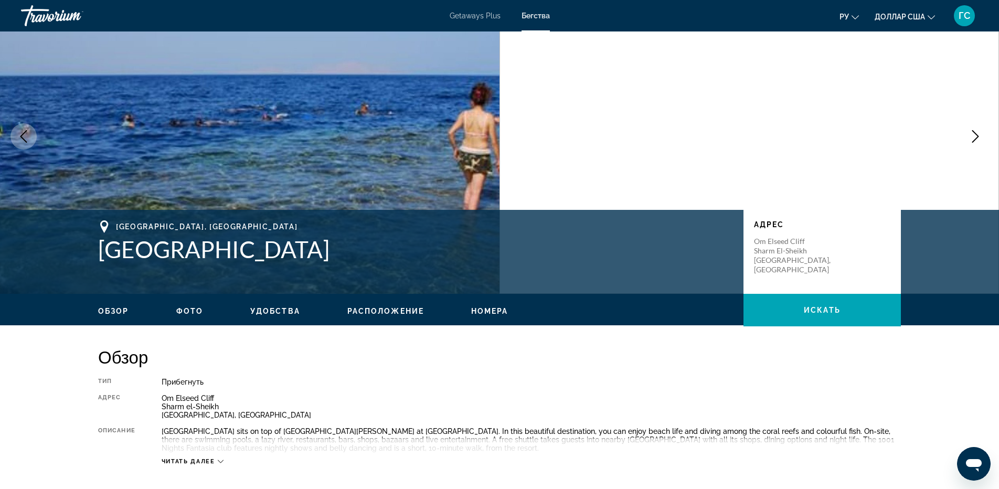
click at [976, 138] on icon "Next image" at bounding box center [975, 136] width 13 height 13
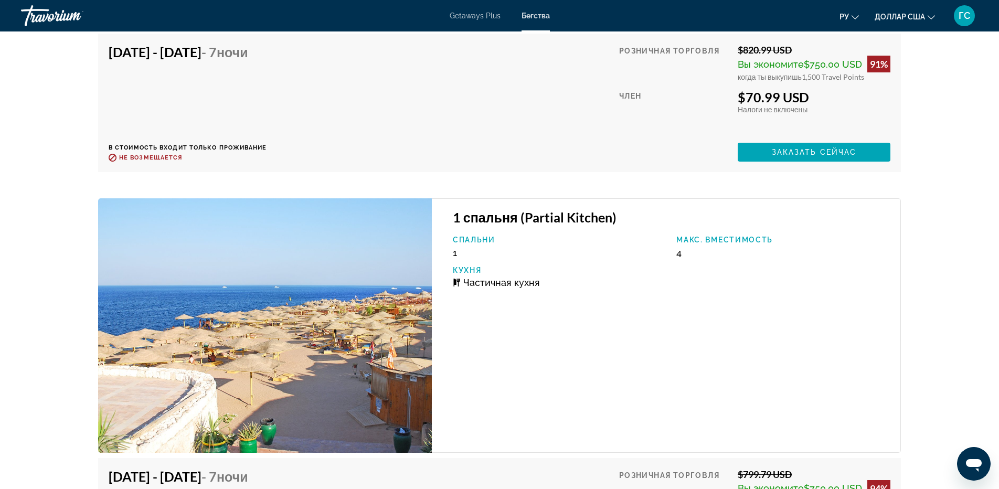
scroll to position [1873, 0]
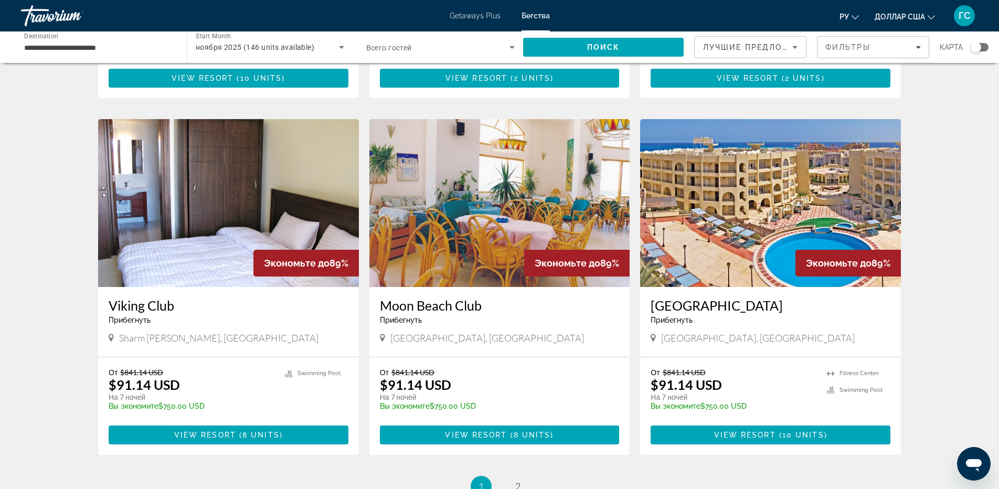
scroll to position [1209, 0]
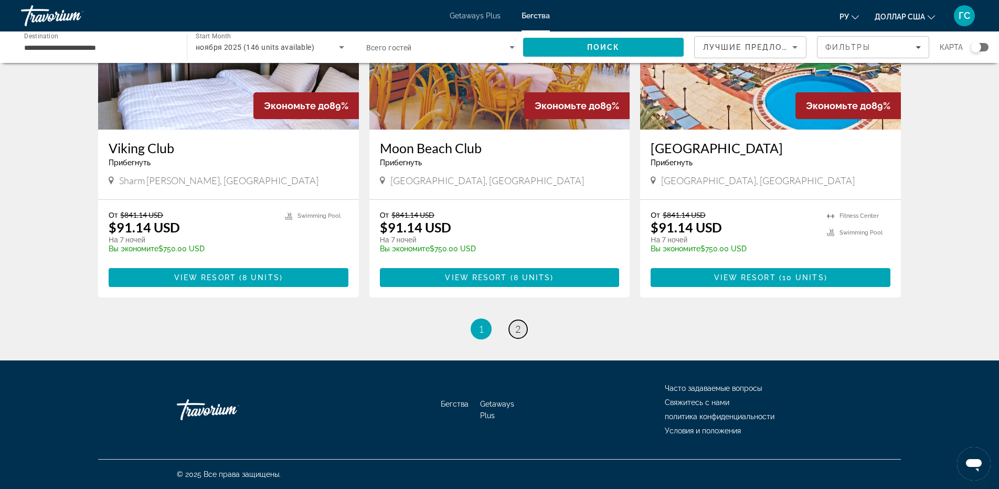
click at [522, 334] on link "page 2" at bounding box center [518, 329] width 18 height 18
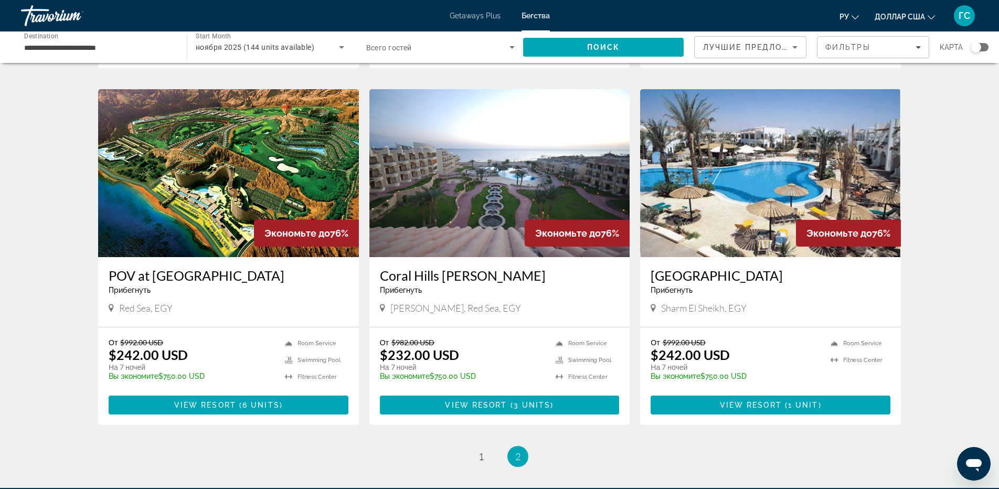
scroll to position [420, 0]
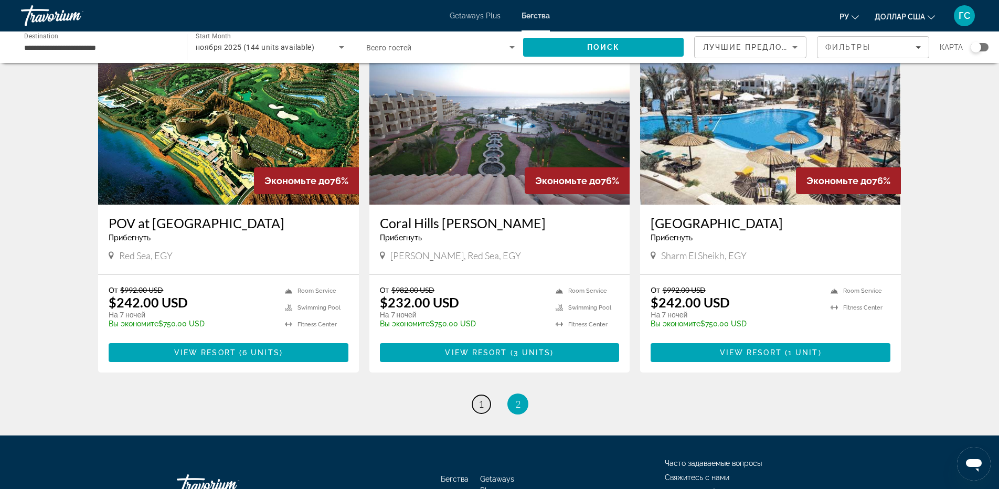
click at [482, 406] on span "1" at bounding box center [481, 404] width 5 height 12
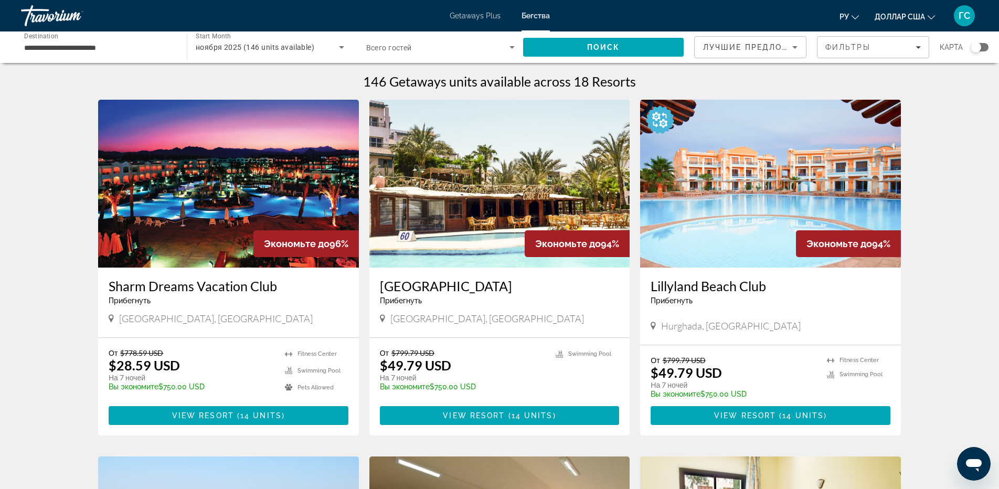
click at [709, 219] on img "Основное содержание" at bounding box center [770, 184] width 261 height 168
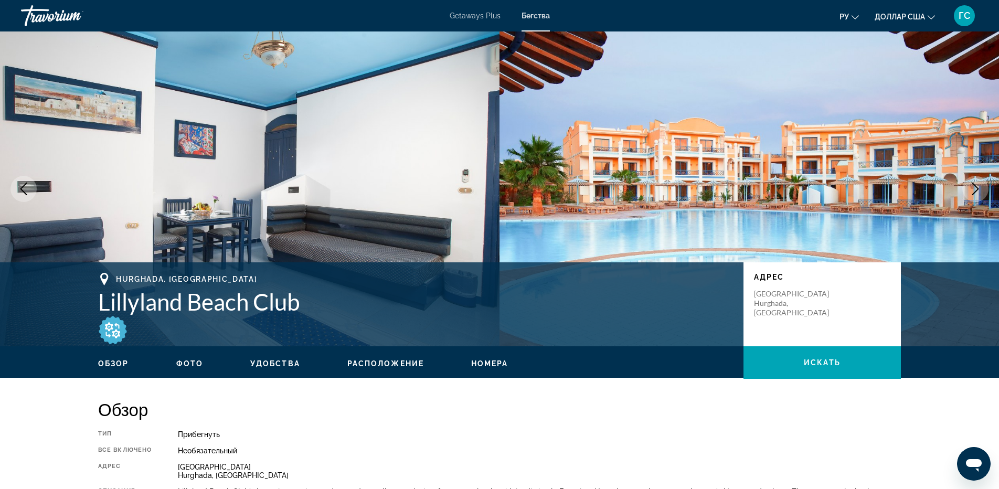
click at [976, 187] on icon "Next image" at bounding box center [975, 189] width 7 height 13
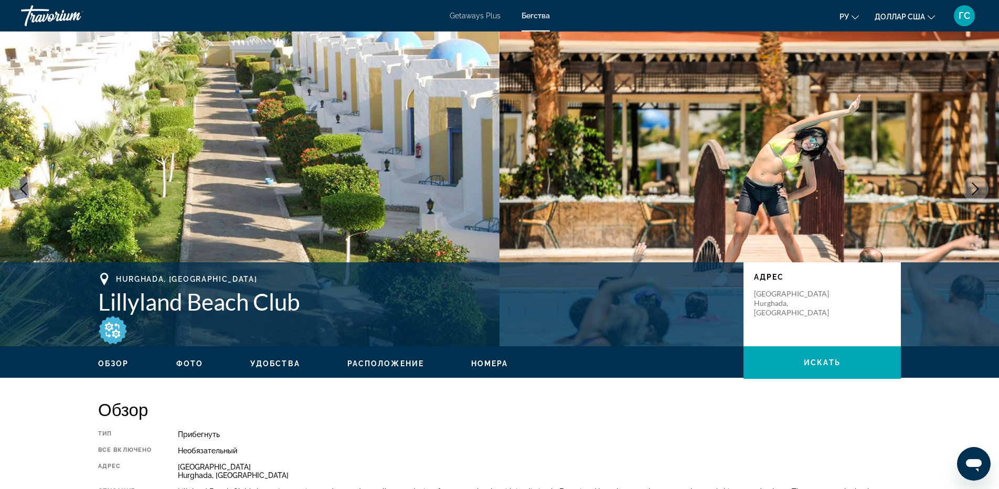
click at [976, 187] on icon "Next image" at bounding box center [975, 189] width 7 height 13
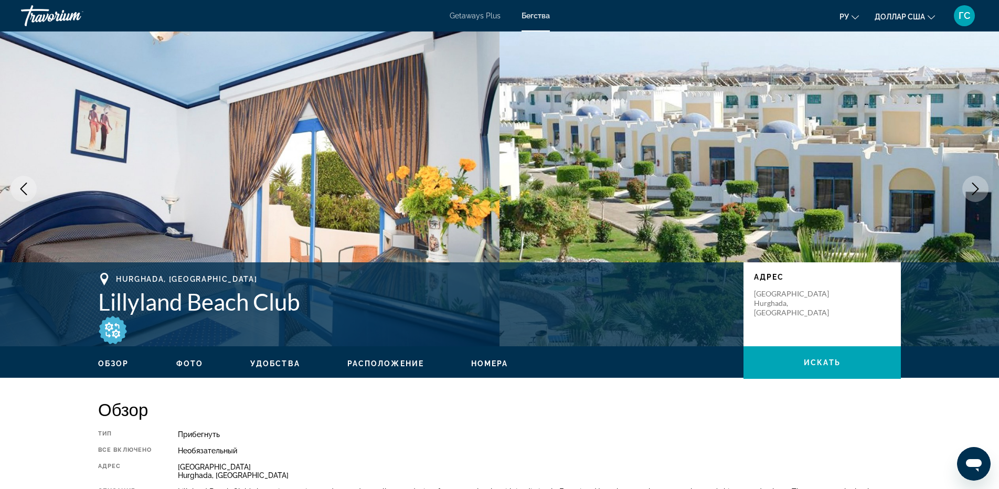
click at [976, 187] on icon "Next image" at bounding box center [975, 189] width 7 height 13
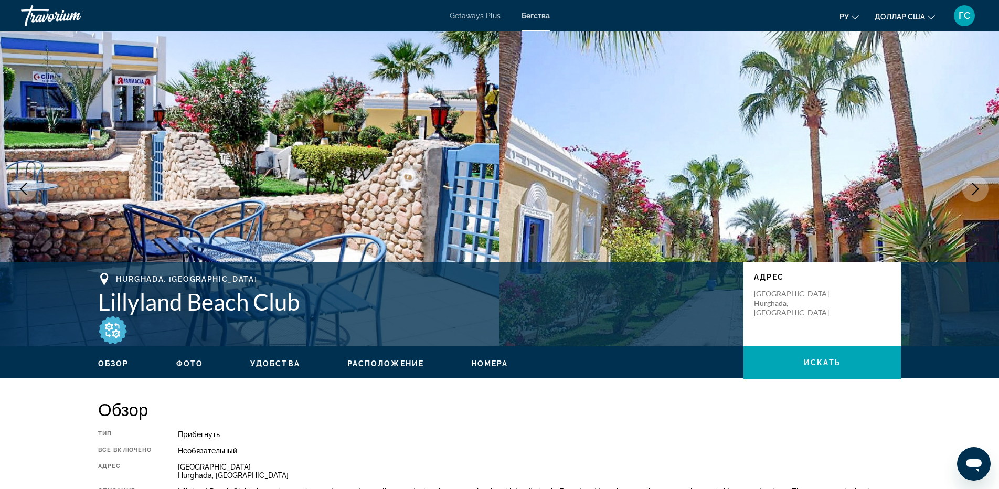
click at [976, 187] on icon "Next image" at bounding box center [975, 189] width 7 height 13
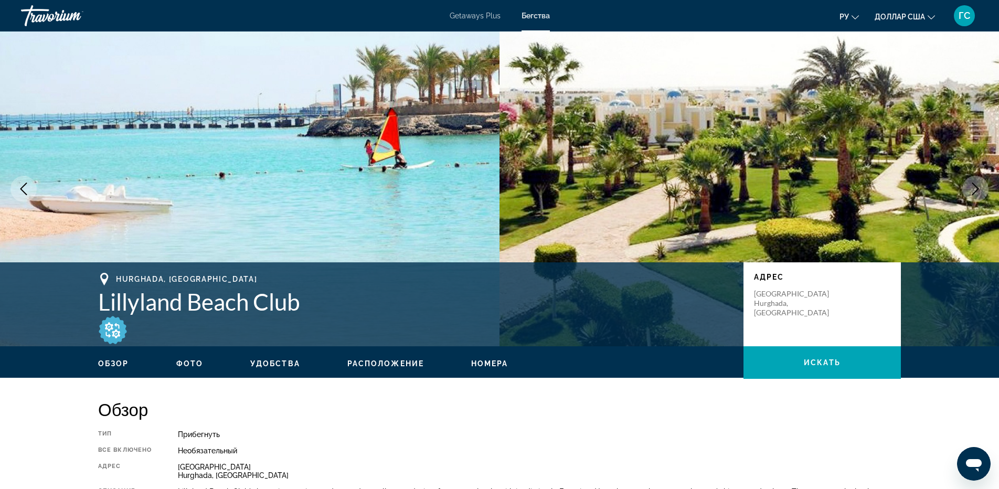
click at [976, 187] on icon "Next image" at bounding box center [975, 189] width 7 height 13
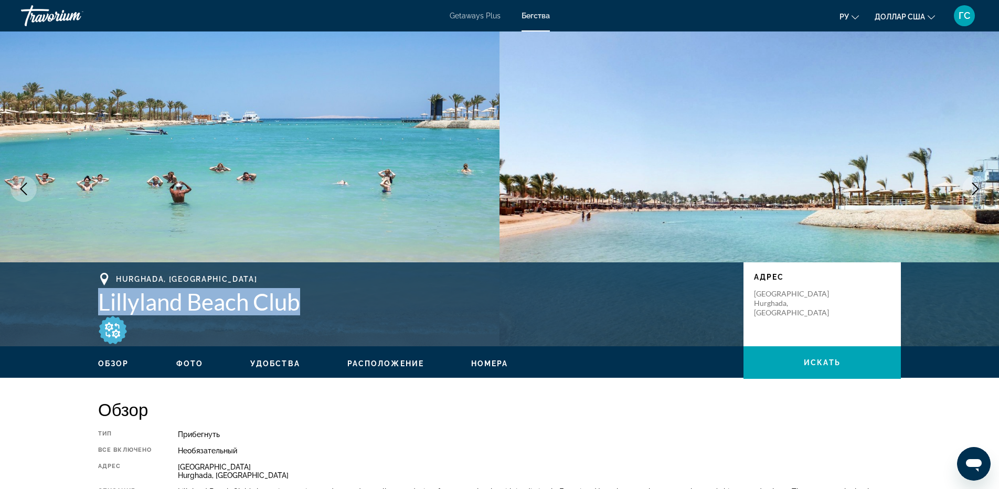
drag, startPoint x: 305, startPoint y: 304, endPoint x: 101, endPoint y: 306, distance: 204.1
click at [101, 306] on h1 "Lillyland Beach Club" at bounding box center [415, 301] width 635 height 27
copy h1 "Lillyland Beach Club"
click at [982, 187] on button "Next image" at bounding box center [975, 189] width 26 height 26
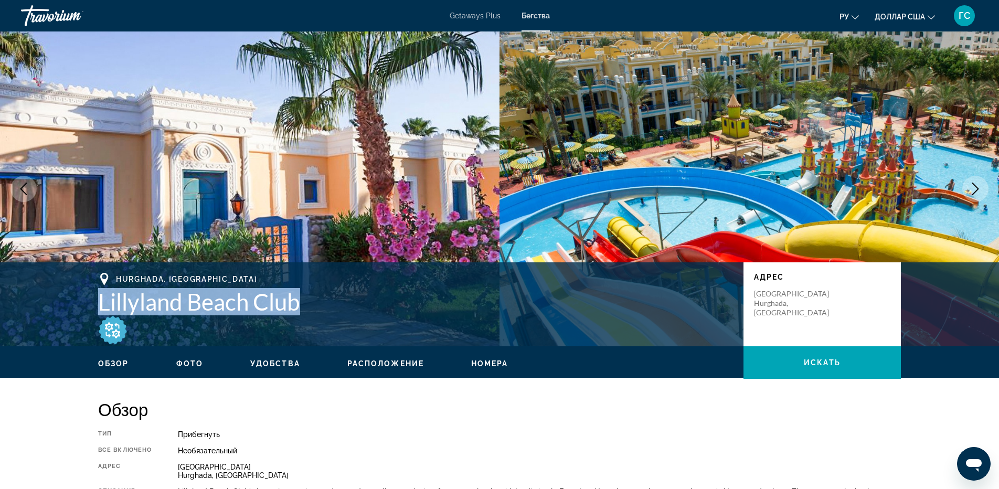
click at [982, 187] on button "Next image" at bounding box center [975, 189] width 26 height 26
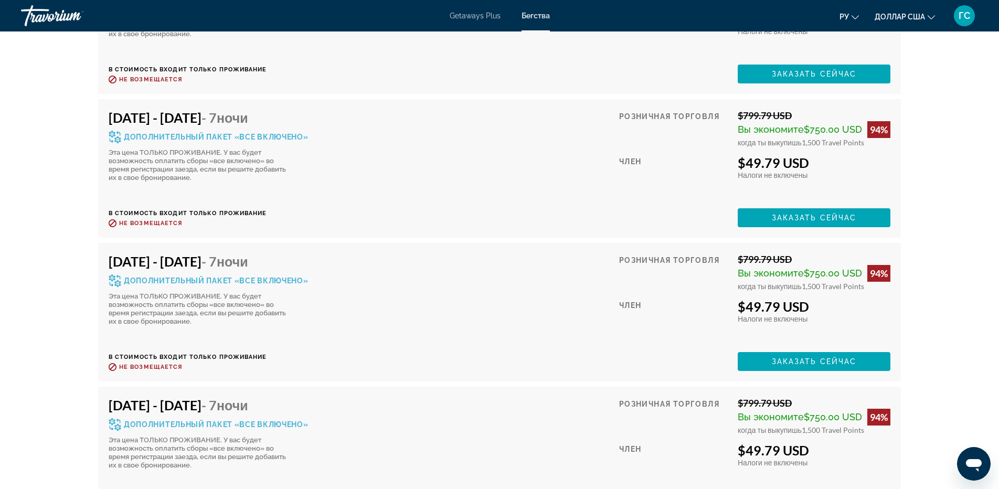
scroll to position [2204, 0]
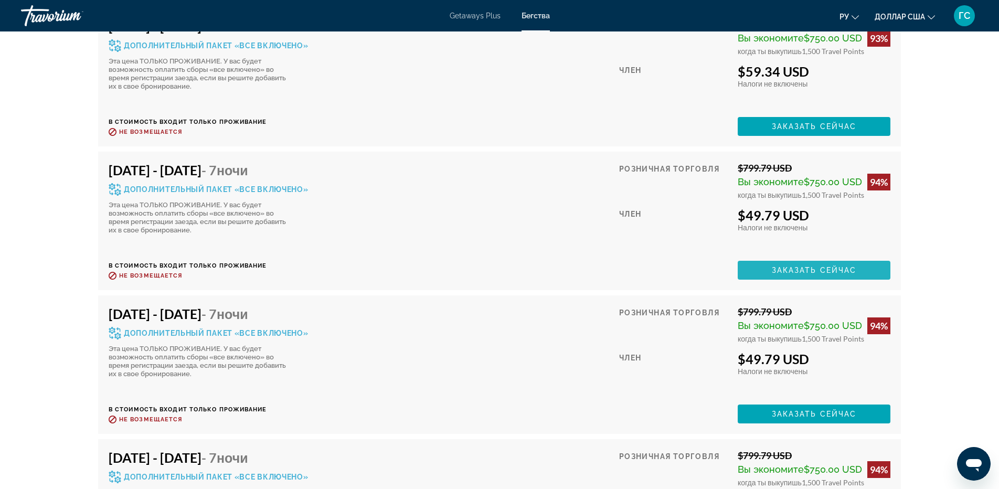
click at [788, 272] on span "Заказать сейчас" at bounding box center [814, 270] width 85 height 8
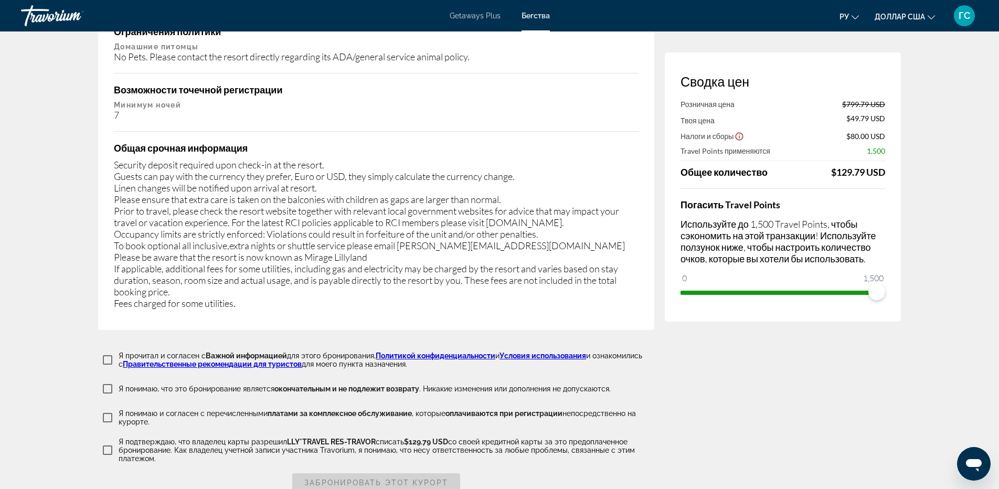
scroll to position [1469, 0]
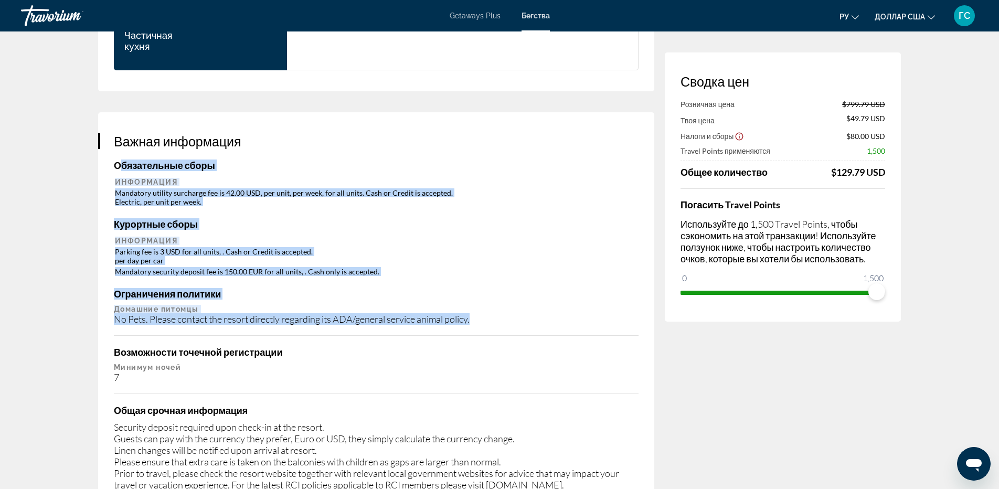
drag, startPoint x: 119, startPoint y: 159, endPoint x: 495, endPoint y: 321, distance: 409.2
click at [495, 321] on div "Важная информация Обязательные сборы Информация Mandatory utility surcharge fee…" at bounding box center [376, 352] width 556 height 480
copy div "бязательные сборы Информация Mandatory utility surcharge fee is 42.00 USD, per …"
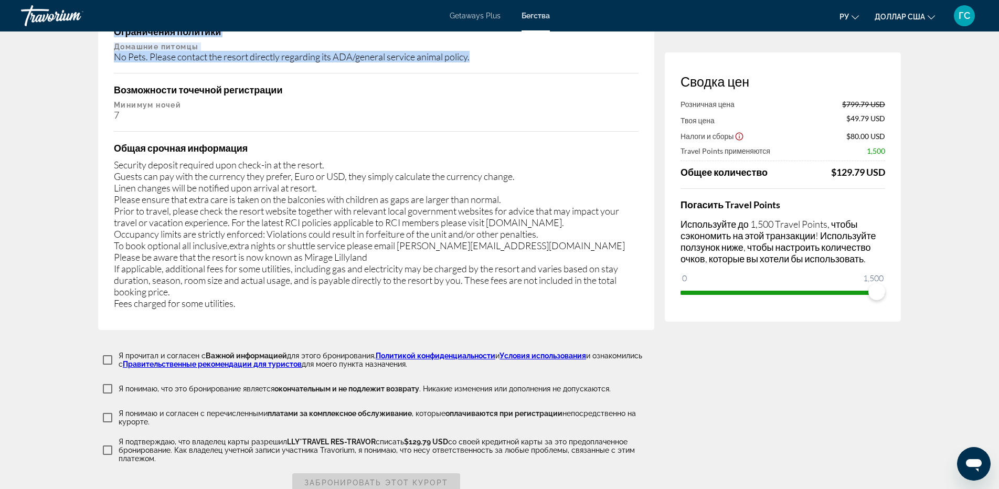
scroll to position [1784, 0]
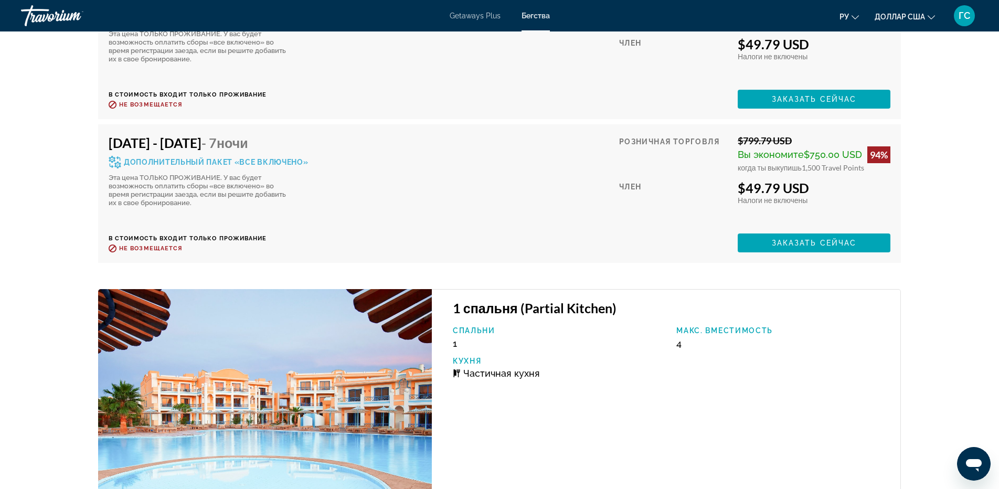
scroll to position [2571, 0]
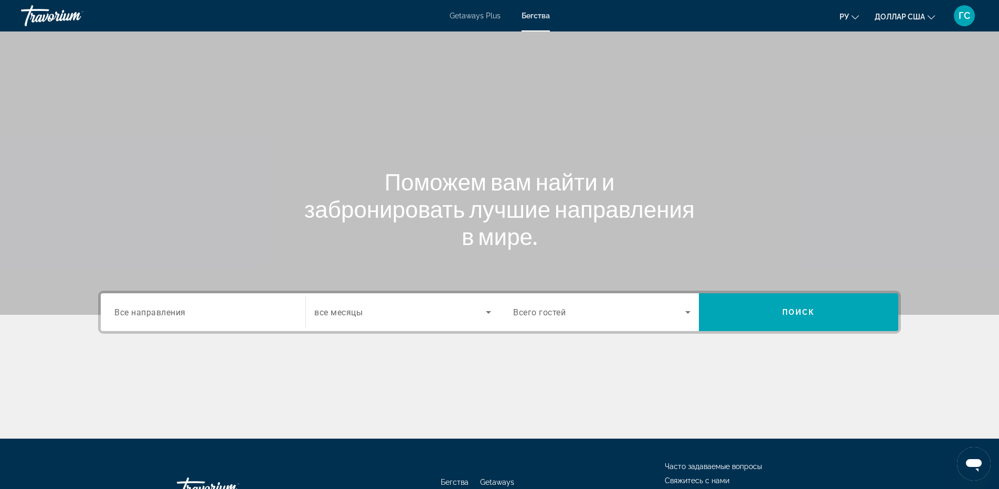
click at [252, 319] on div "Search widget" at bounding box center [202, 313] width 177 height 30
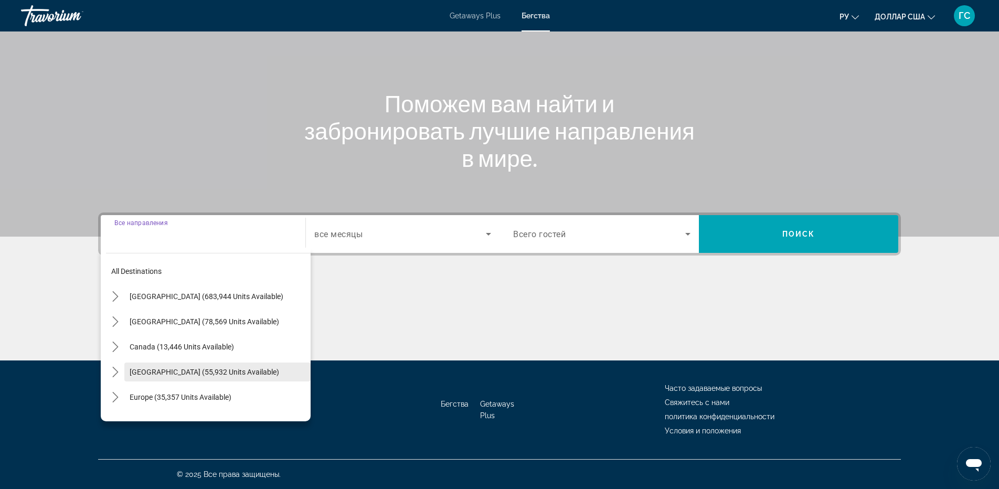
scroll to position [170, 0]
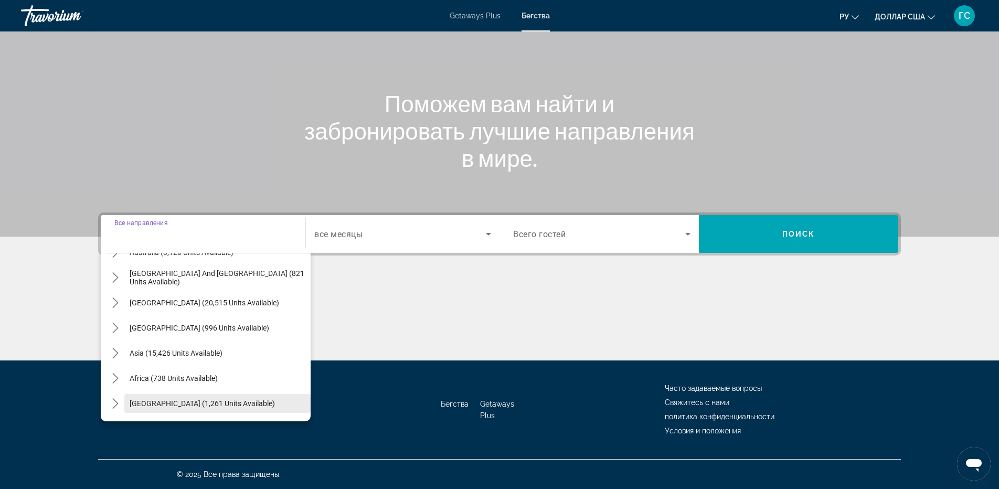
click at [193, 411] on span "Select destination: Middle East (1,261 units available)" at bounding box center [217, 403] width 186 height 25
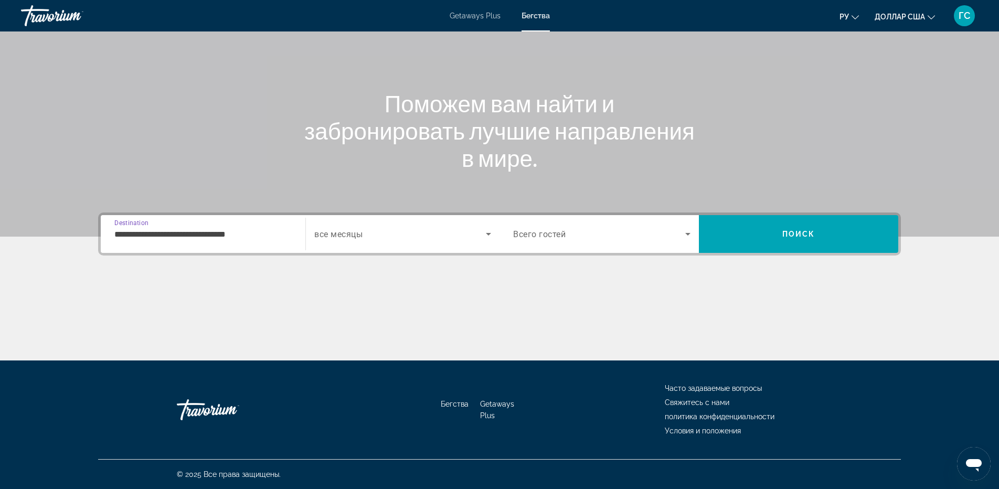
click at [262, 231] on input "**********" at bounding box center [202, 234] width 177 height 13
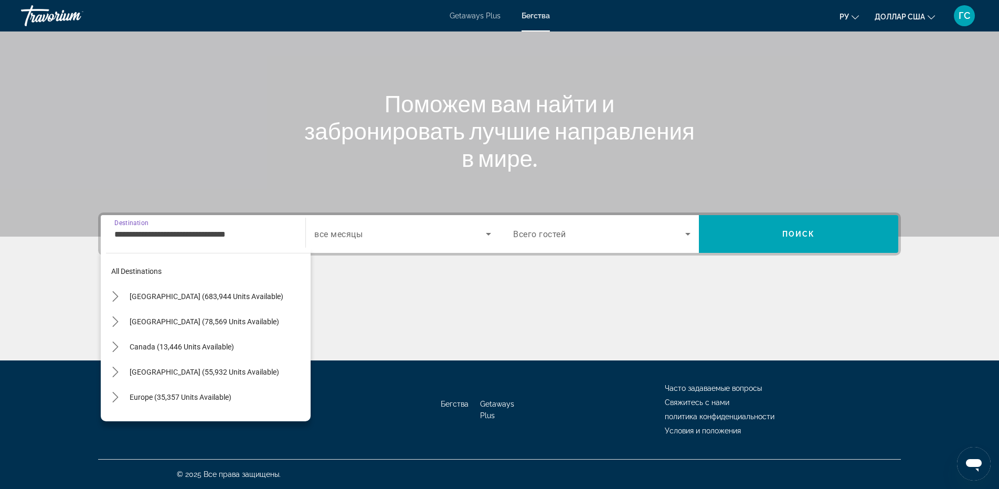
scroll to position [239, 0]
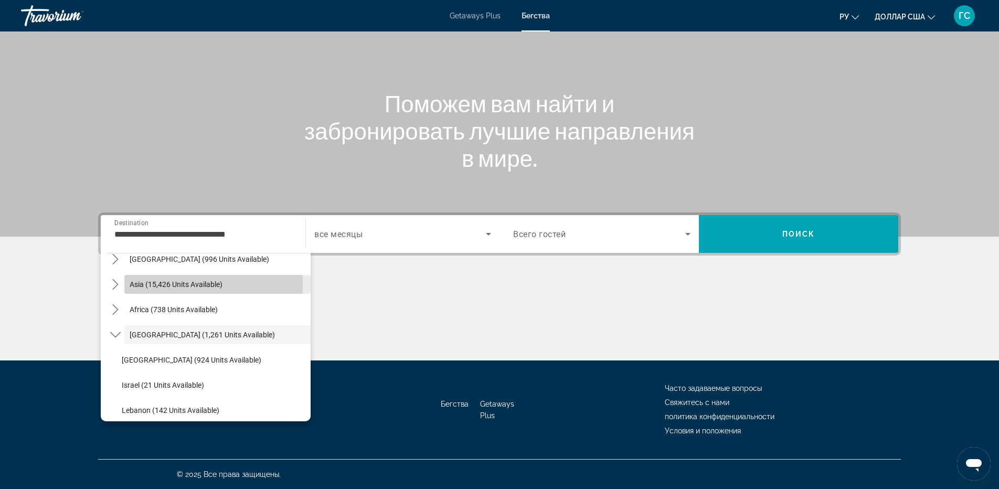
click at [157, 285] on span "Asia (15,426 units available)" at bounding box center [176, 284] width 93 height 8
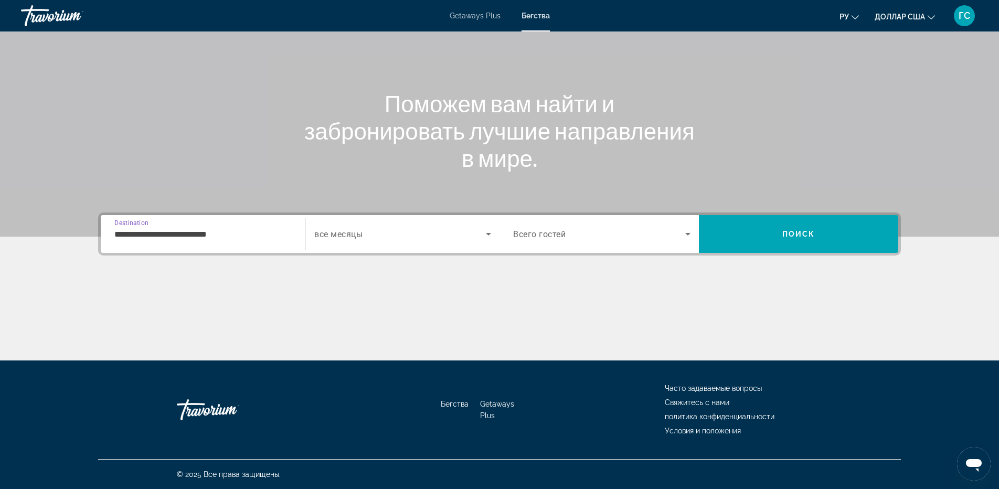
click at [207, 231] on input "**********" at bounding box center [202, 234] width 177 height 13
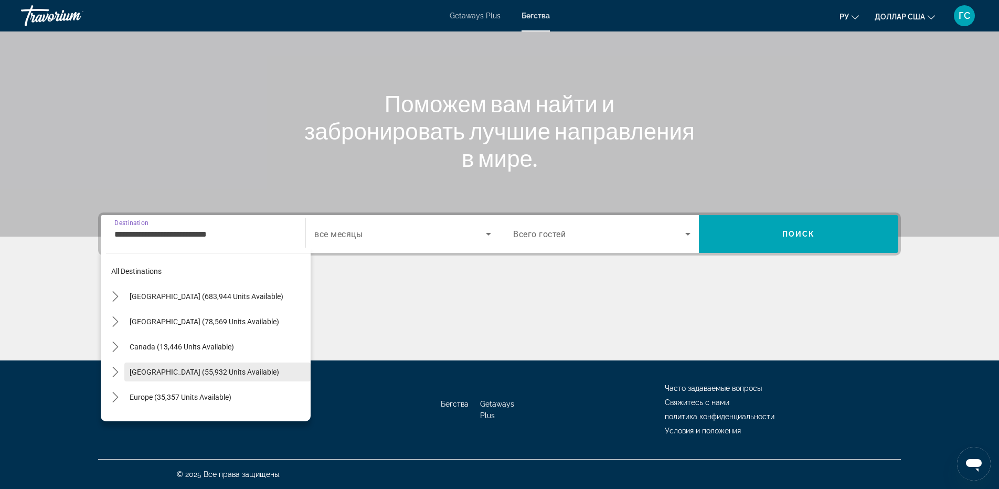
scroll to position [105, 0]
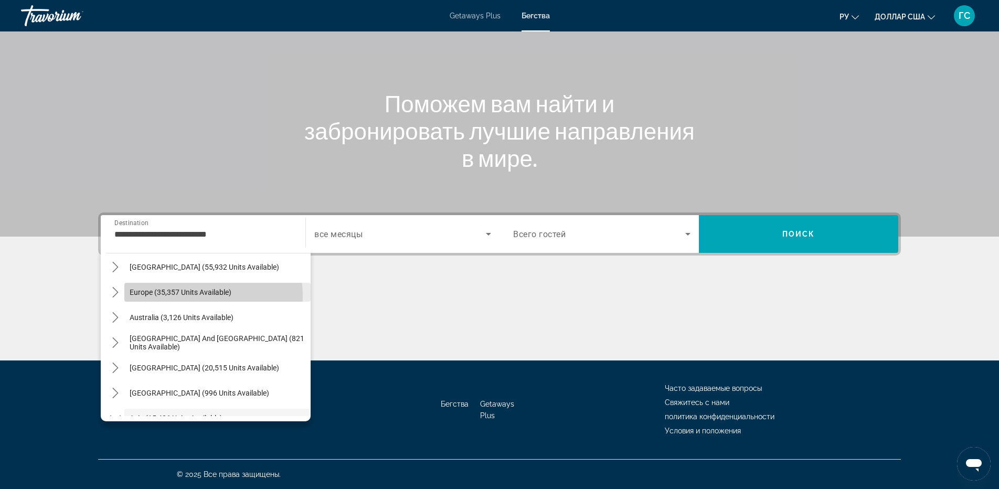
click at [163, 297] on span "Select destination: Europe (35,357 units available)" at bounding box center [217, 292] width 186 height 25
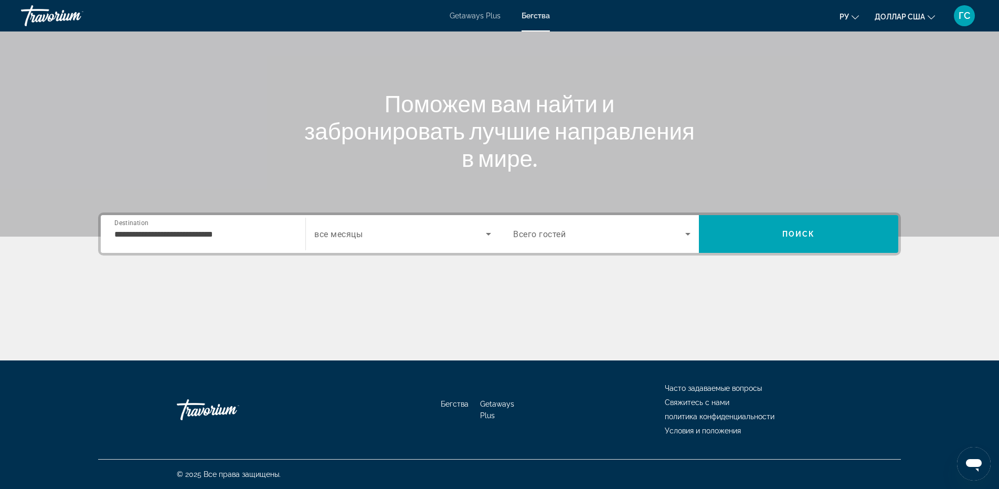
click at [190, 237] on div "**********" at bounding box center [202, 234] width 177 height 30
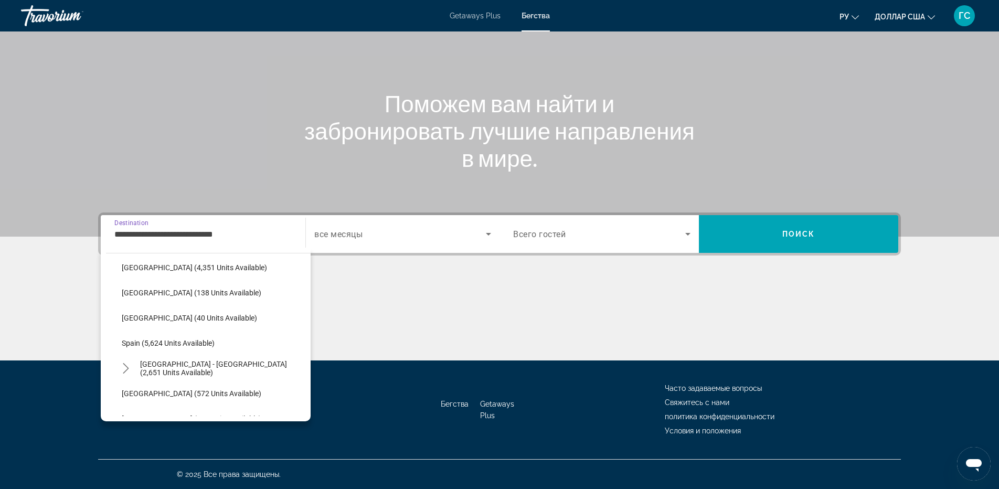
scroll to position [587, 0]
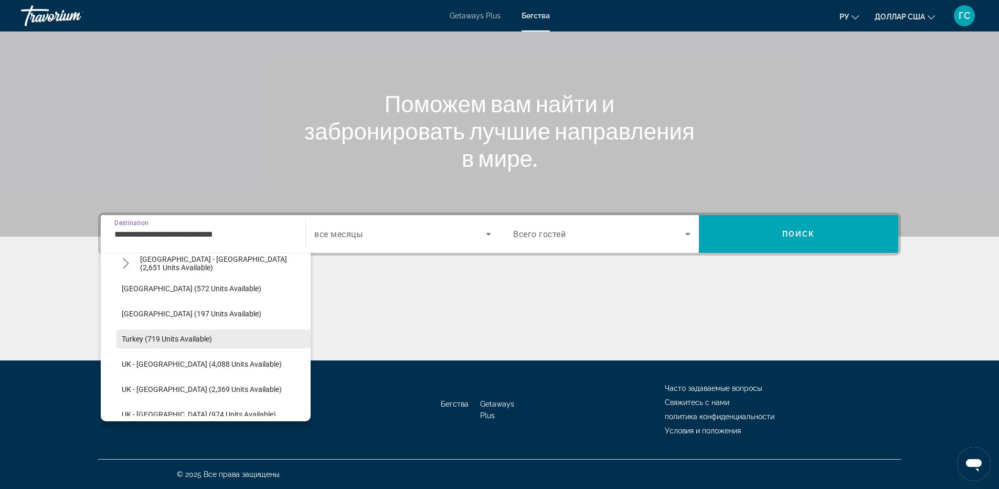
click at [170, 342] on span "Turkey (719 units available)" at bounding box center [167, 339] width 90 height 8
type input "**********"
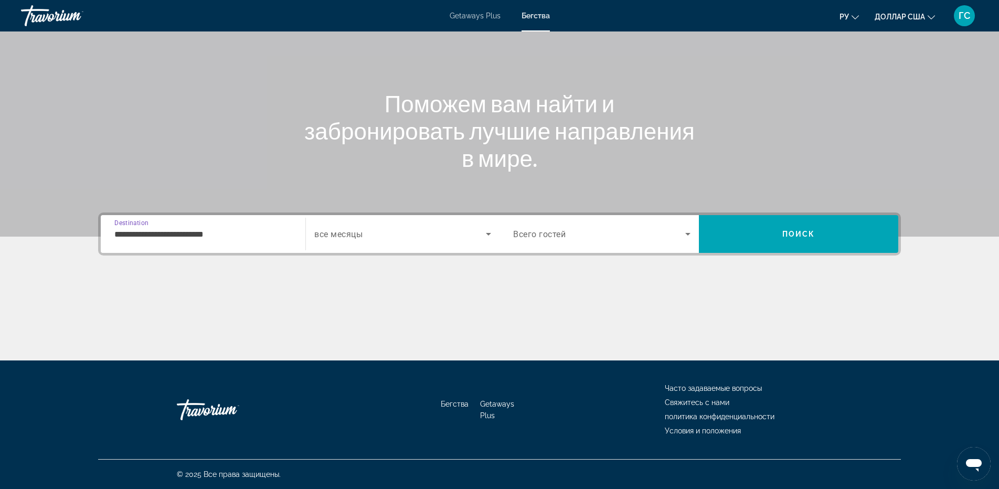
click at [431, 231] on span "Search widget" at bounding box center [400, 234] width 172 height 13
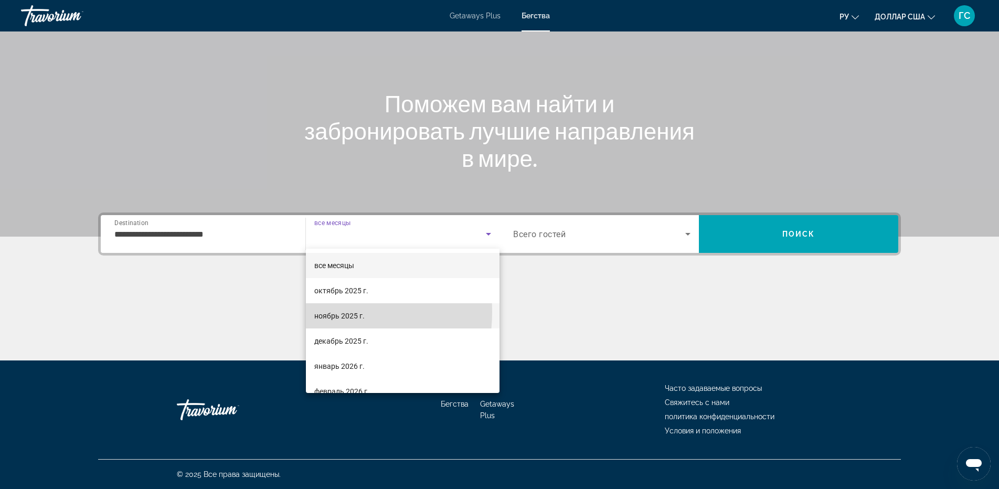
click at [317, 312] on font "ноябрь 2025 г." at bounding box center [339, 316] width 50 height 8
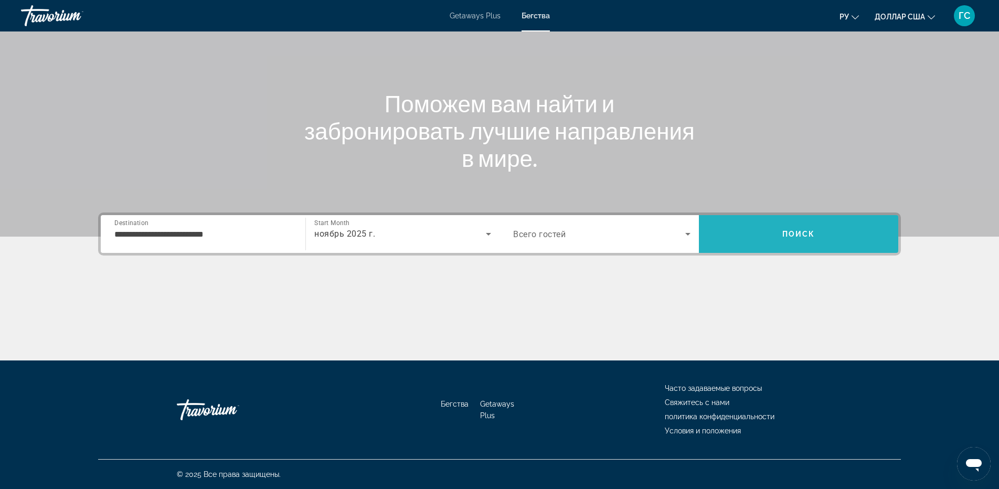
click at [815, 240] on span "Search" at bounding box center [798, 233] width 199 height 25
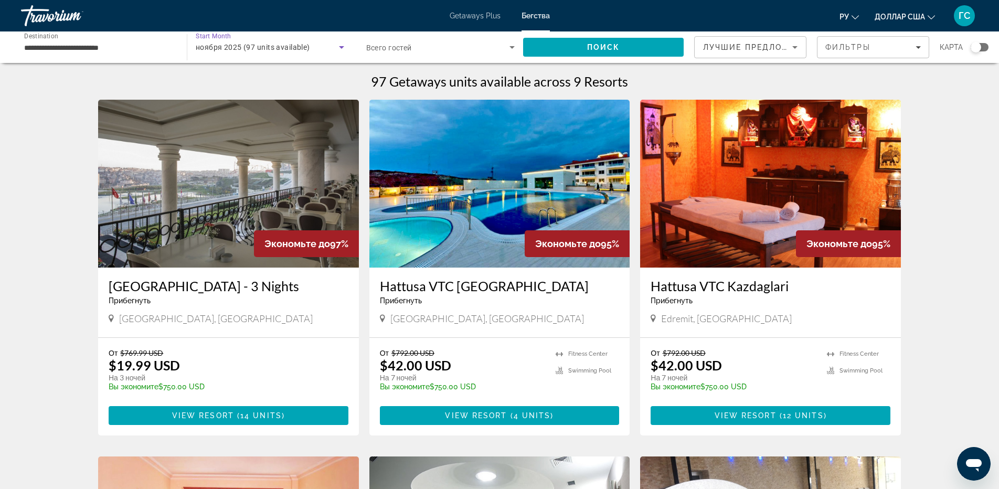
click at [273, 50] on span "ноября 2025 (97 units available)" at bounding box center [253, 47] width 114 height 8
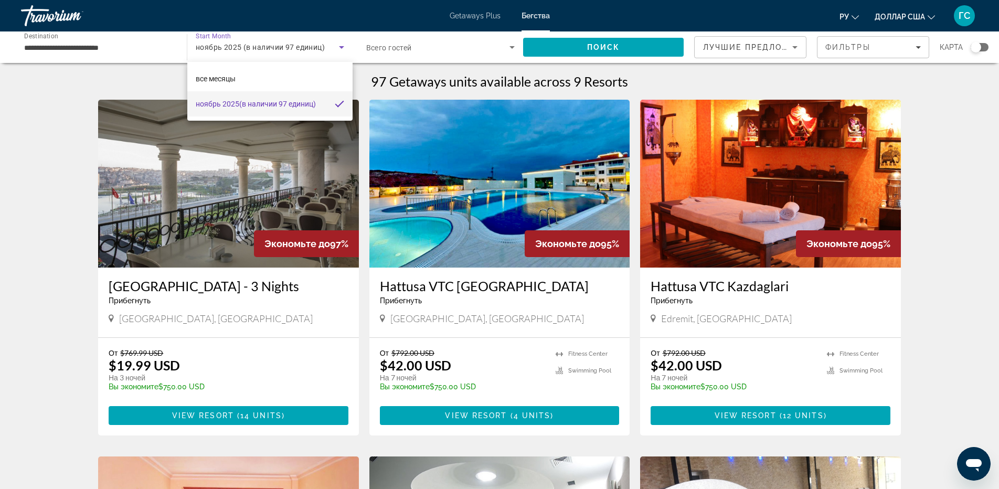
click at [283, 54] on div at bounding box center [499, 244] width 999 height 489
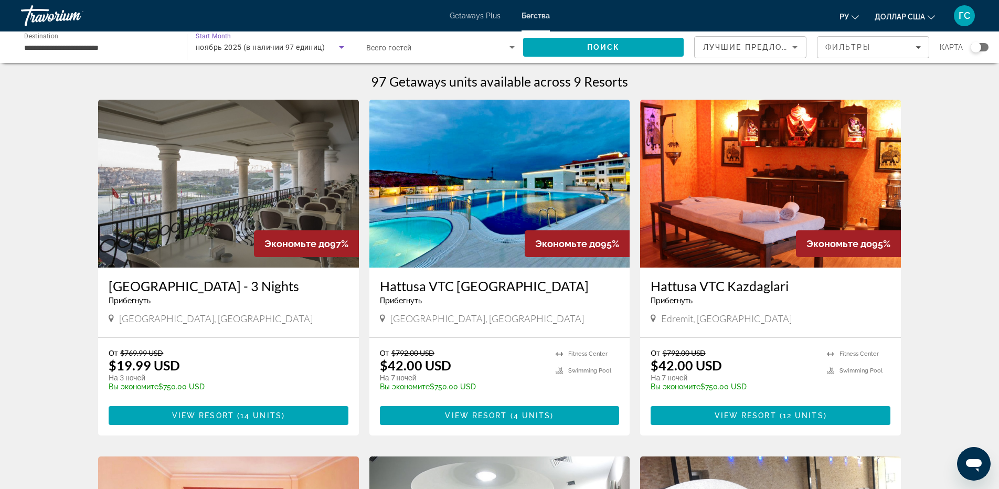
click at [283, 46] on span "ноябрь 2025 (в наличии 97 единиц)" at bounding box center [260, 47] width 129 height 8
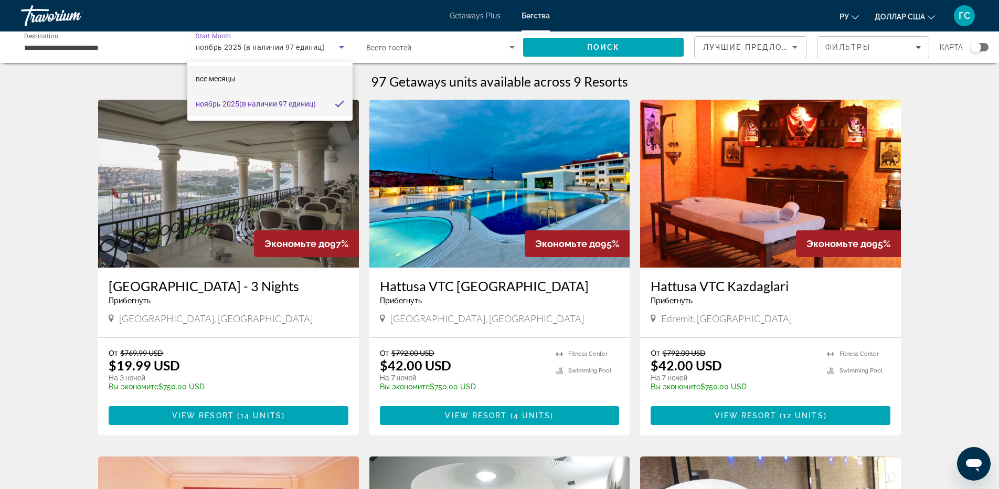
click at [273, 78] on mat-option "все месяцы" at bounding box center [269, 78] width 165 height 25
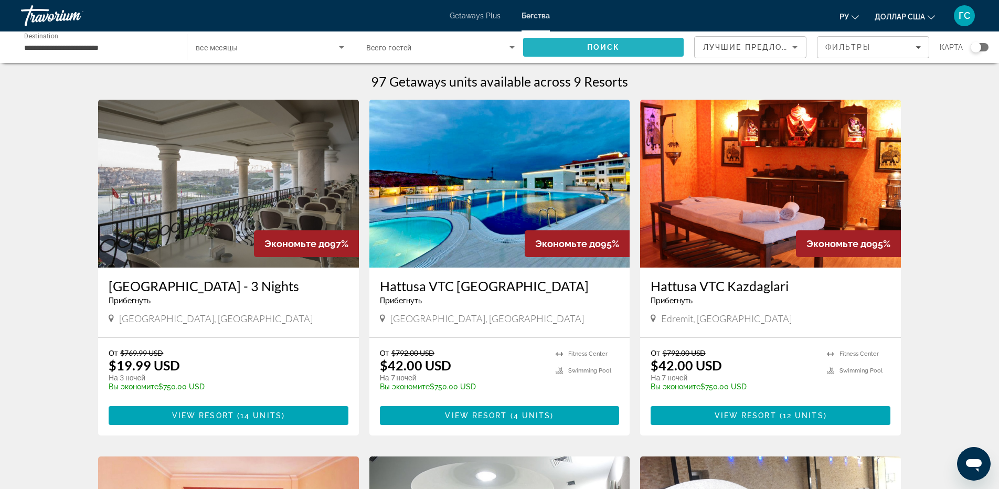
click at [588, 54] on span "Search" at bounding box center [603, 47] width 161 height 25
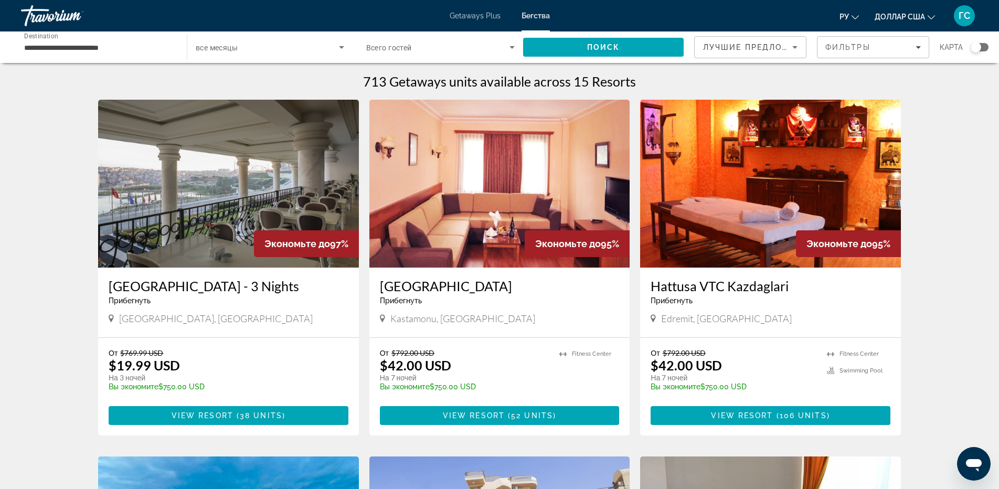
click at [228, 49] on span "все месяцы" at bounding box center [217, 48] width 42 height 8
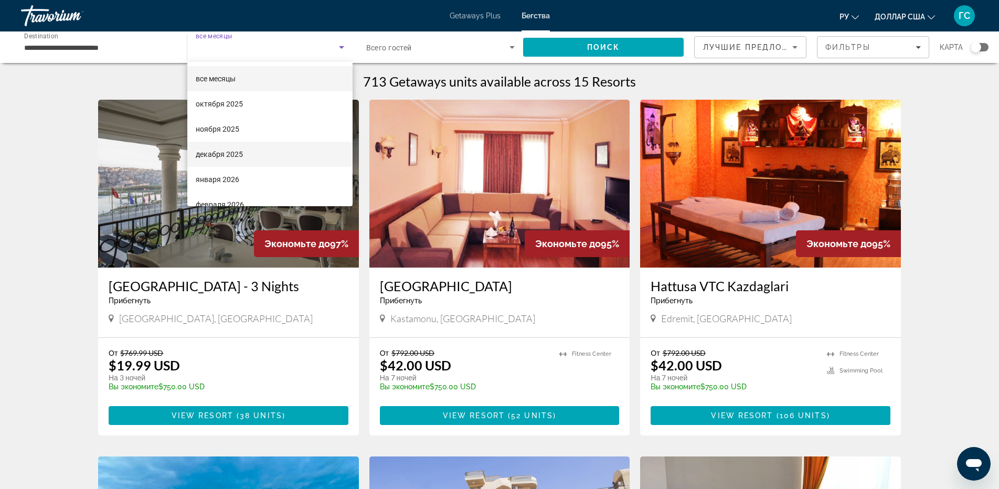
click at [218, 152] on font "декабря 2025" at bounding box center [219, 154] width 47 height 8
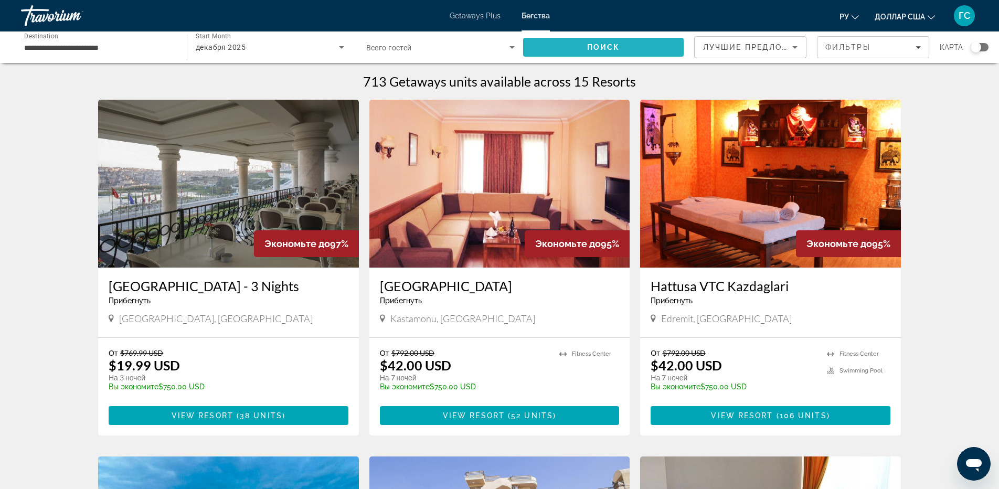
click at [592, 47] on span "Поиск" at bounding box center [603, 47] width 33 height 8
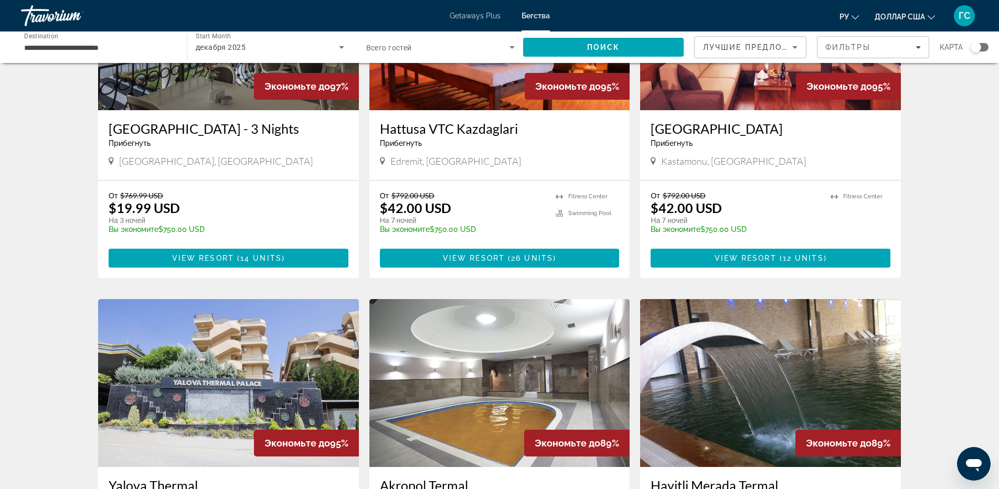
scroll to position [262, 0]
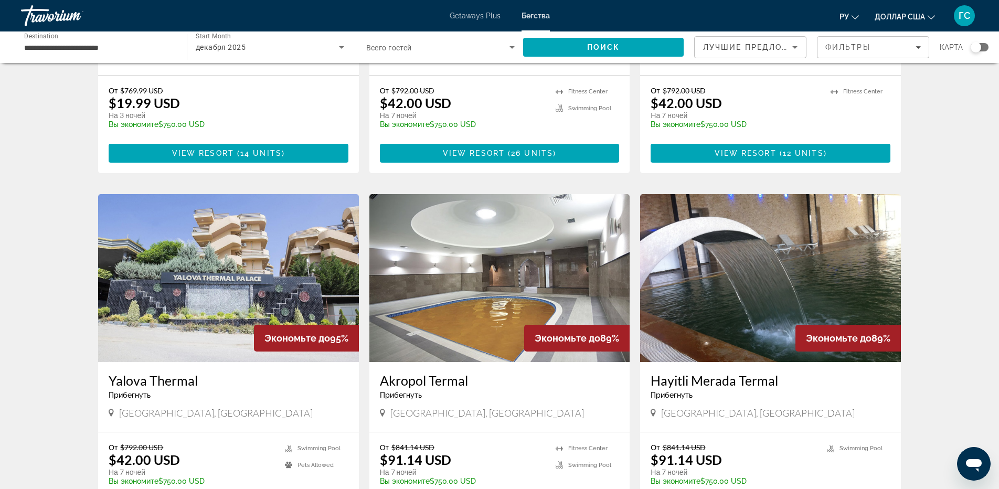
click at [255, 264] on img "Основное содержание" at bounding box center [228, 278] width 261 height 168
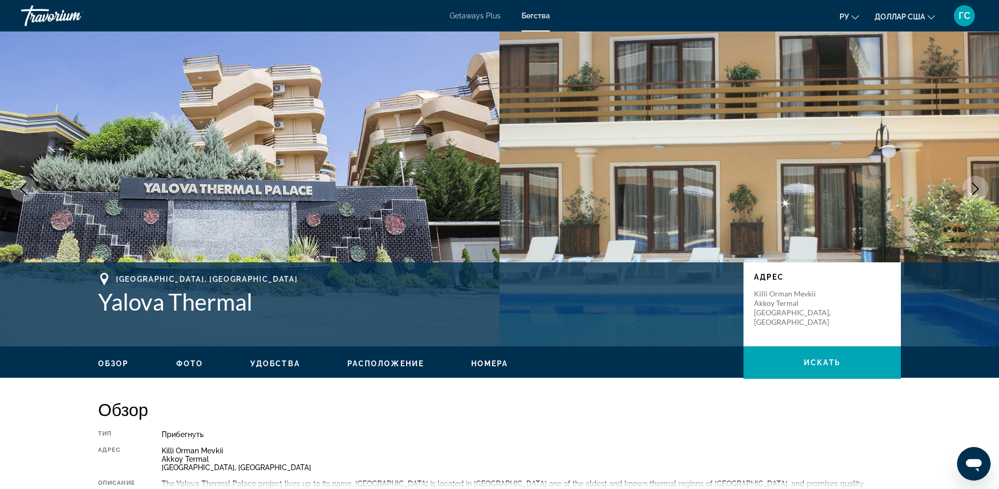
click at [975, 187] on icon "Next image" at bounding box center [975, 189] width 13 height 13
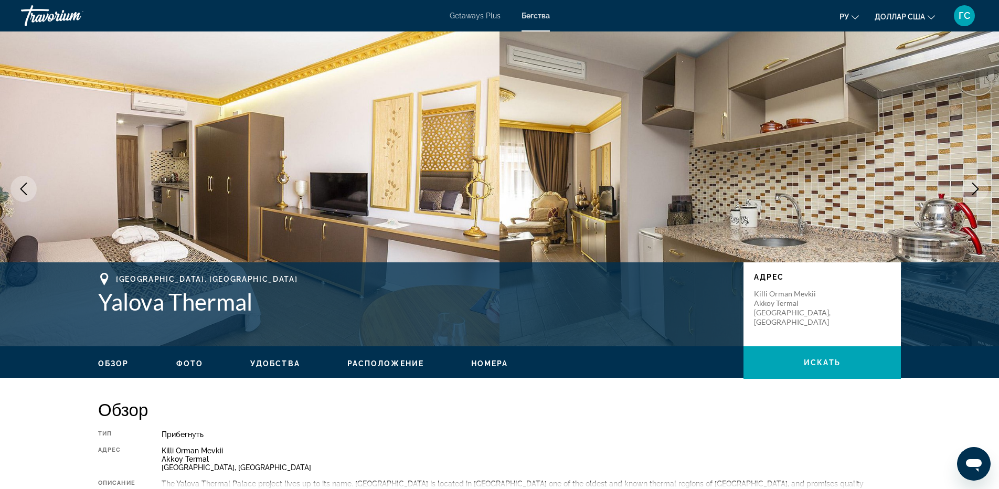
click at [972, 186] on icon "Next image" at bounding box center [975, 189] width 13 height 13
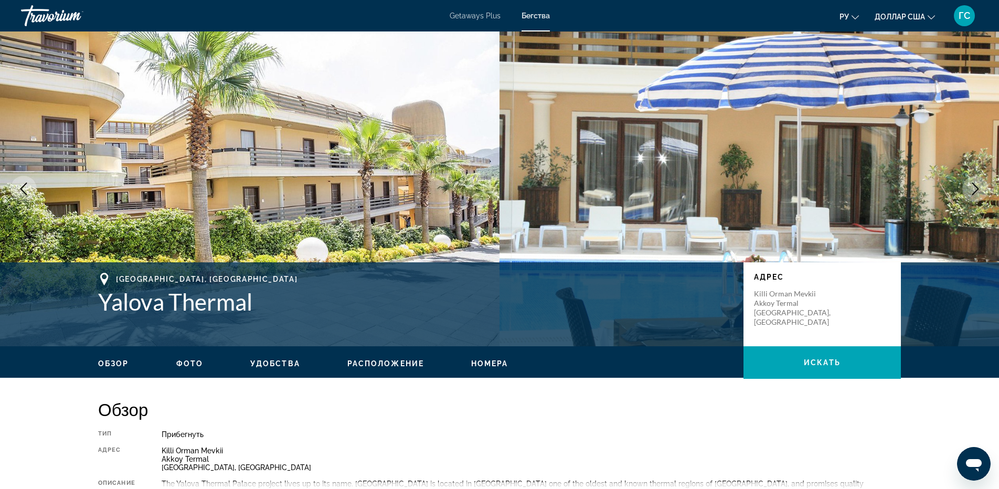
click at [972, 186] on icon "Next image" at bounding box center [975, 189] width 13 height 13
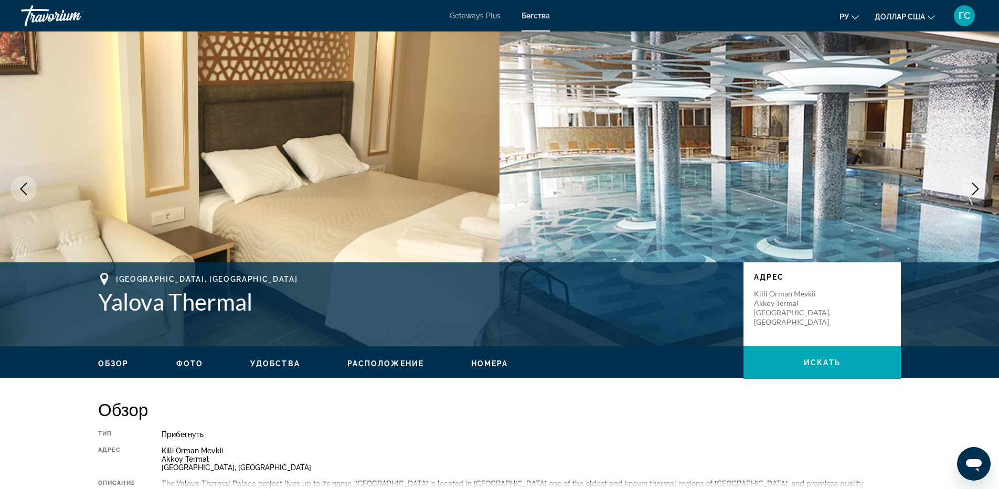
click at [975, 187] on icon "Next image" at bounding box center [975, 189] width 13 height 13
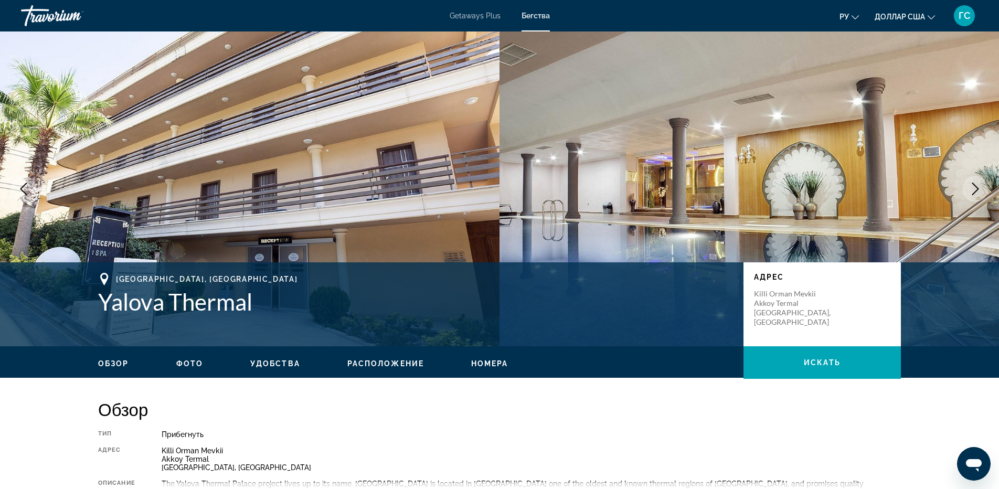
click at [975, 187] on icon "Next image" at bounding box center [975, 189] width 13 height 13
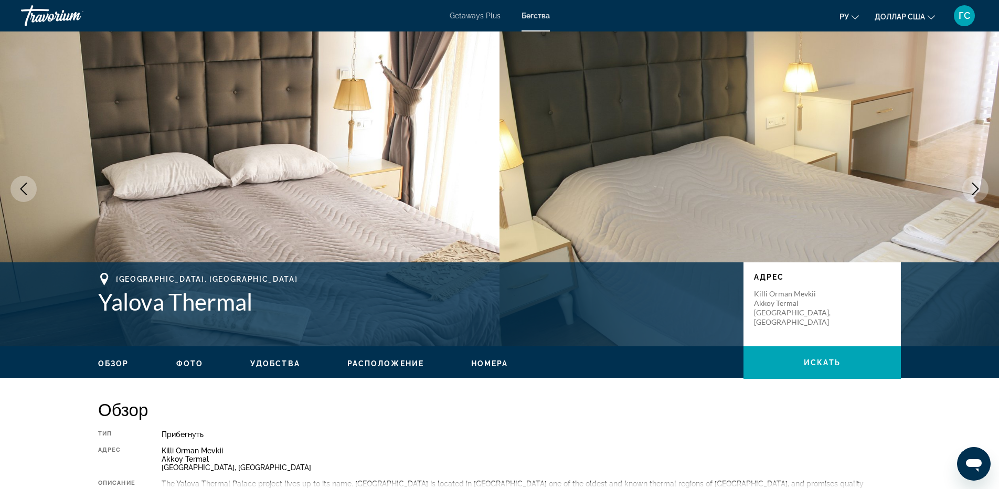
click at [975, 187] on icon "Next image" at bounding box center [975, 189] width 13 height 13
